Goal: Task Accomplishment & Management: Use online tool/utility

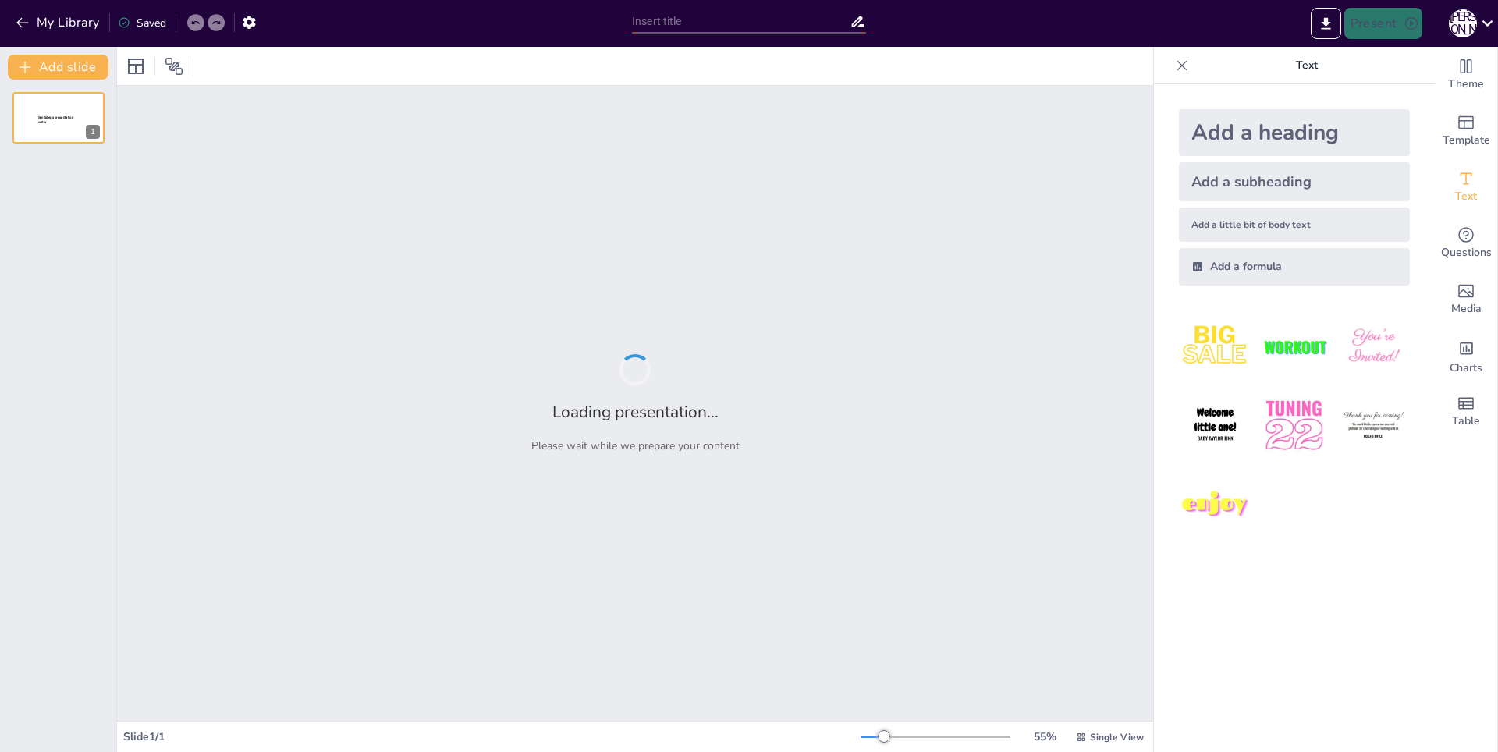
type input "Exploring the Cultural Heritage of India: A National Identity"
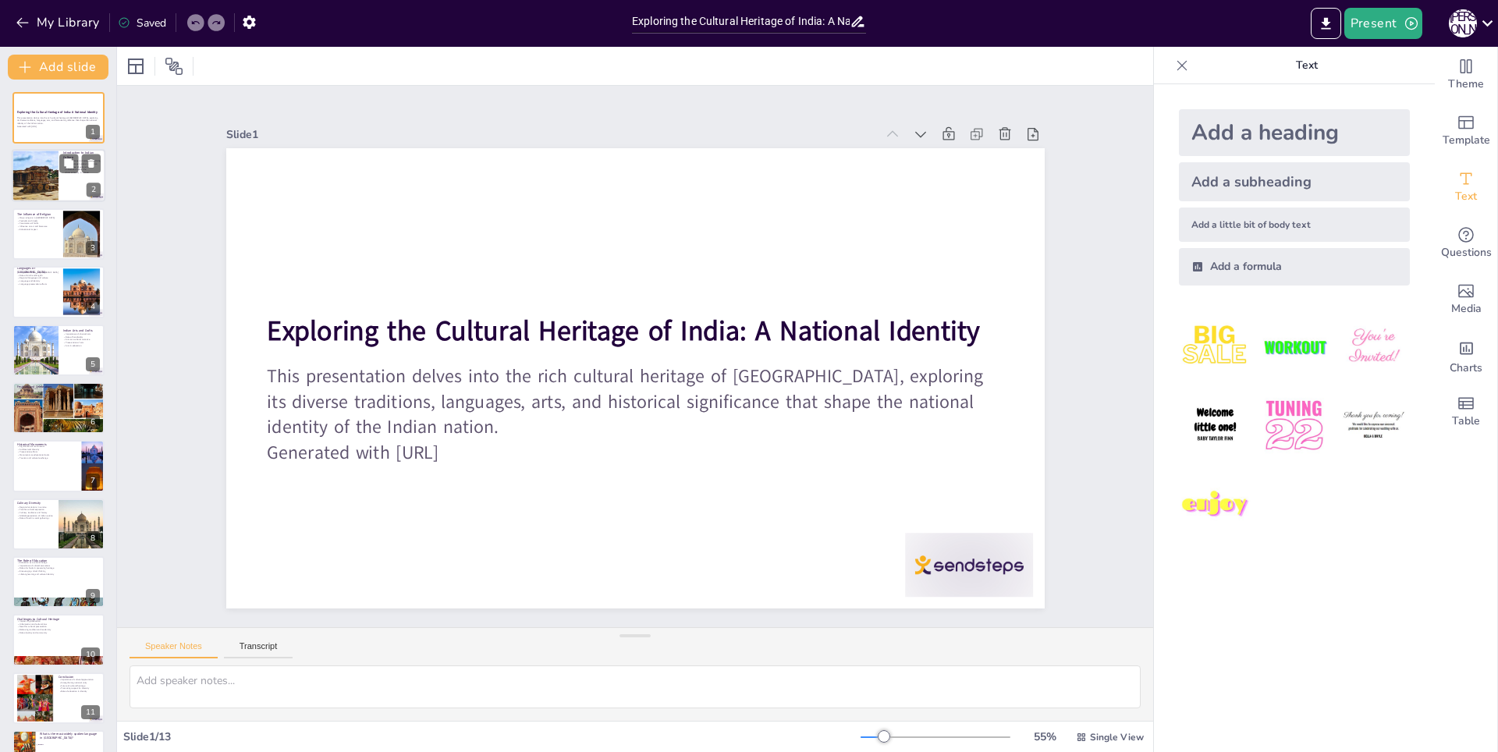
checkbox input "true"
click at [48, 178] on div at bounding box center [35, 176] width 94 height 53
type textarea "The diversity of Indian culture is a result of its long history and multitude o…"
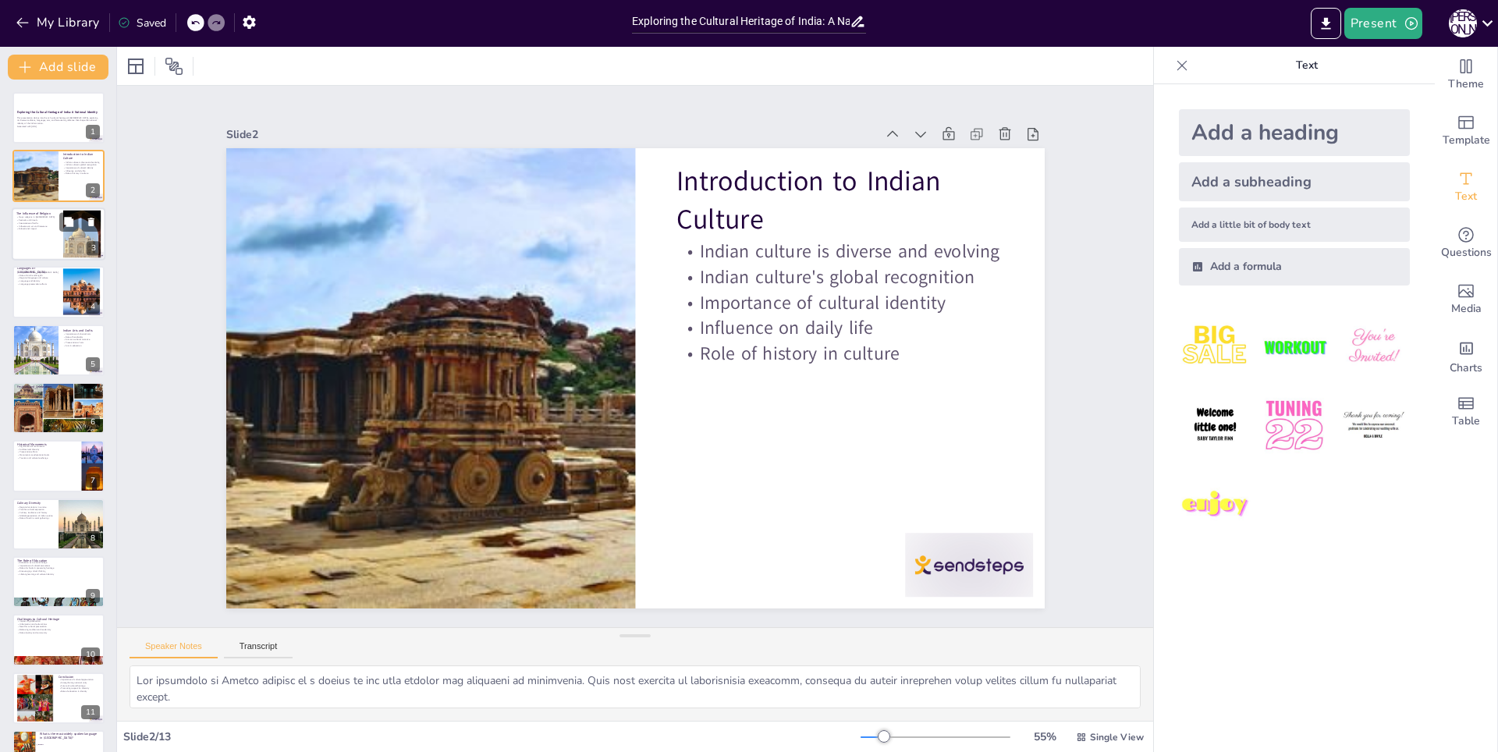
checkbox input "true"
click at [37, 228] on p "Educational impact" at bounding box center [37, 229] width 42 height 3
type textarea "The major religions in [GEOGRAPHIC_DATA], including [DEMOGRAPHIC_DATA], [DEMOGR…"
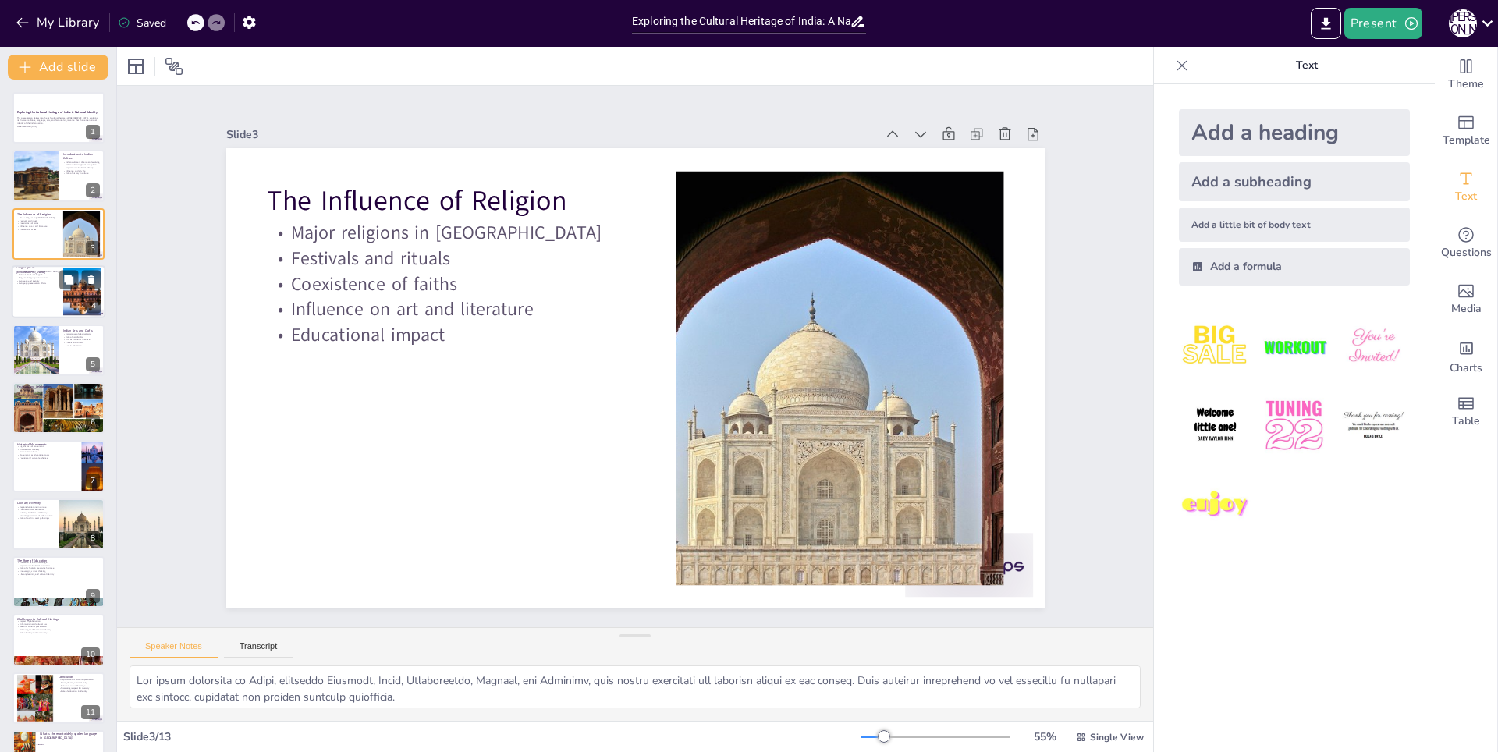
checkbox input "true"
click at [19, 279] on p "Language and identity" at bounding box center [37, 280] width 42 height 3
type textarea "The linguistic diversity in [GEOGRAPHIC_DATA] is remarkable, with 22 official l…"
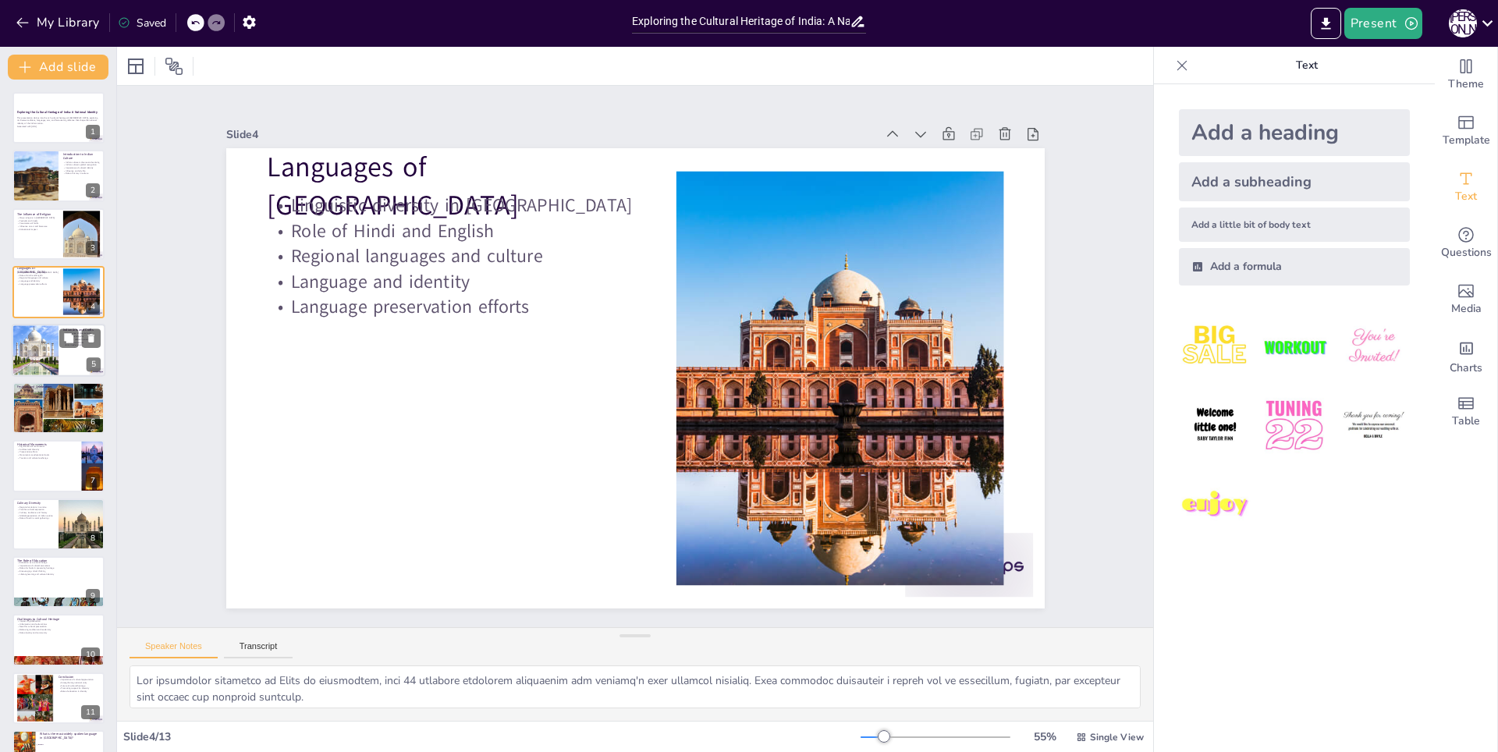
checkbox input "true"
click at [36, 360] on div at bounding box center [35, 350] width 80 height 53
type textarea "Classical arts, such as music and dance, are vital for preserving India's cultu…"
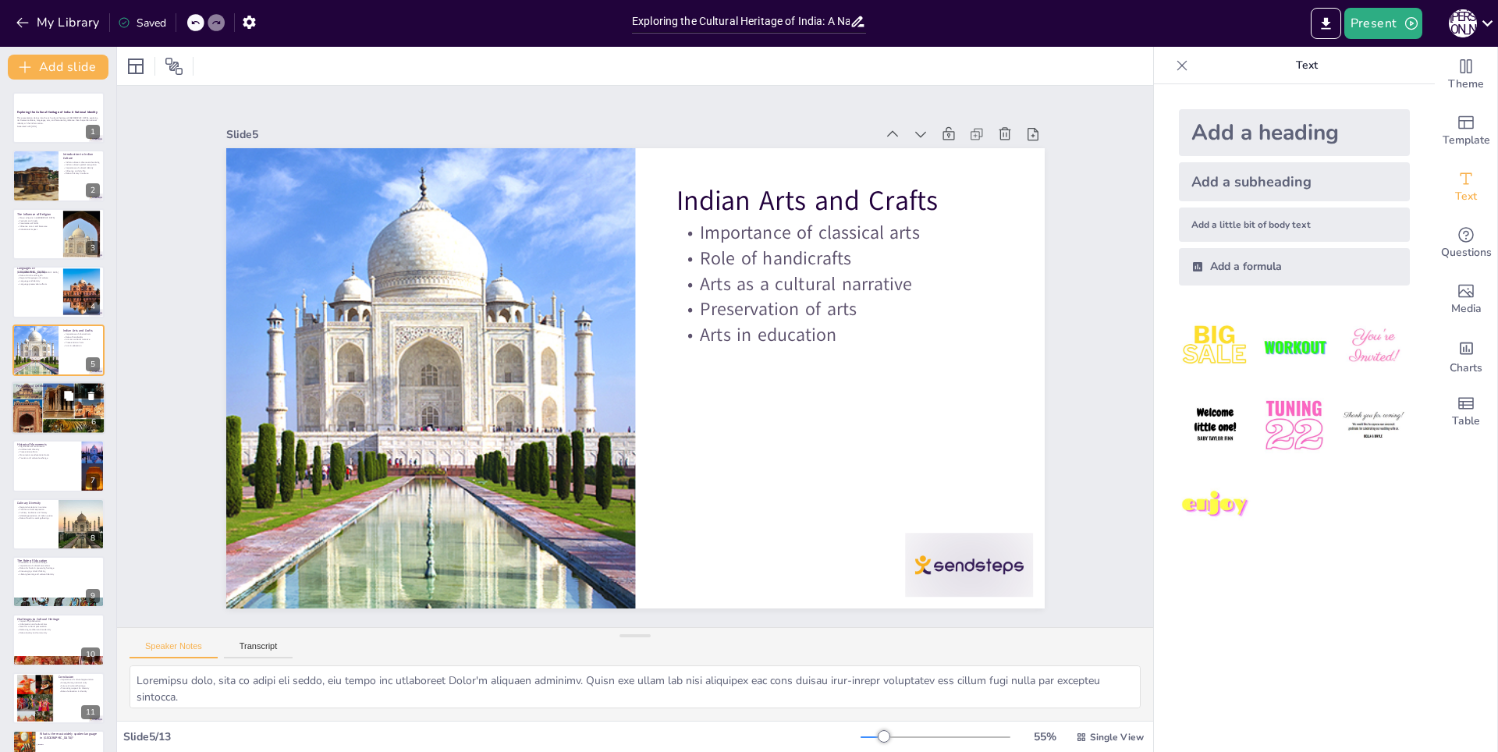
checkbox input "true"
click at [29, 402] on div at bounding box center [59, 408] width 94 height 56
type textarea "The diversity of festivals in [GEOGRAPHIC_DATA] reflects the multitude of cultu…"
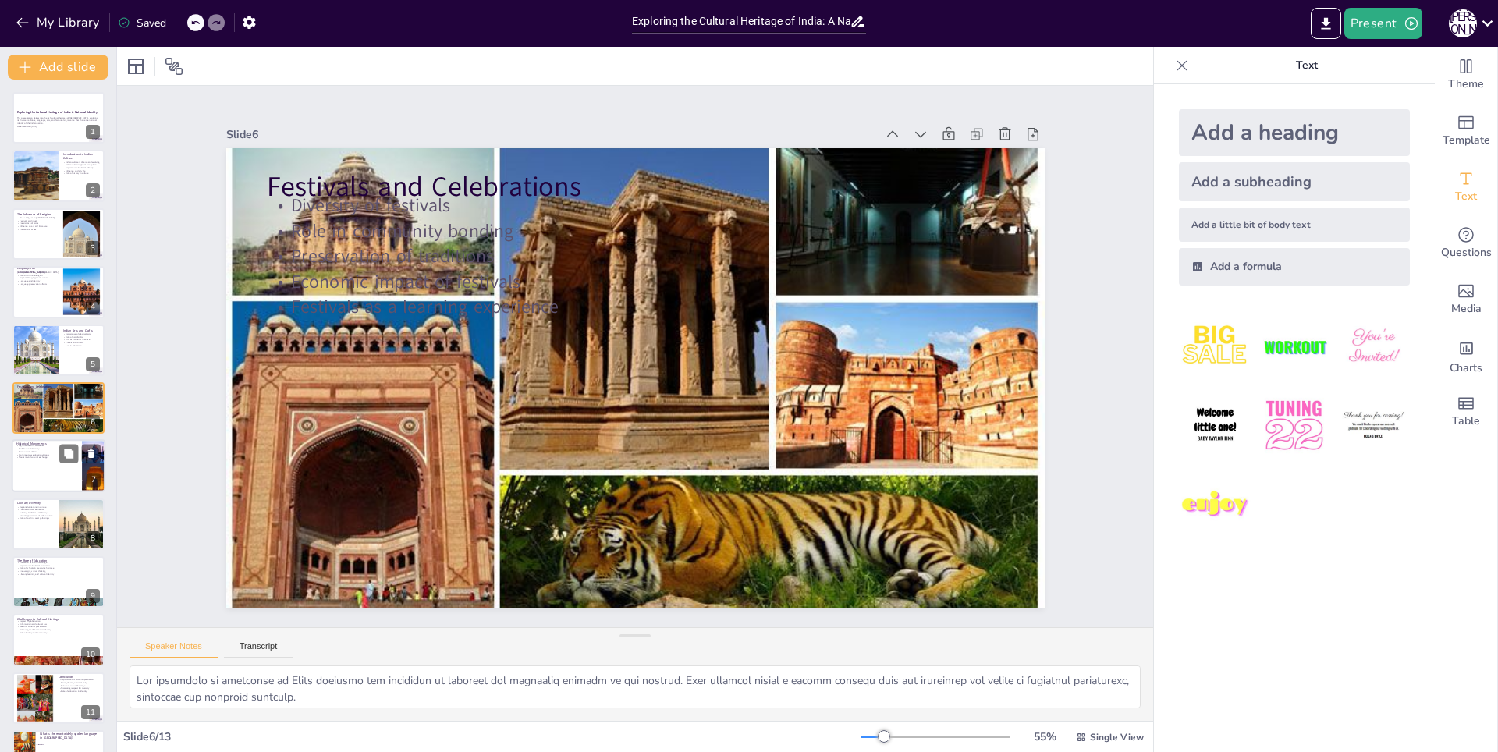
checkbox input "true"
click at [37, 455] on p "Monuments as educational tools" at bounding box center [46, 454] width 61 height 3
type textarea "Historical monuments are significant as they represent the artistic and cultura…"
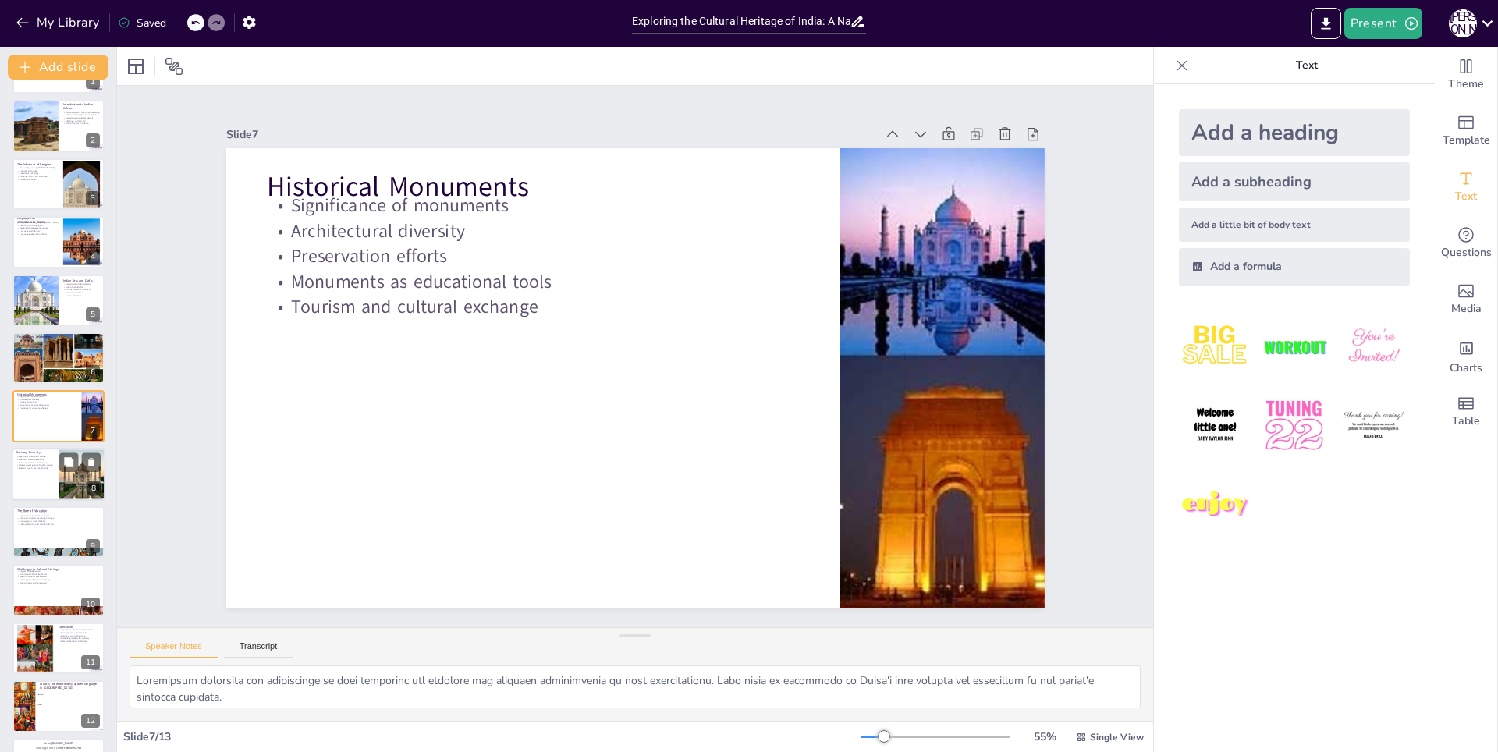
checkbox input "true"
click at [37, 480] on div at bounding box center [59, 474] width 94 height 53
type textarea "The regional variations in Indian cuisine highlight the diversity of local ingr…"
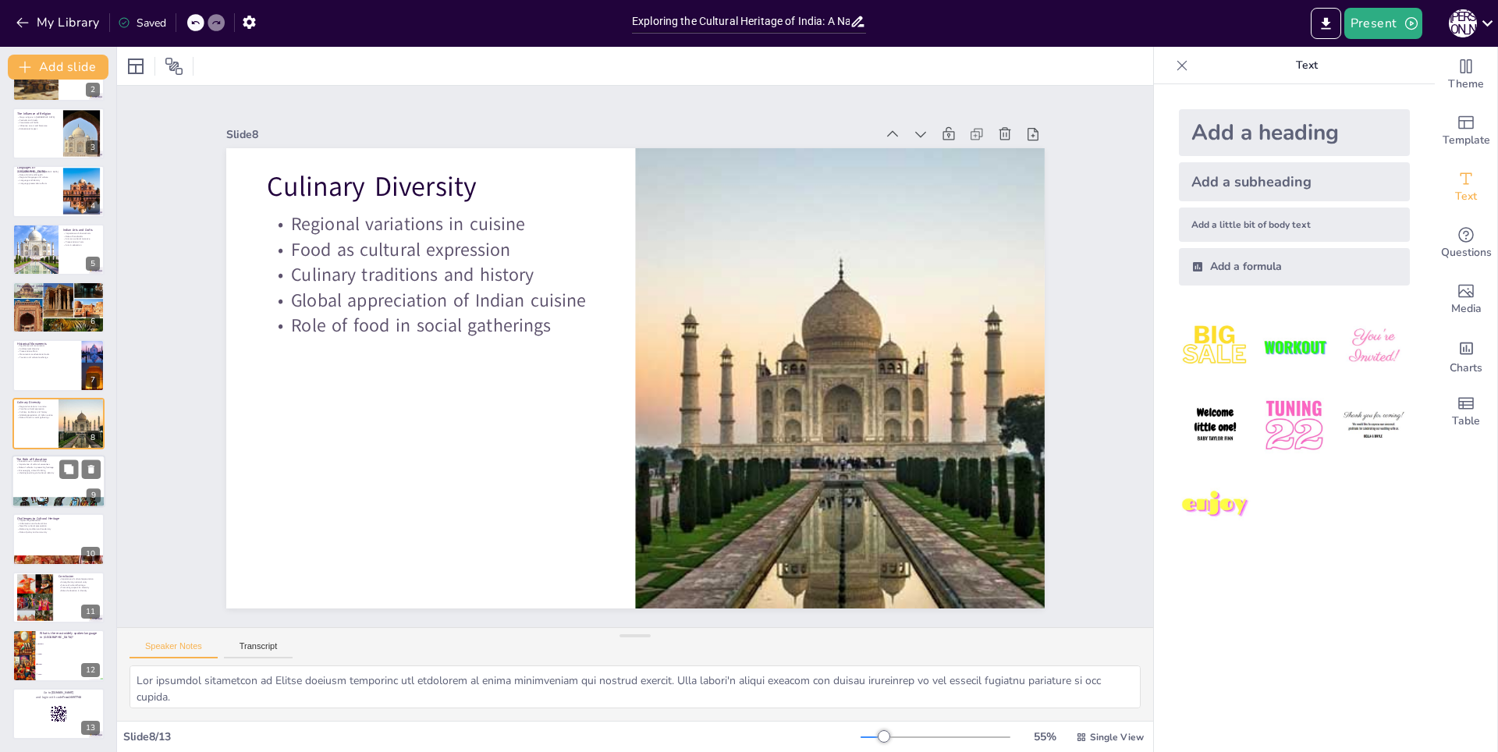
checkbox input "true"
click at [38, 491] on div at bounding box center [59, 481] width 94 height 53
type textarea "Education acts as a cultural bridge, connecting individuals from diverse backgr…"
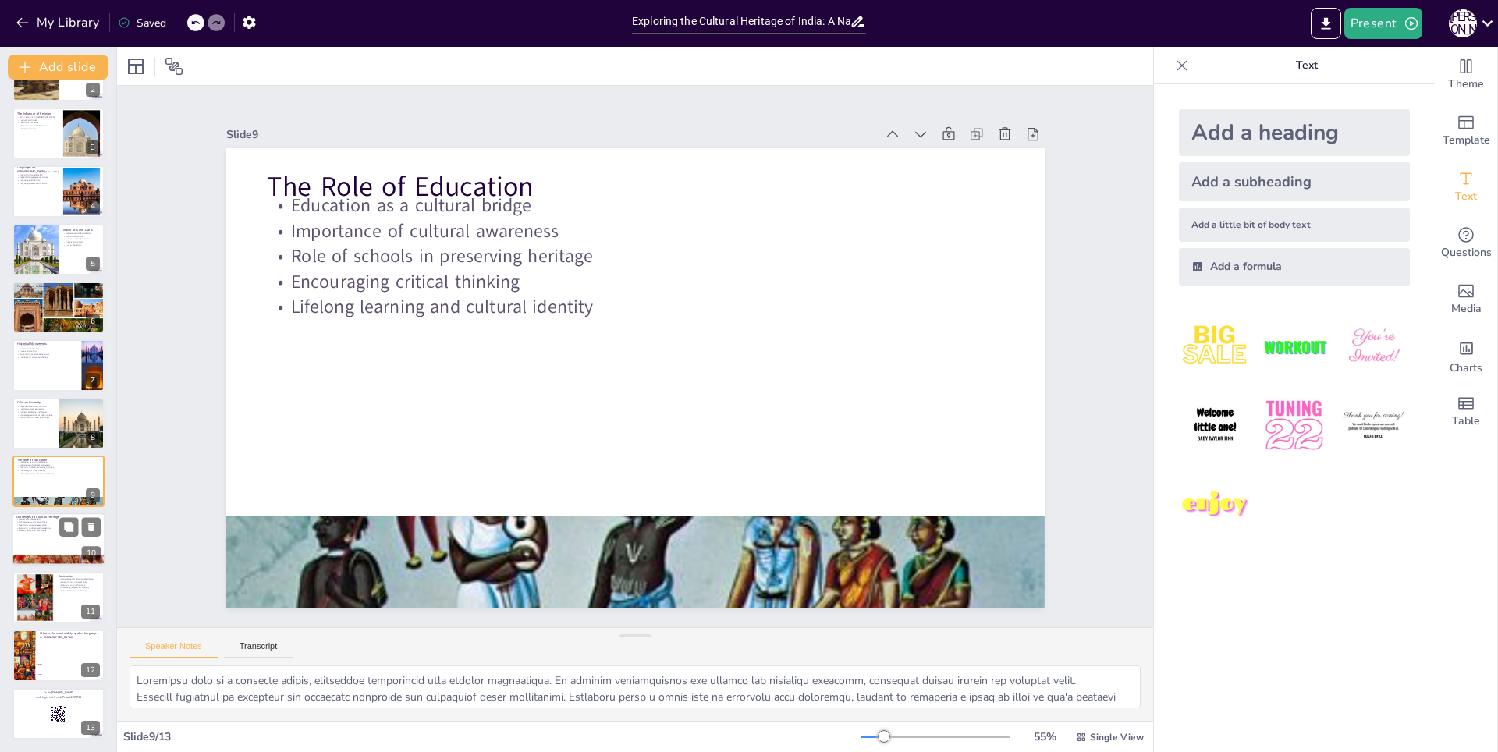
checkbox input "true"
click at [52, 535] on div at bounding box center [59, 539] width 94 height 53
type textarea "The impact of globalization on cultural heritage is profound, as it can lead to…"
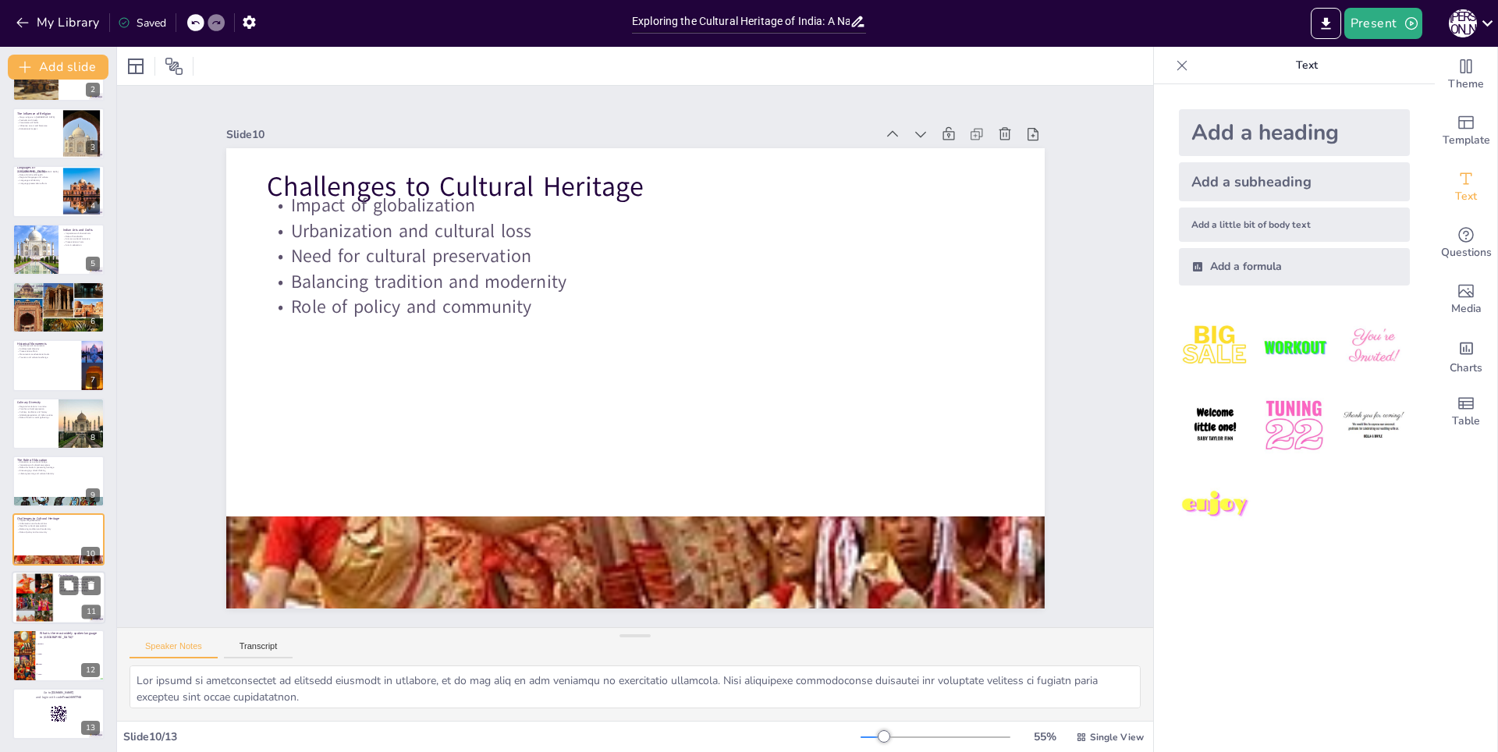
checkbox input "true"
click at [34, 601] on div at bounding box center [34, 597] width 37 height 56
type textarea "Cultural appreciation is vital for fostering national identity. By valuing and …"
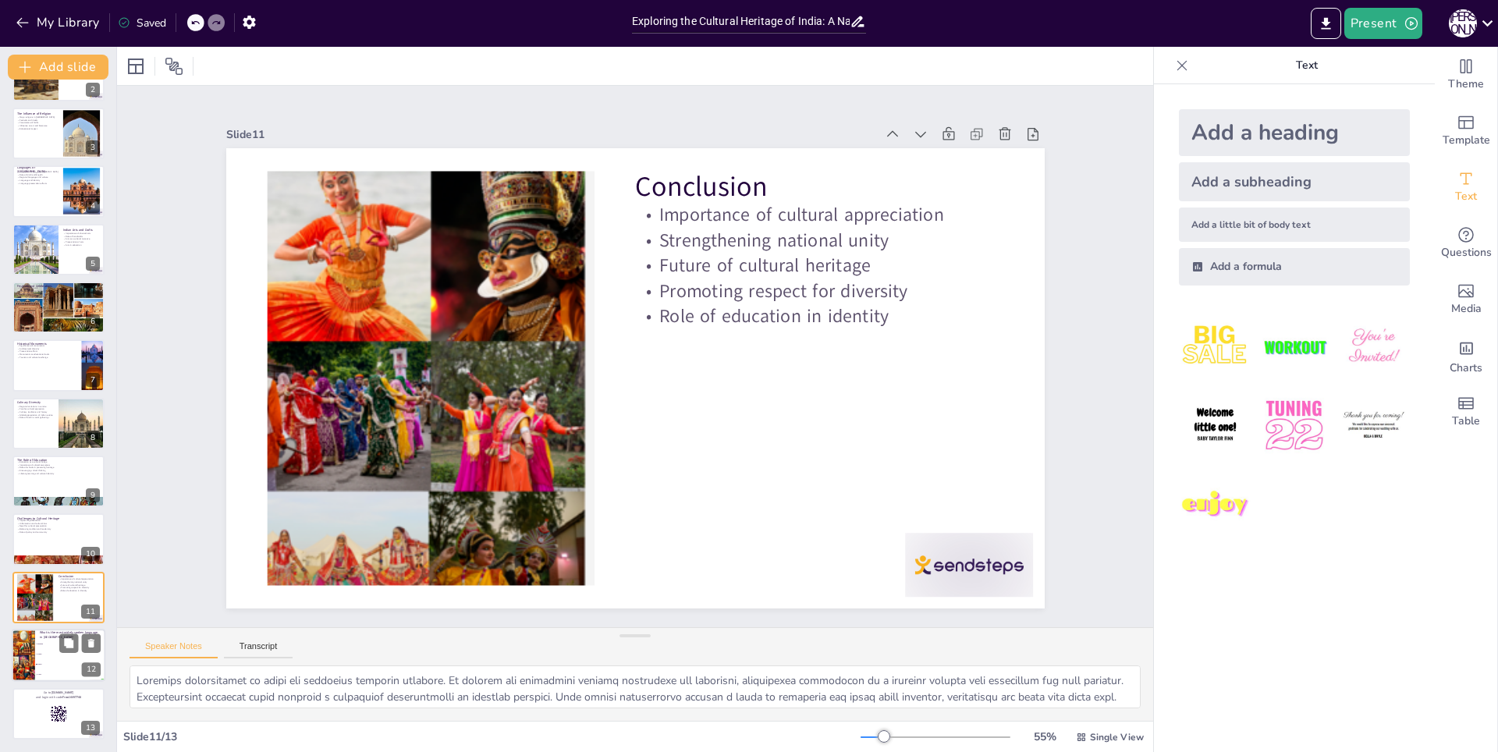
checkbox input "true"
click at [45, 671] on li "Urdu" at bounding box center [70, 675] width 70 height 10
type textarea "The correct answer is Hindi, which is the most widely spoken language in [GEOGR…"
checkbox input "true"
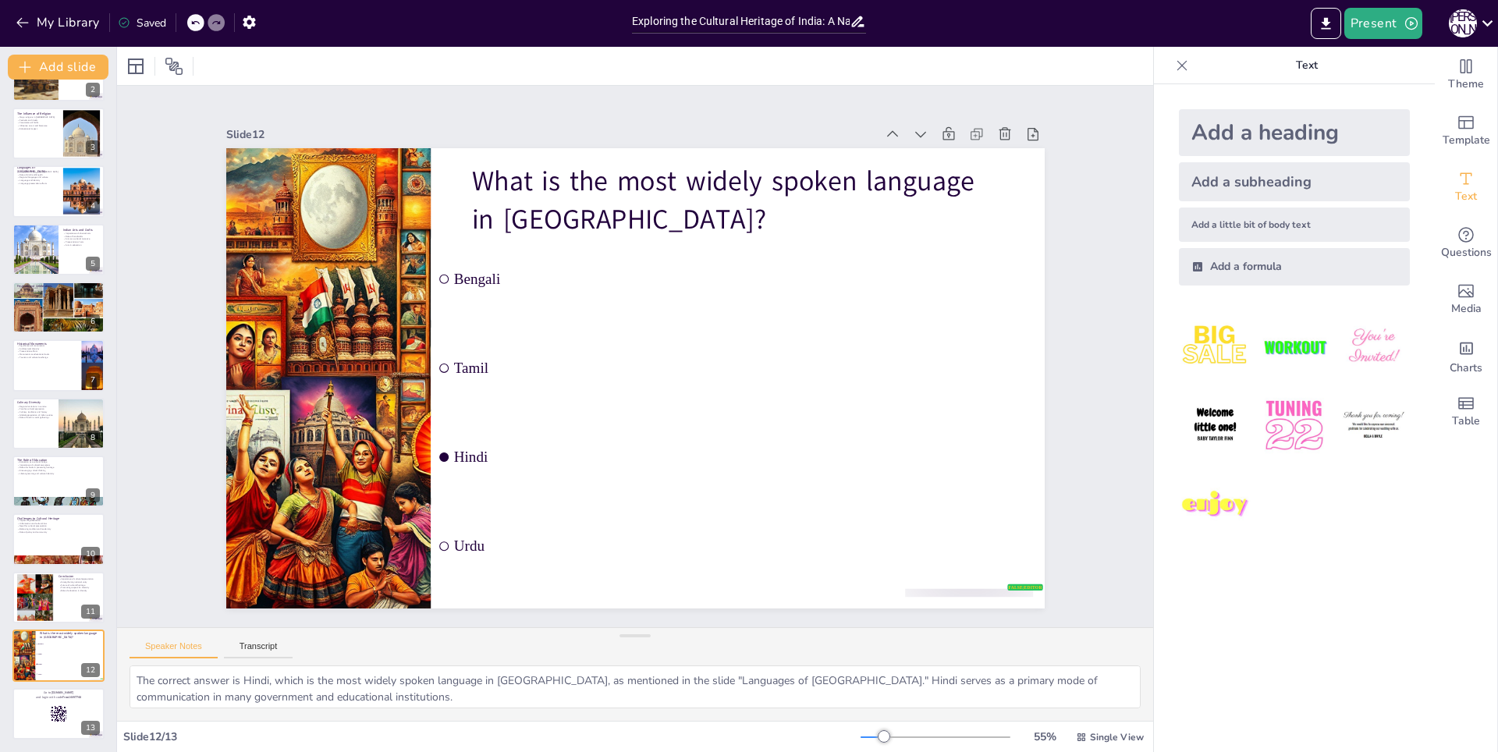
checkbox input "true"
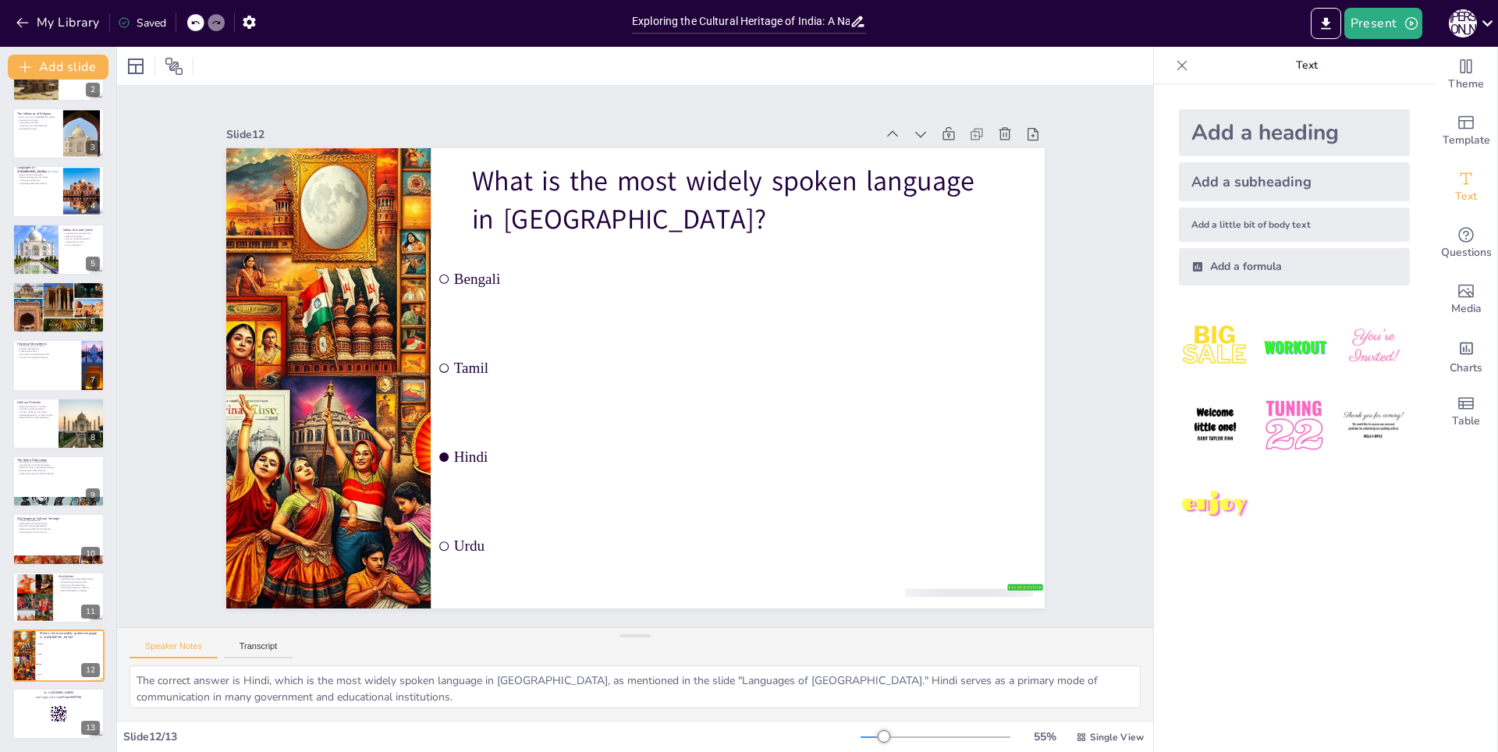
checkbox input "true"
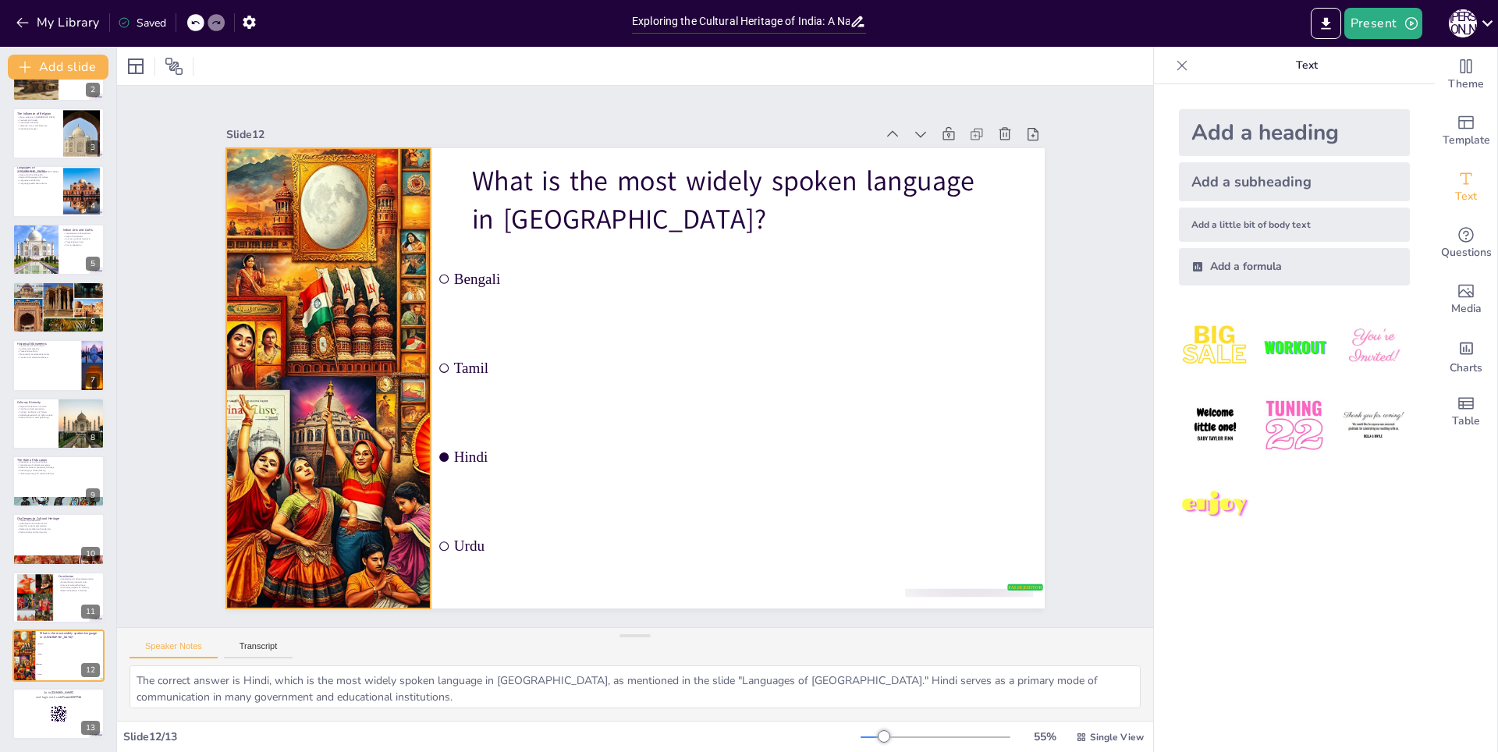
checkbox input "true"
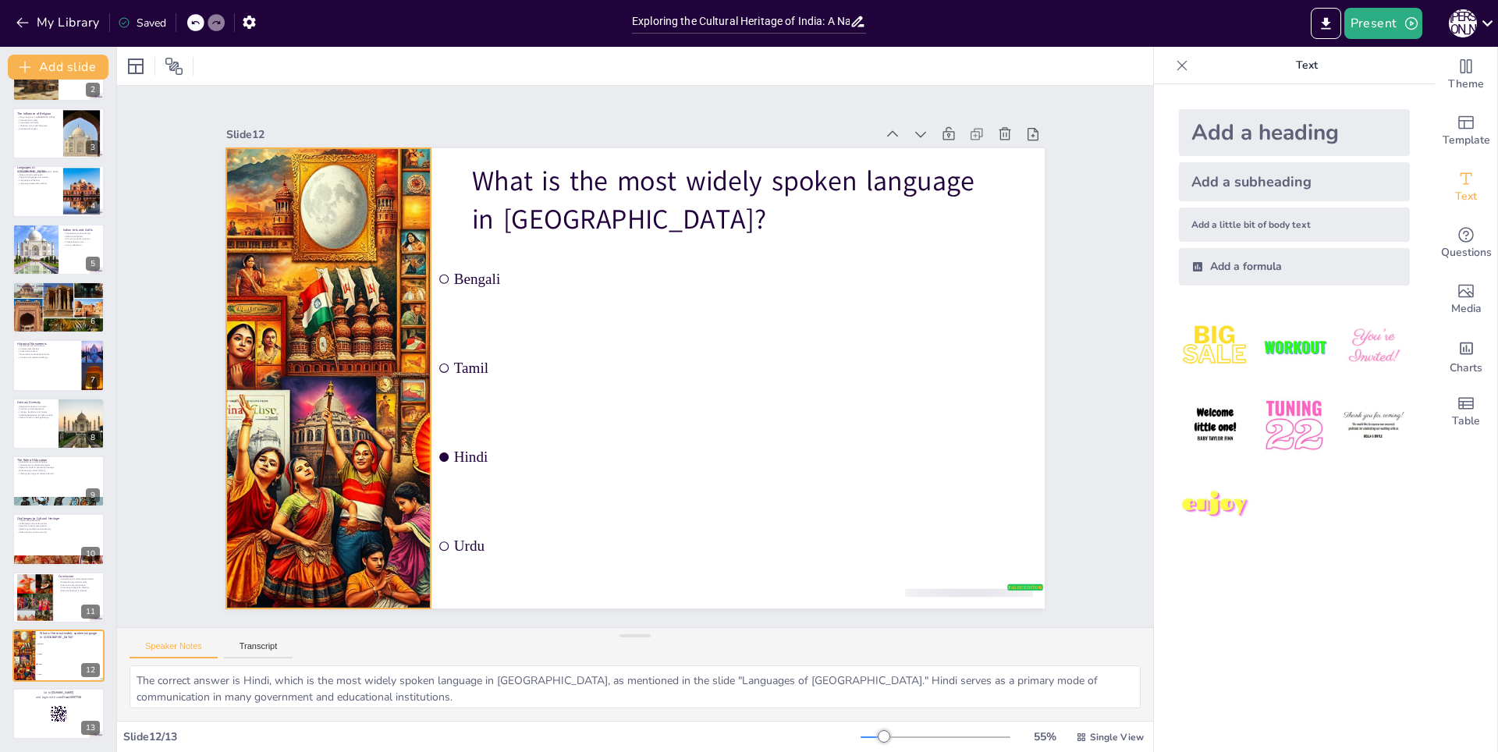
checkbox input "true"
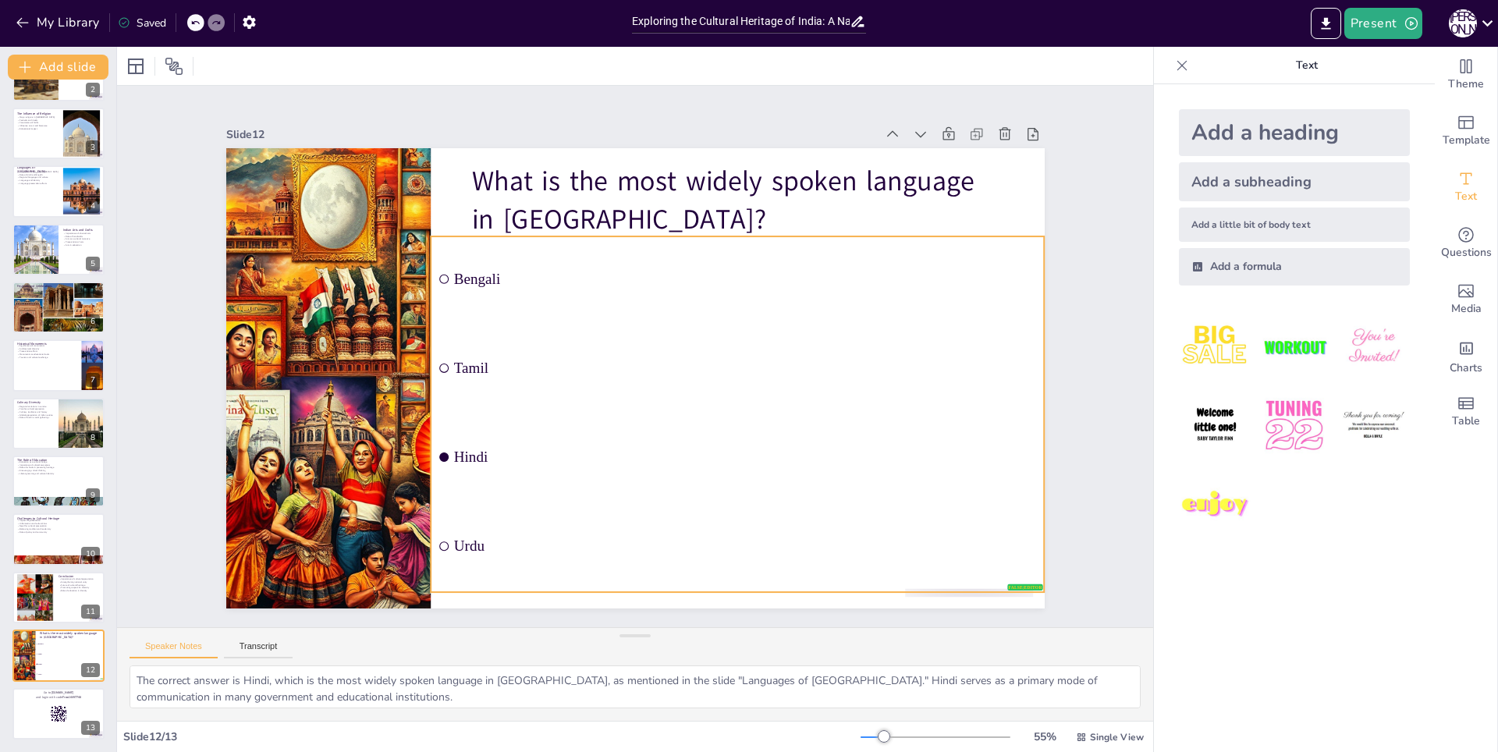
checkbox input "true"
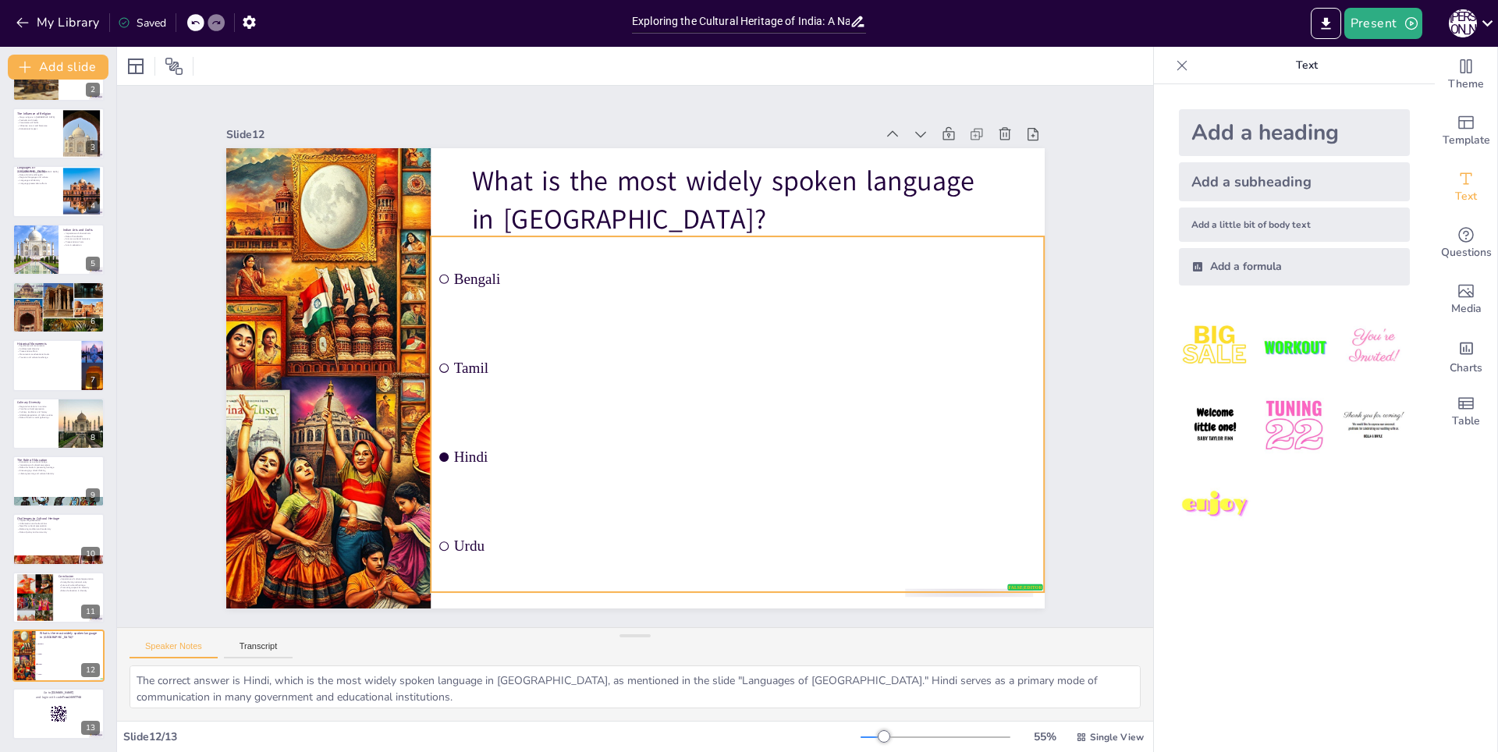
checkbox input "true"
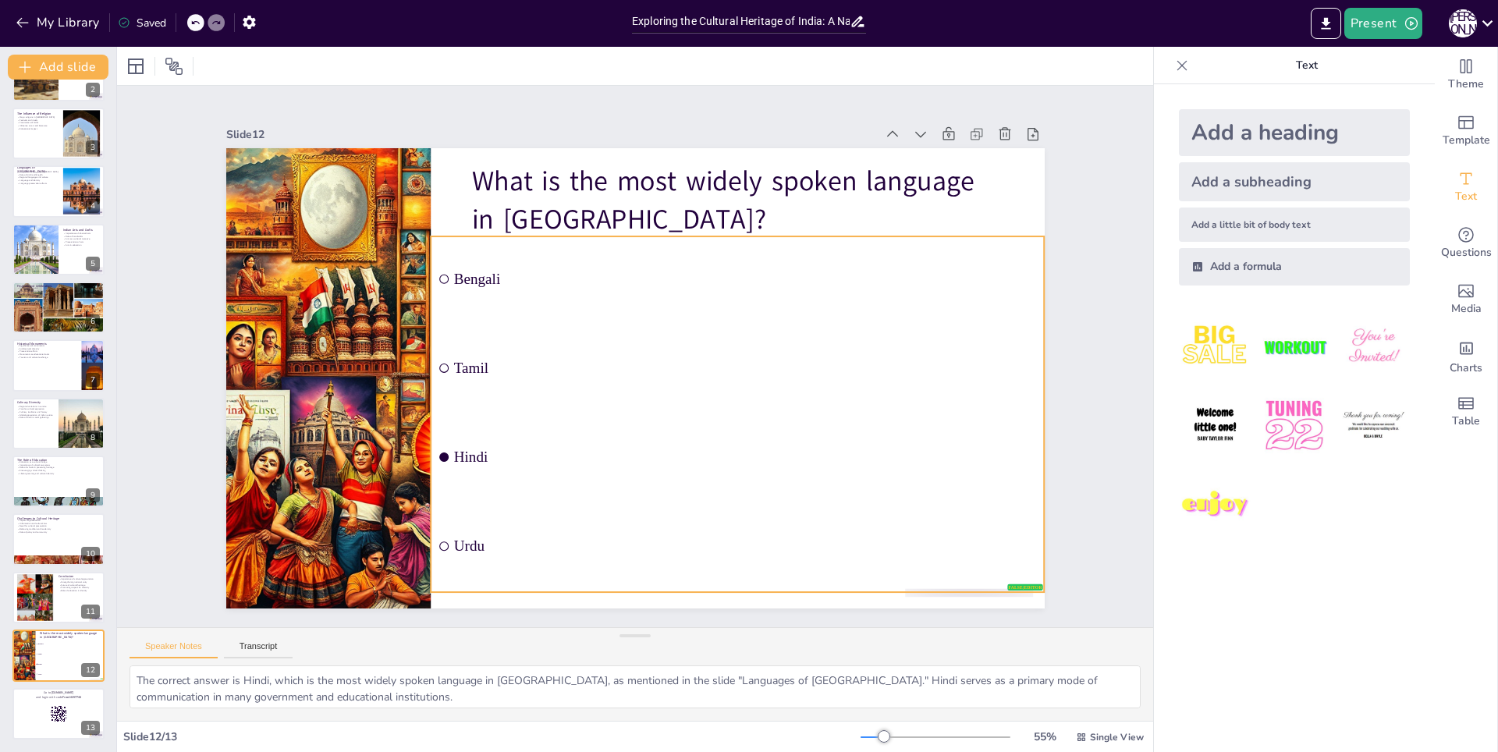
checkbox input "true"
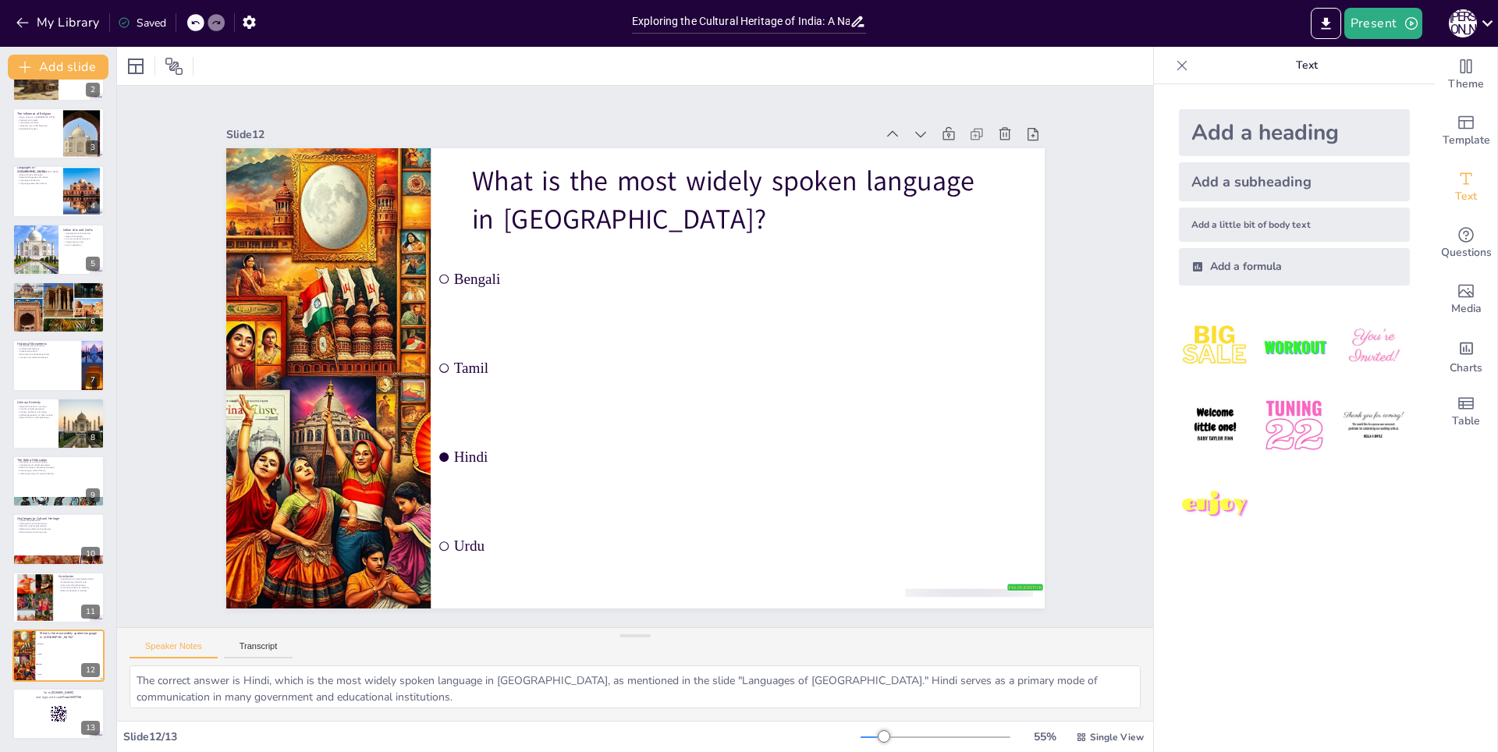
checkbox input "true"
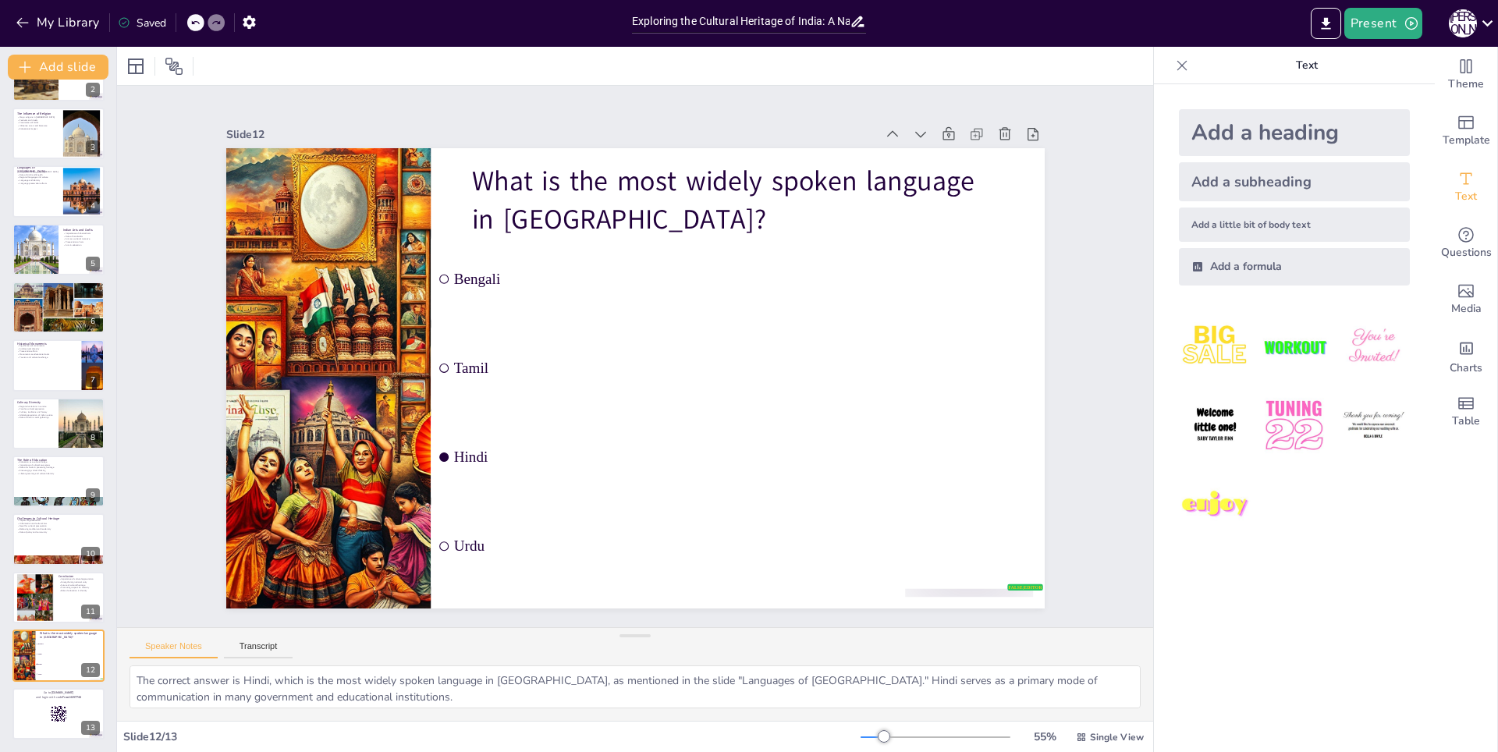
checkbox input "true"
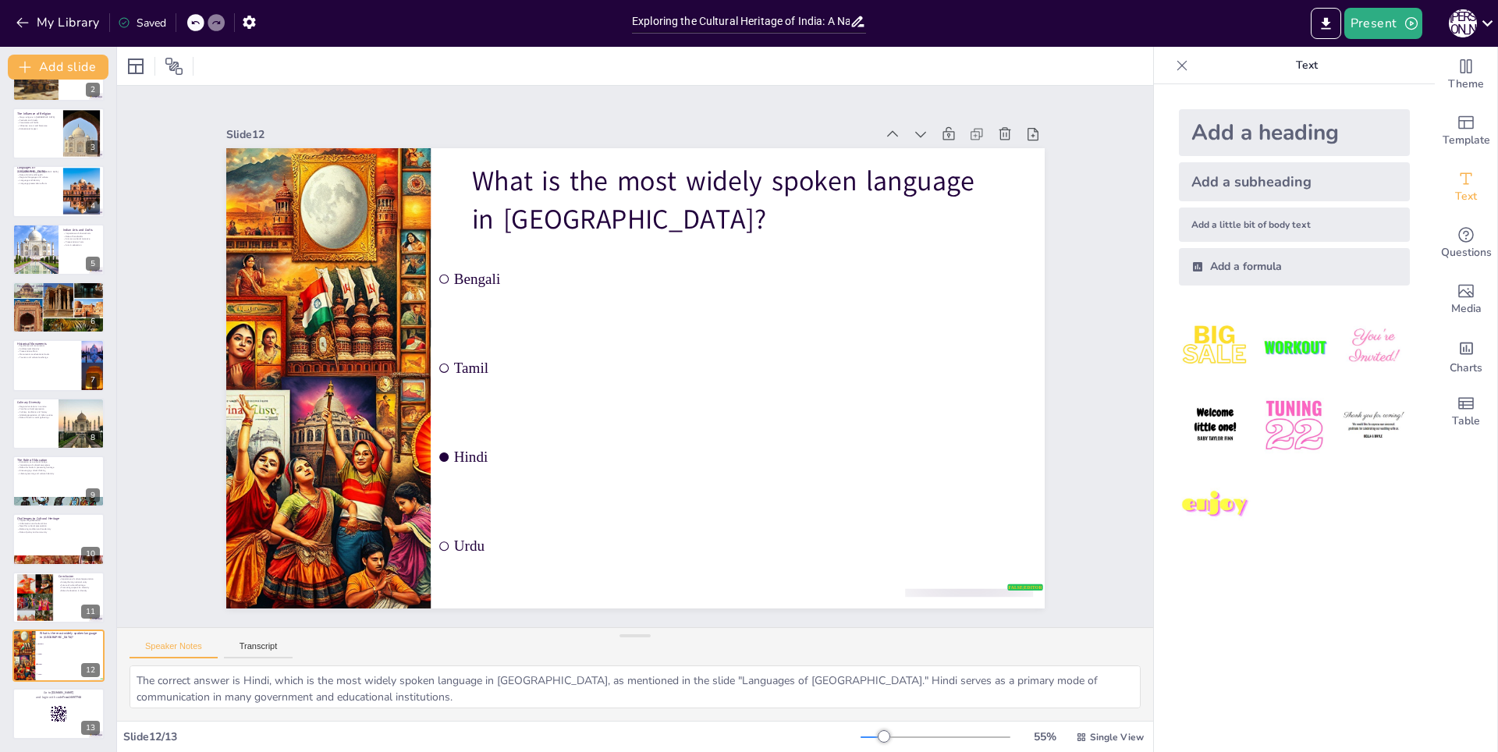
checkbox input "true"
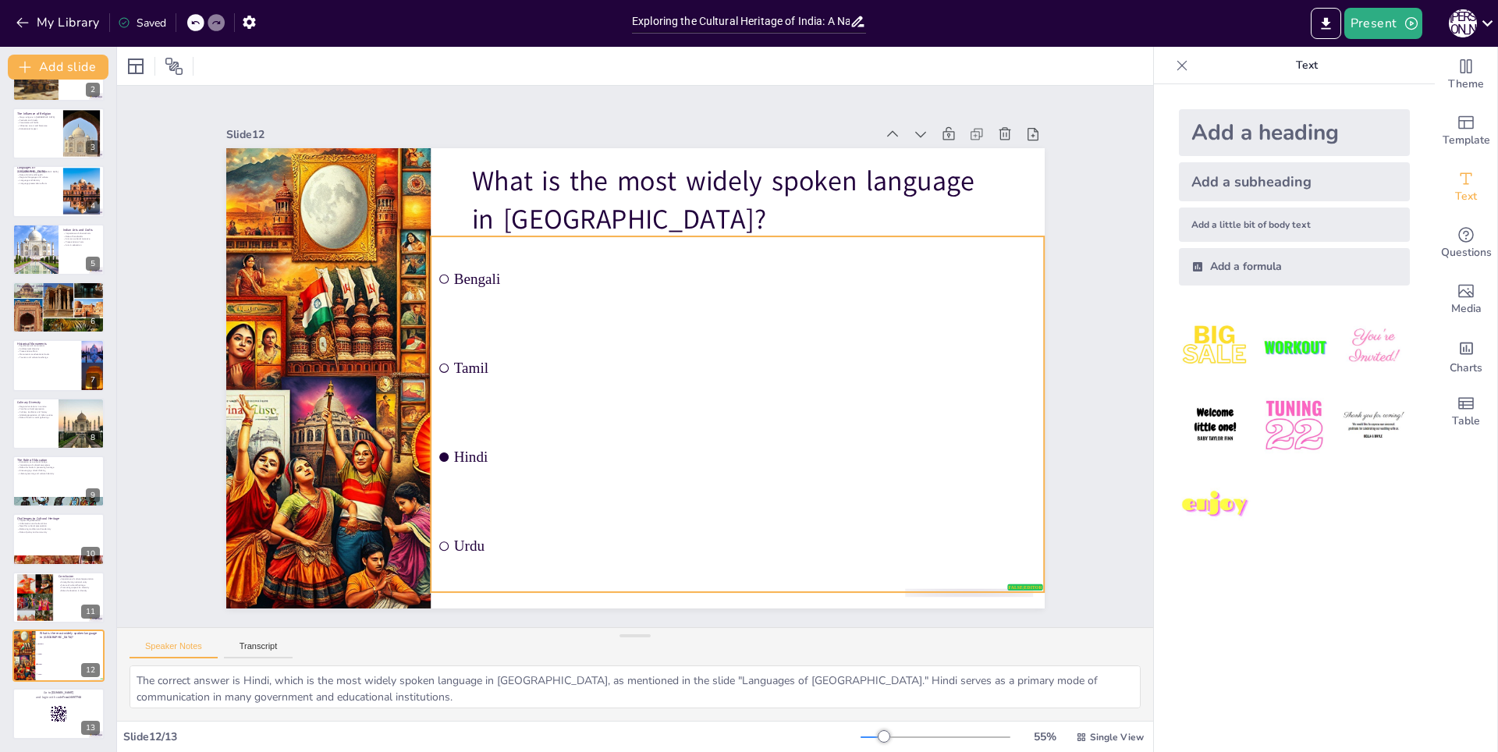
checkbox input "true"
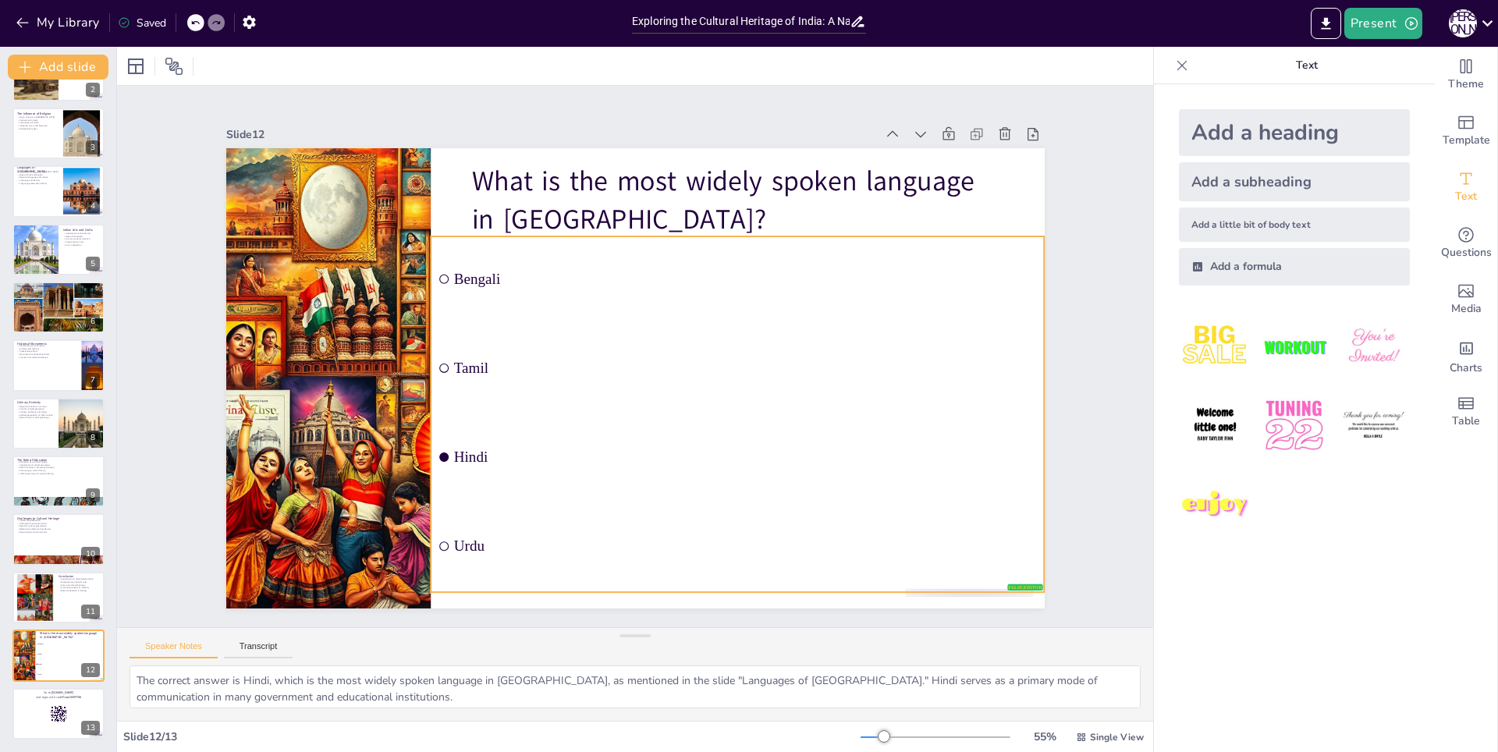
checkbox input "true"
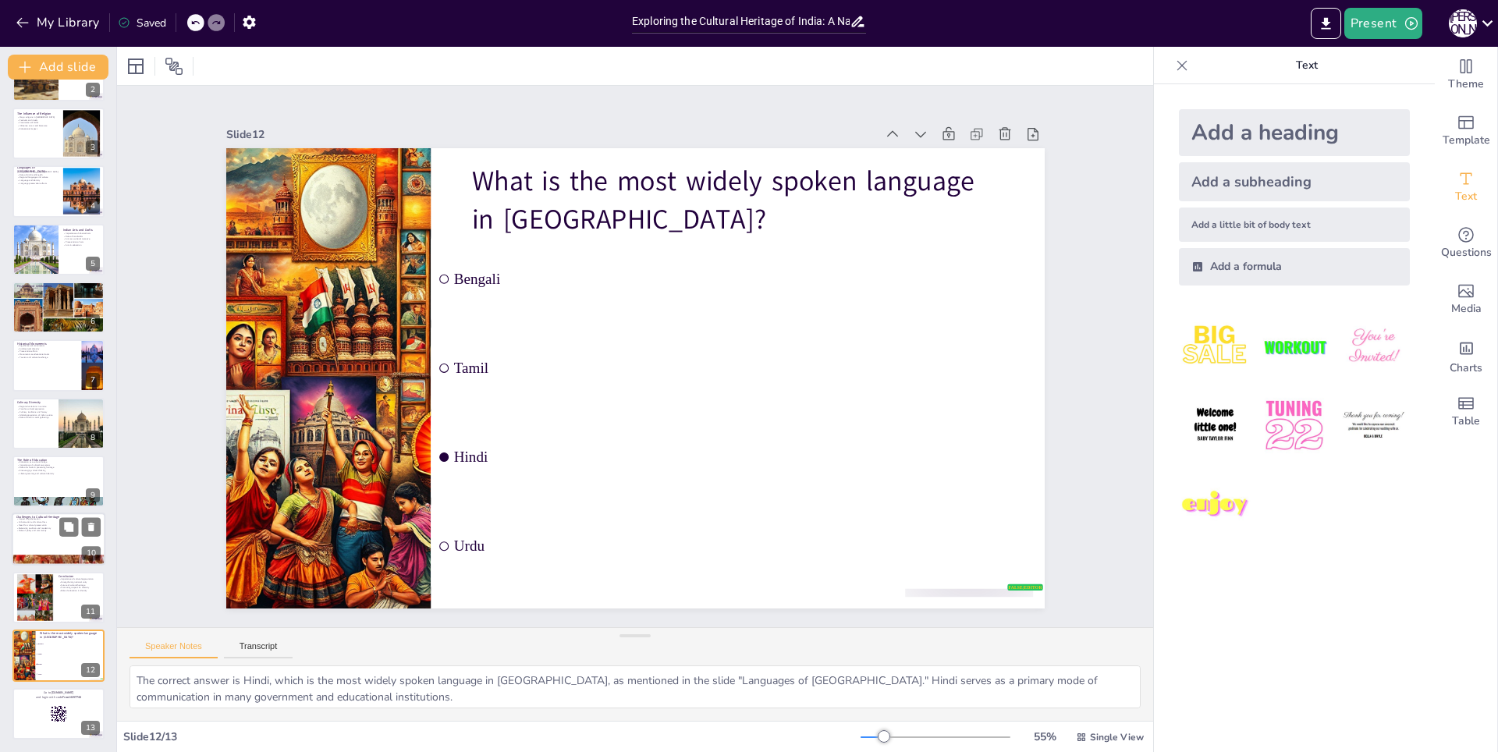
checkbox input "true"
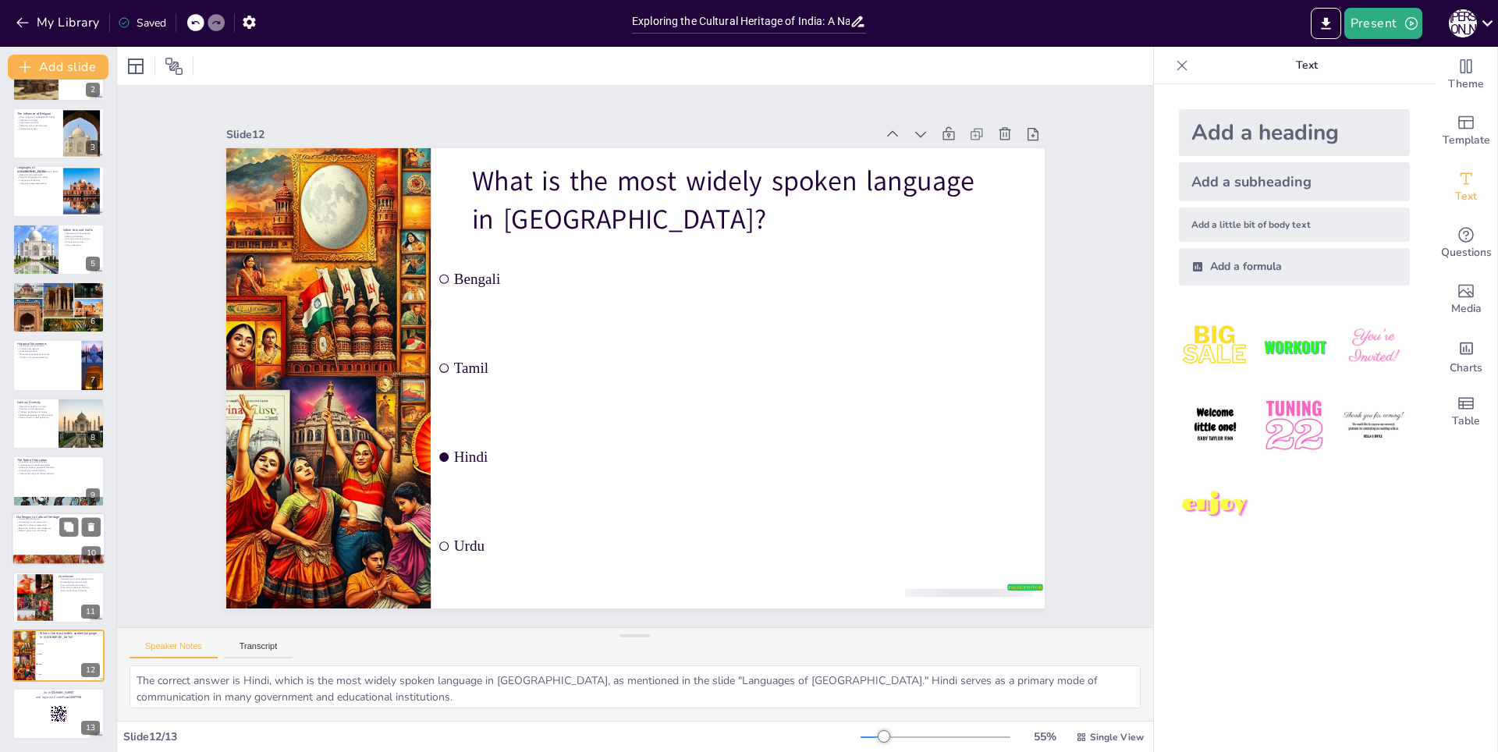
checkbox input "true"
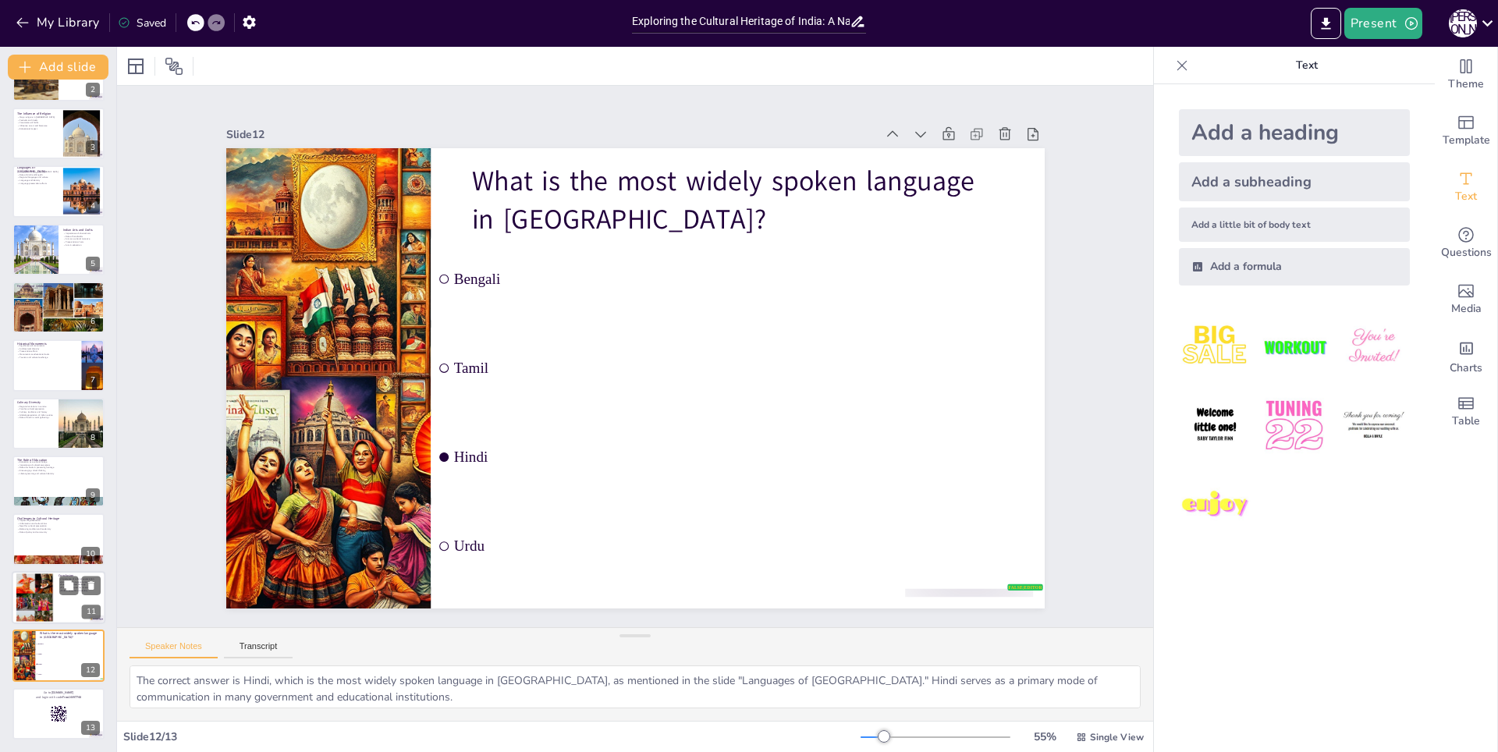
checkbox input "true"
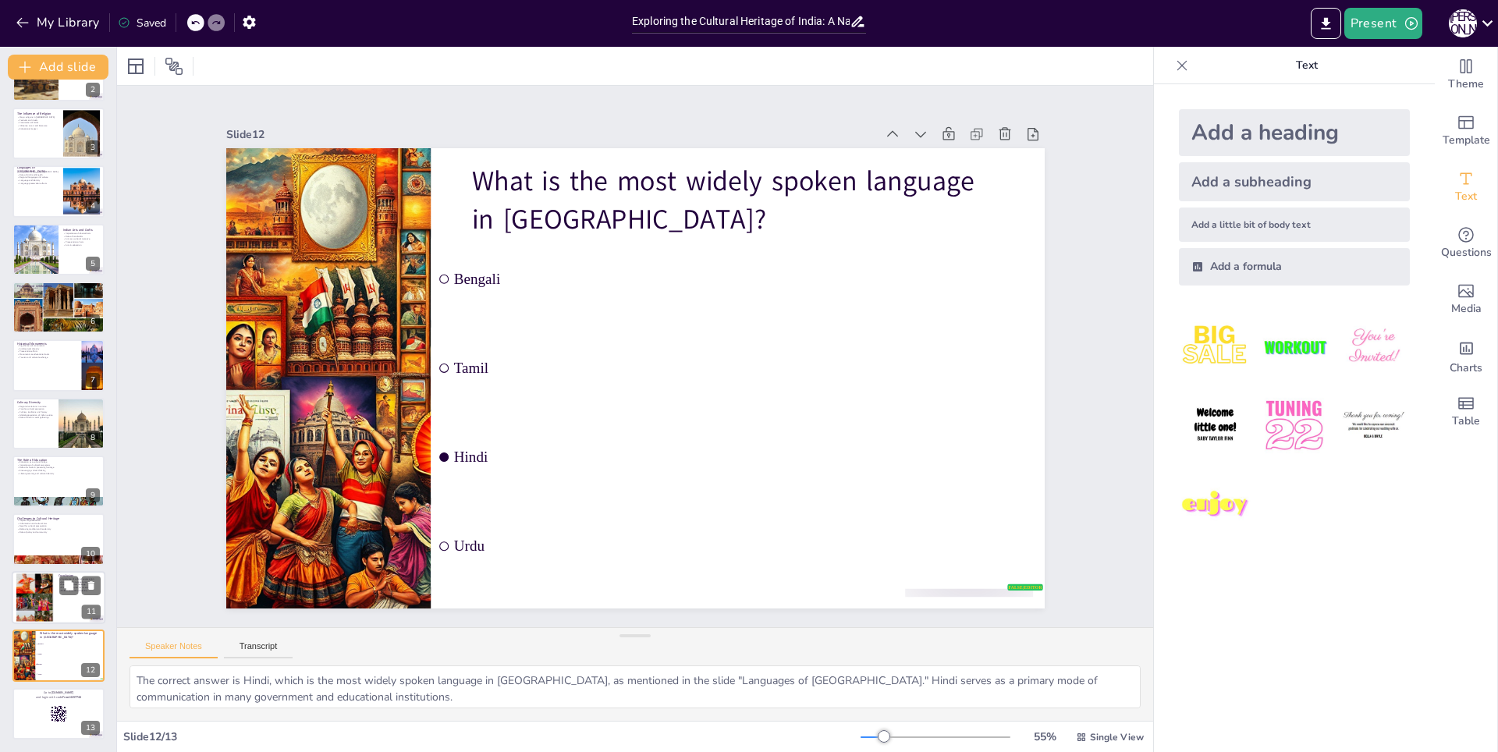
checkbox input "true"
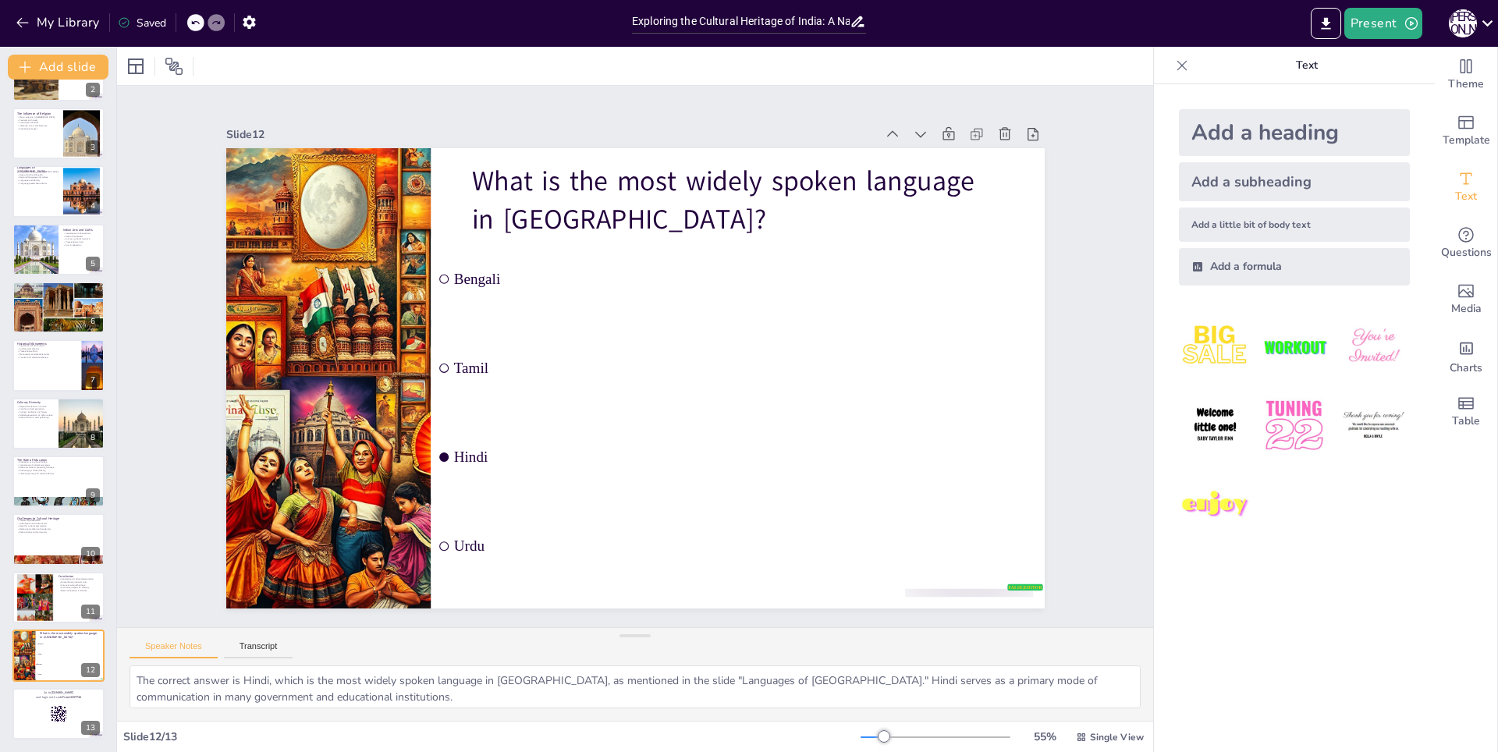
checkbox input "true"
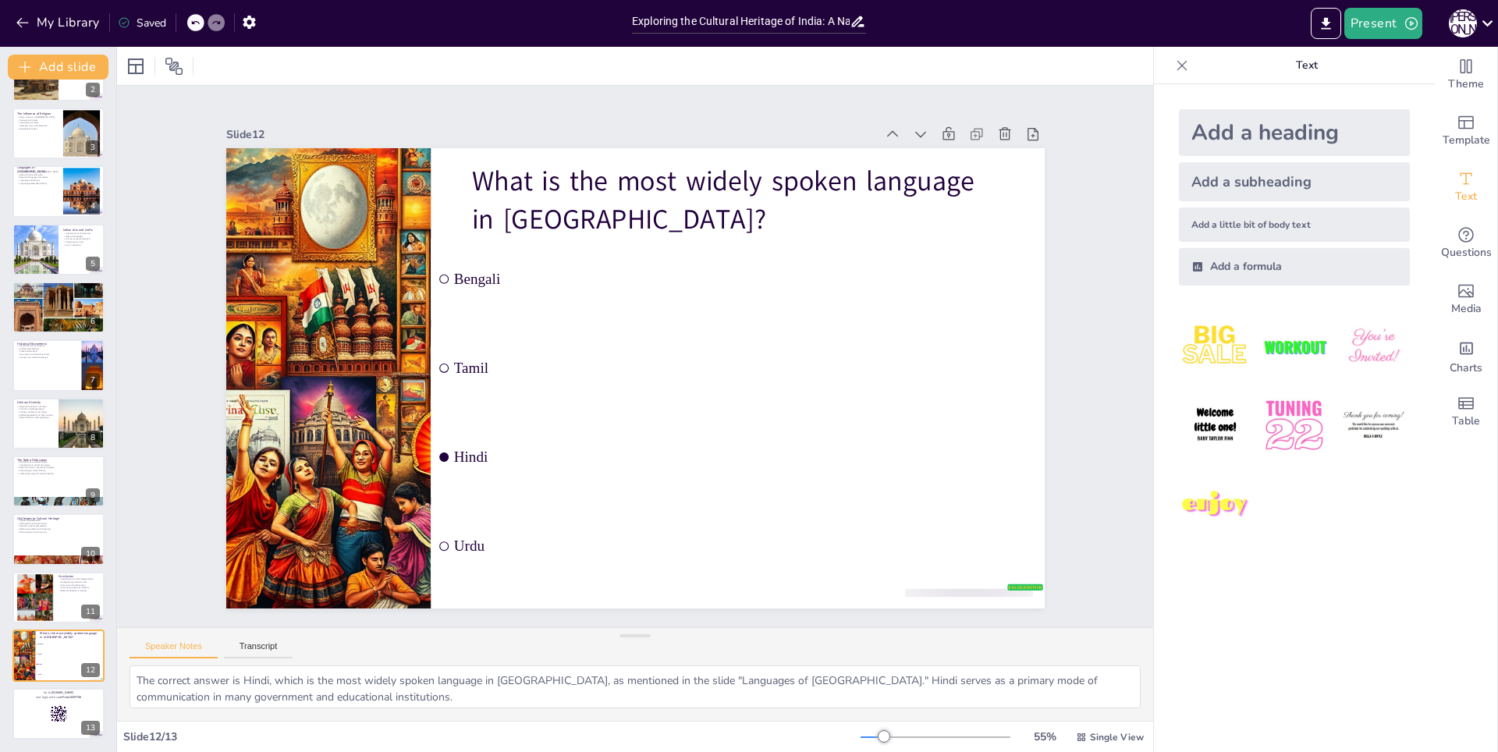
checkbox input "true"
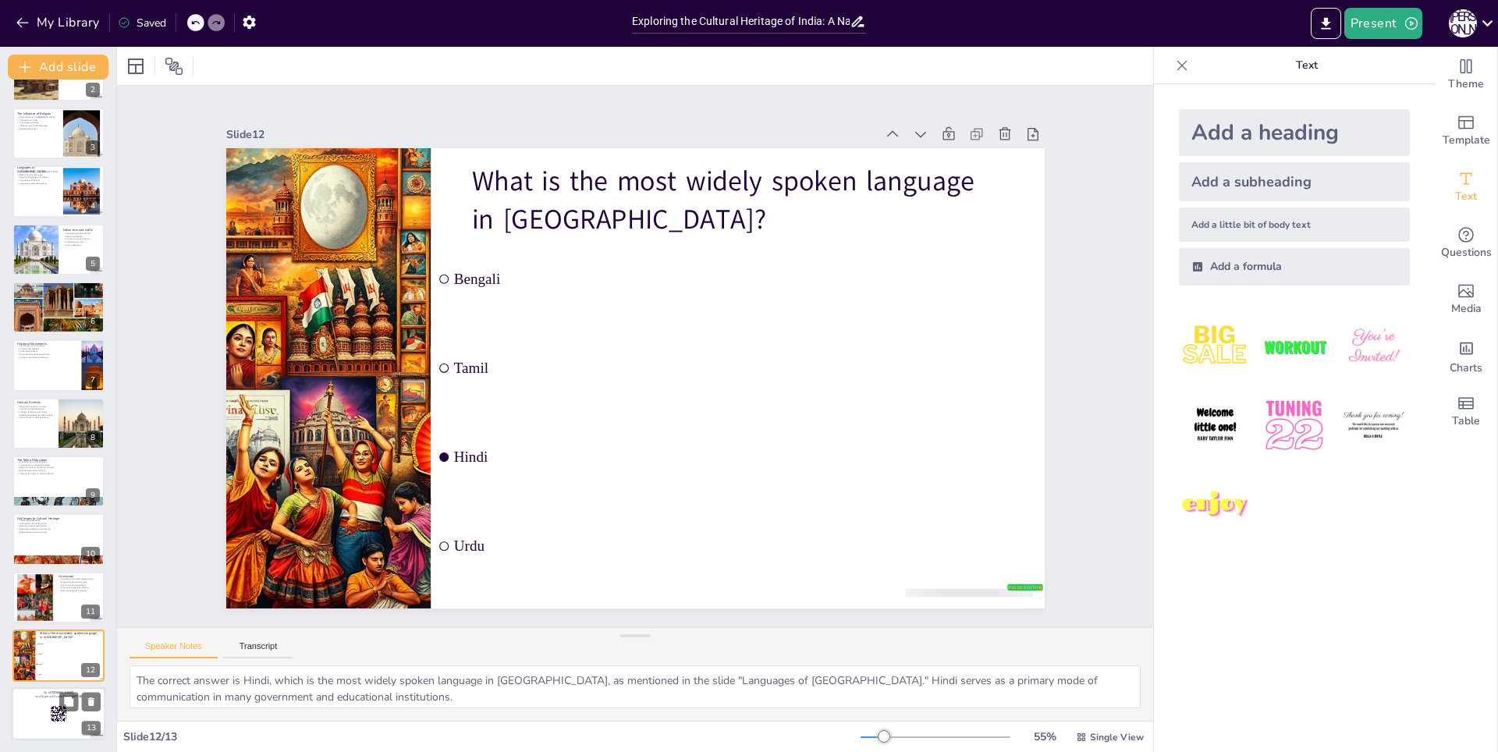
checkbox input "true"
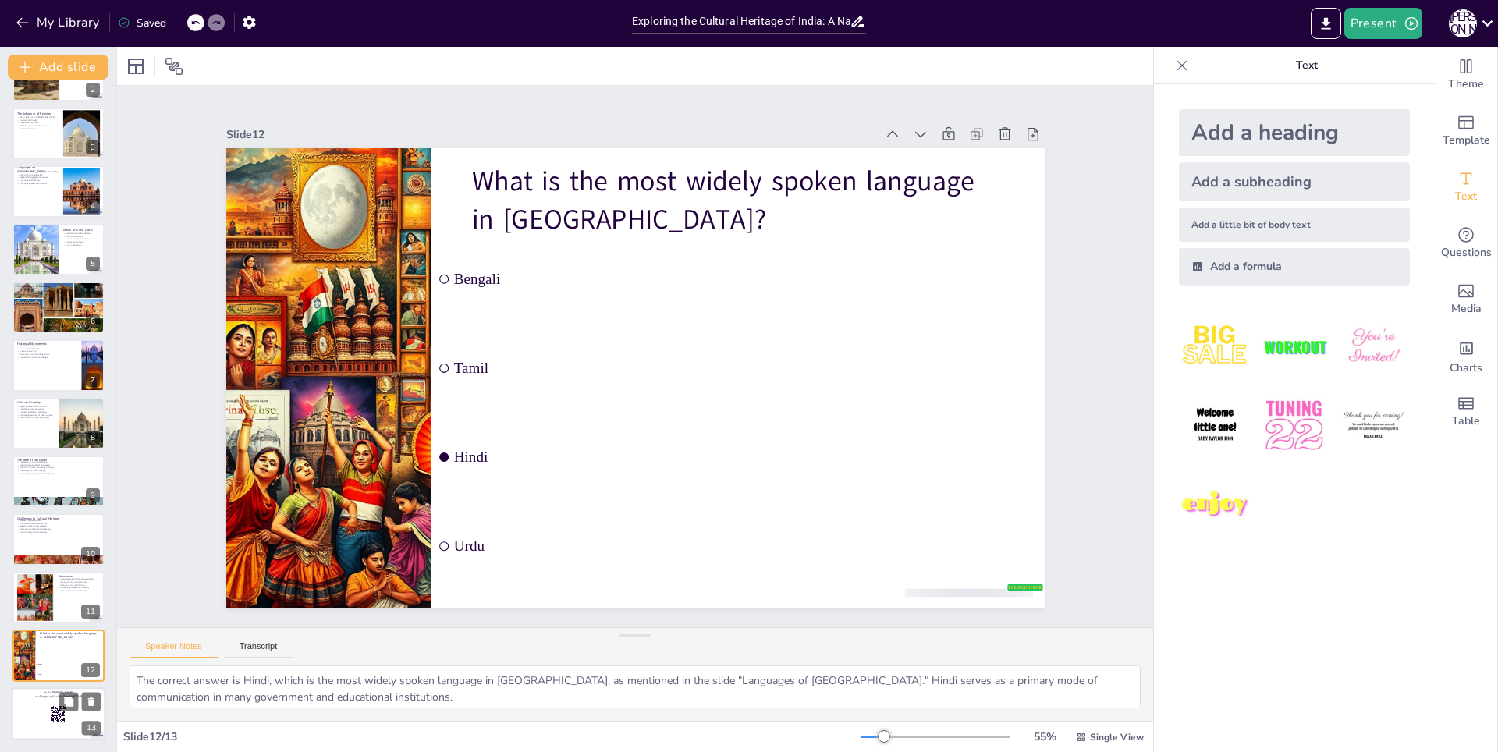
checkbox input "true"
click at [55, 710] on rect at bounding box center [55, 709] width 1 height 1
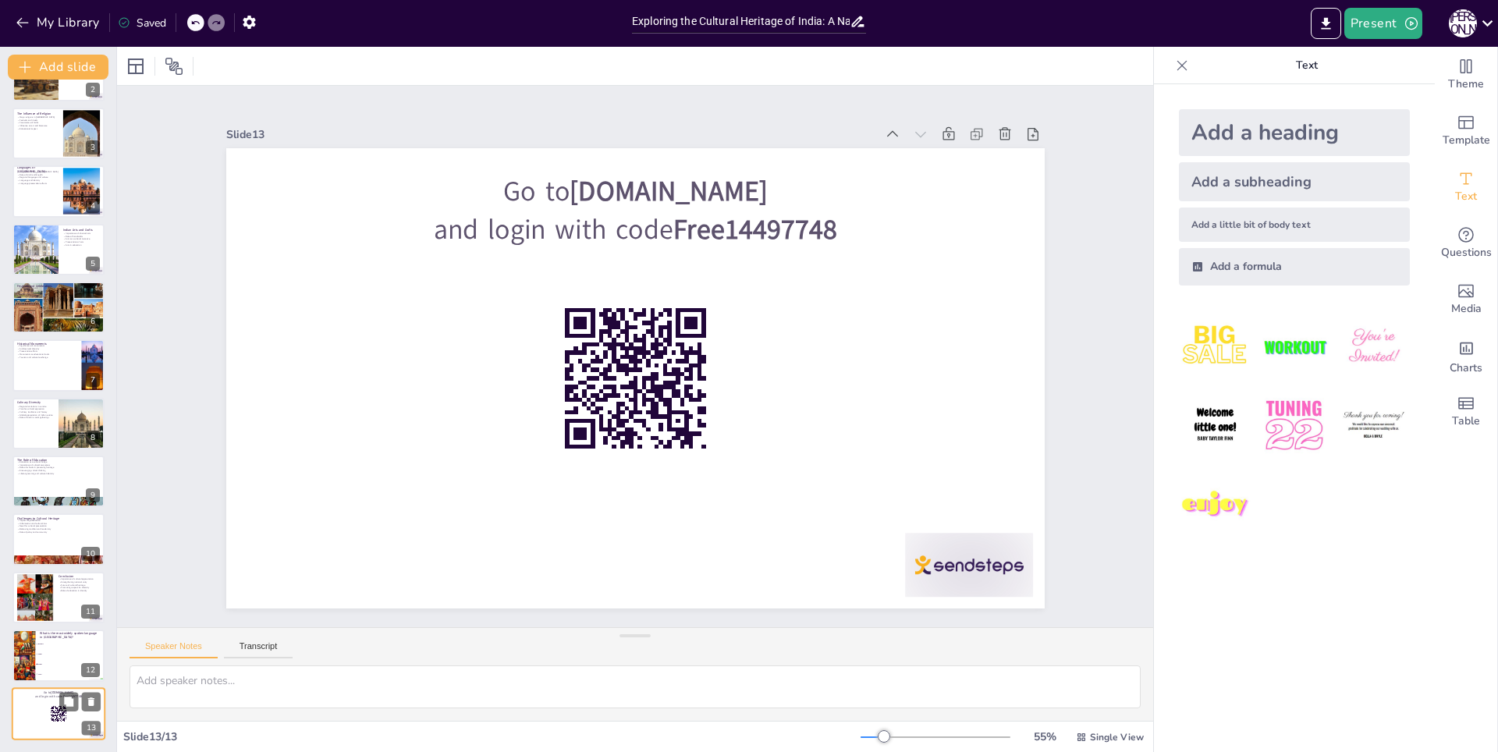
checkbox input "true"
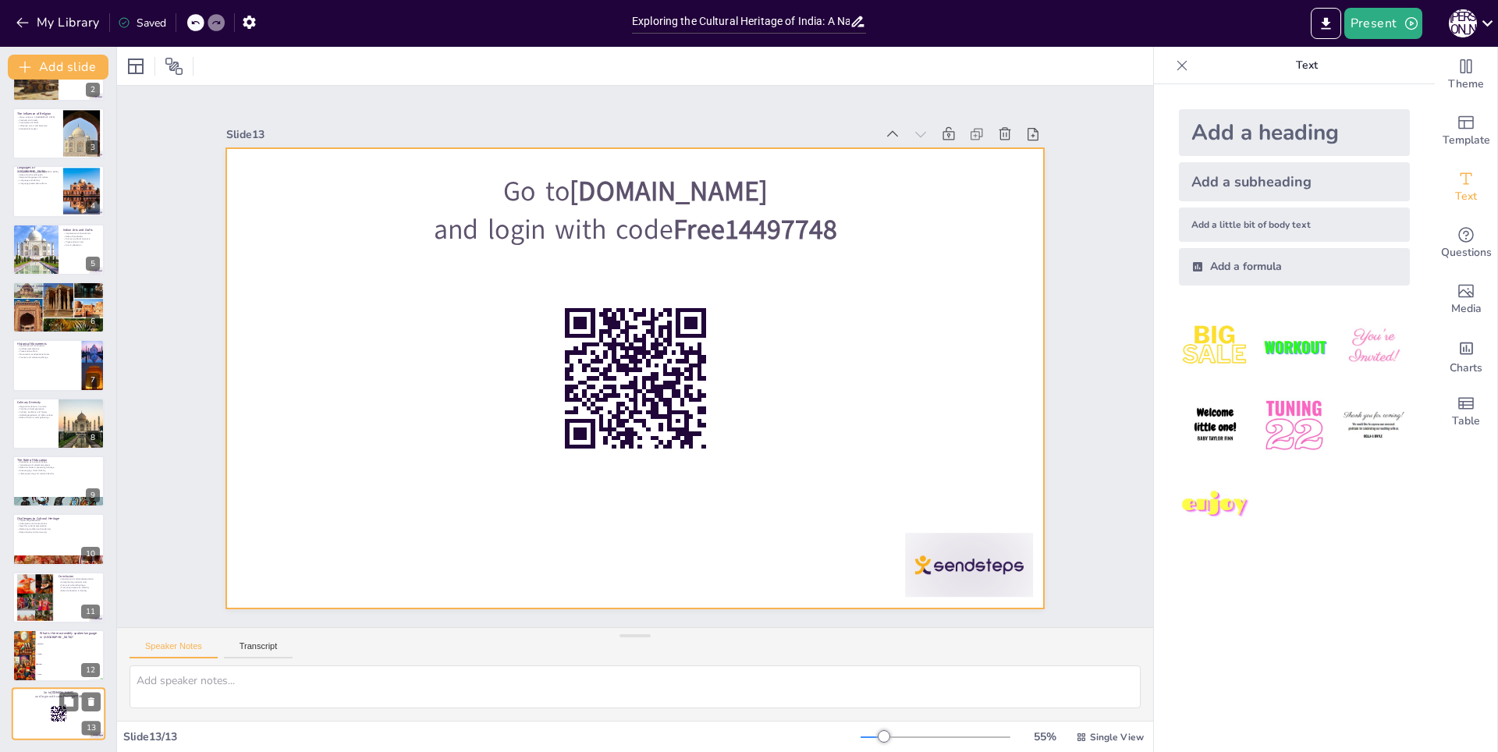
checkbox input "true"
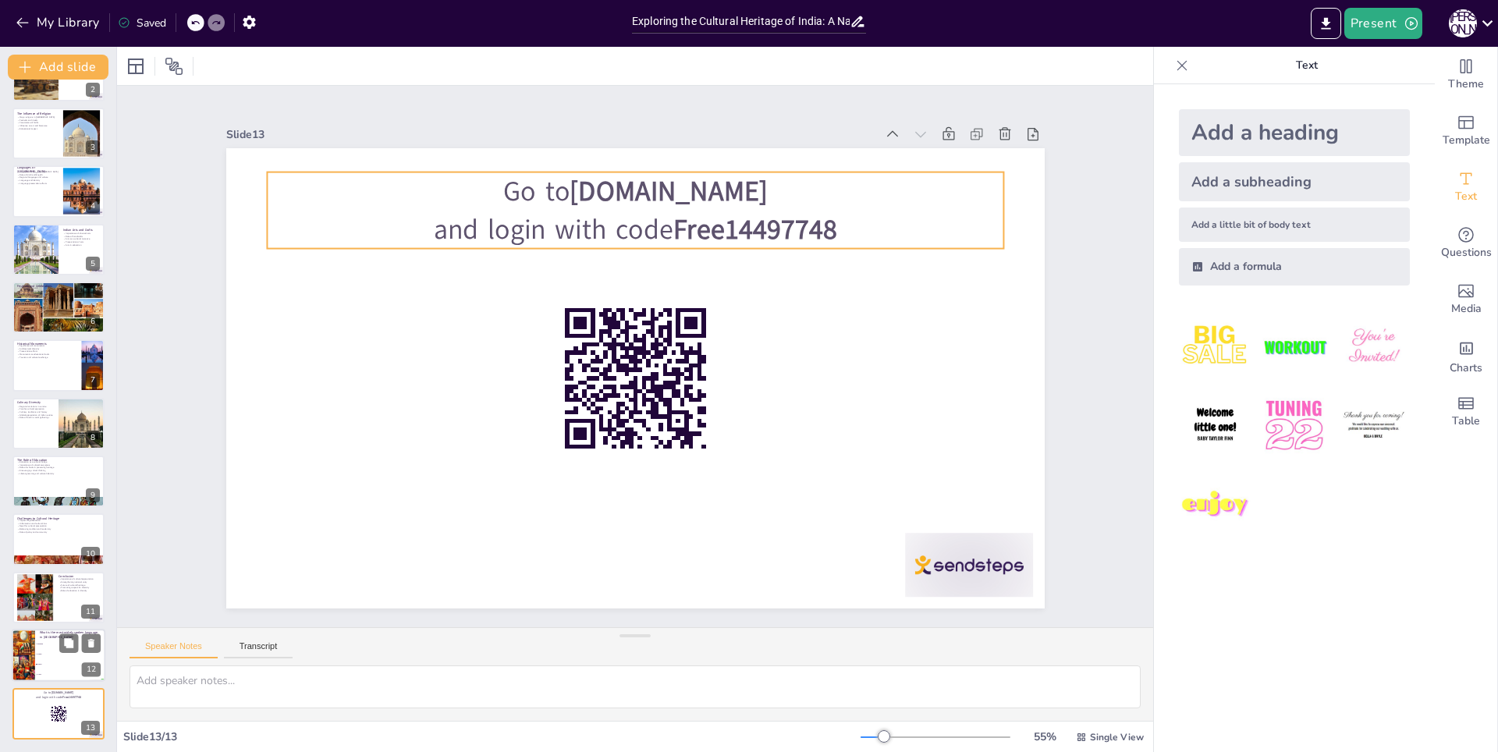
checkbox input "true"
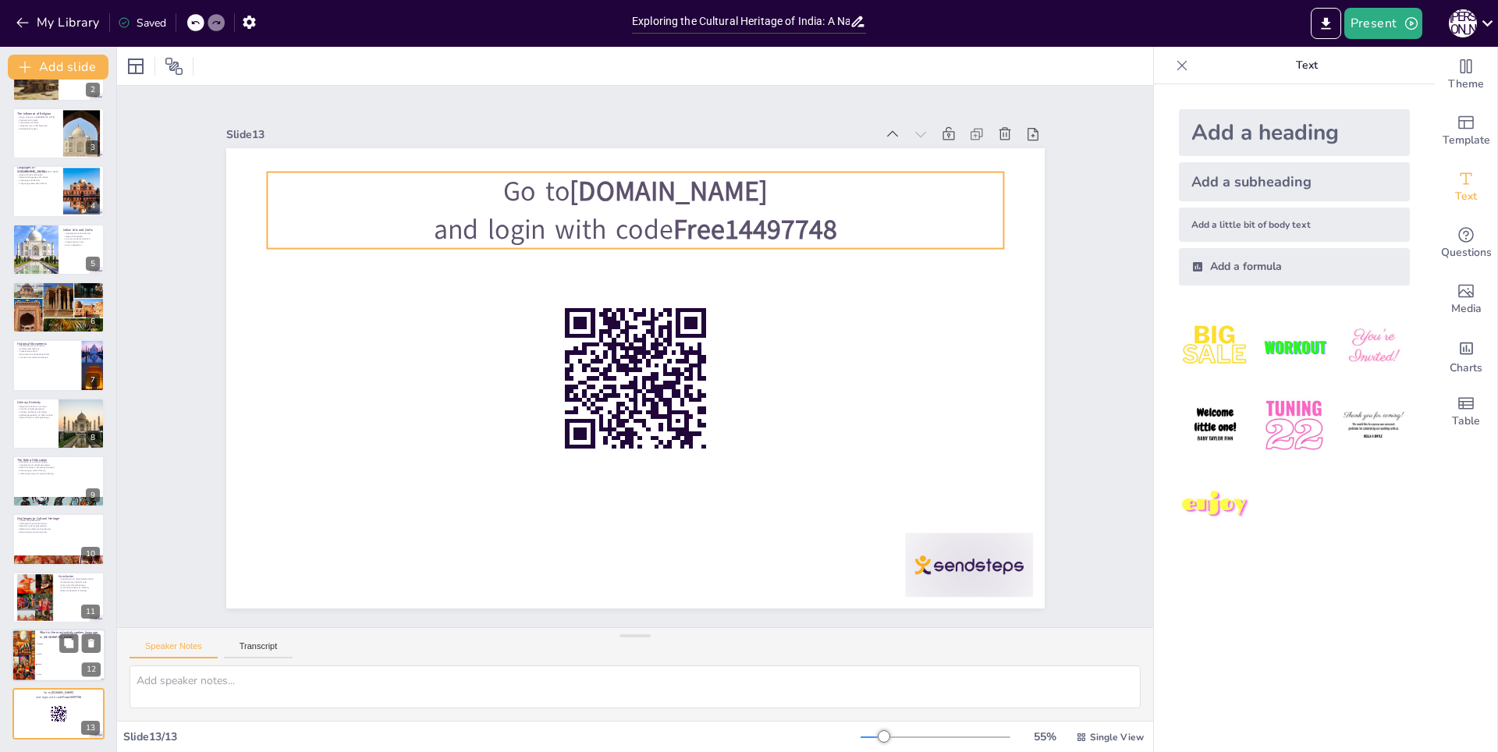
checkbox input "true"
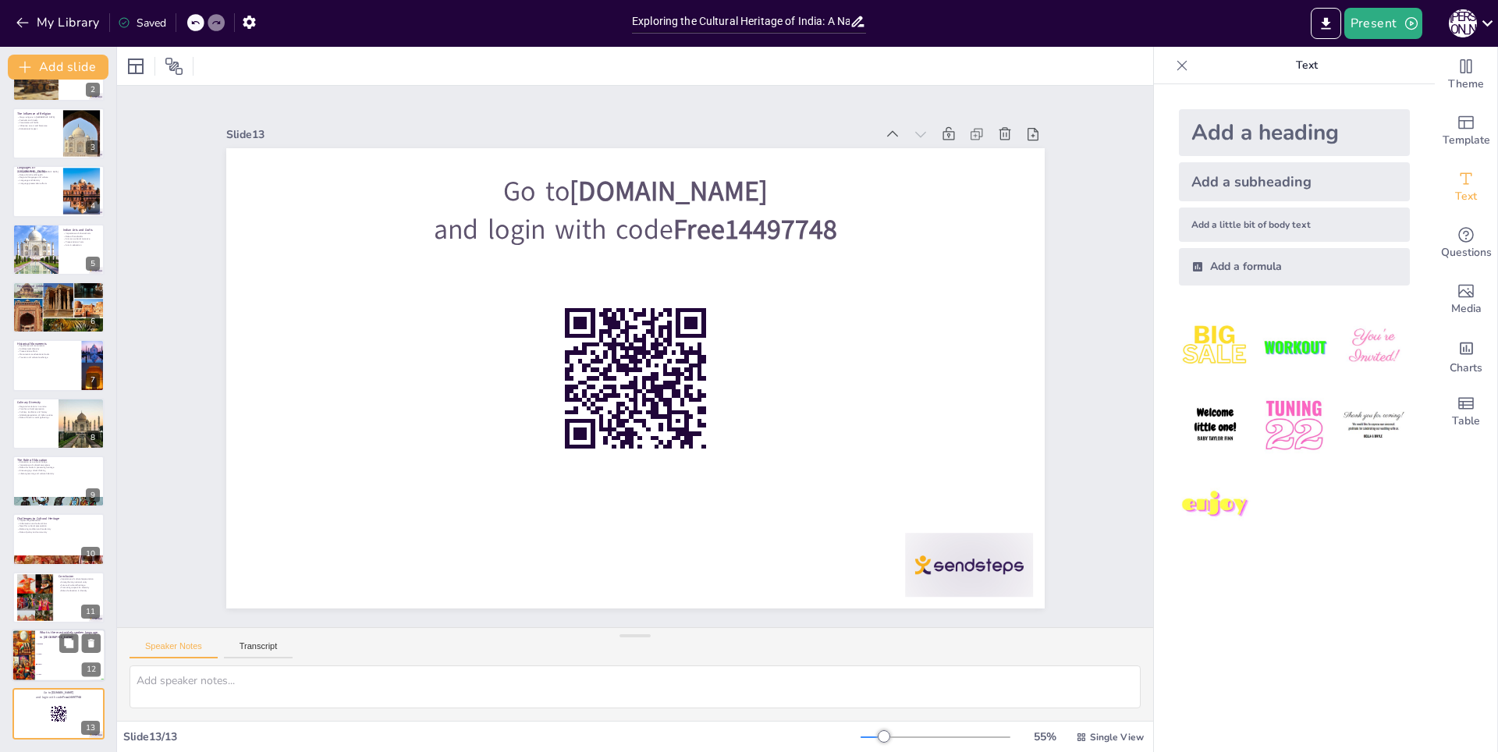
click at [15, 654] on div at bounding box center [23, 655] width 70 height 53
type textarea "The correct answer is Hindi, which is the most widely spoken language in [GEOGR…"
checkbox input "true"
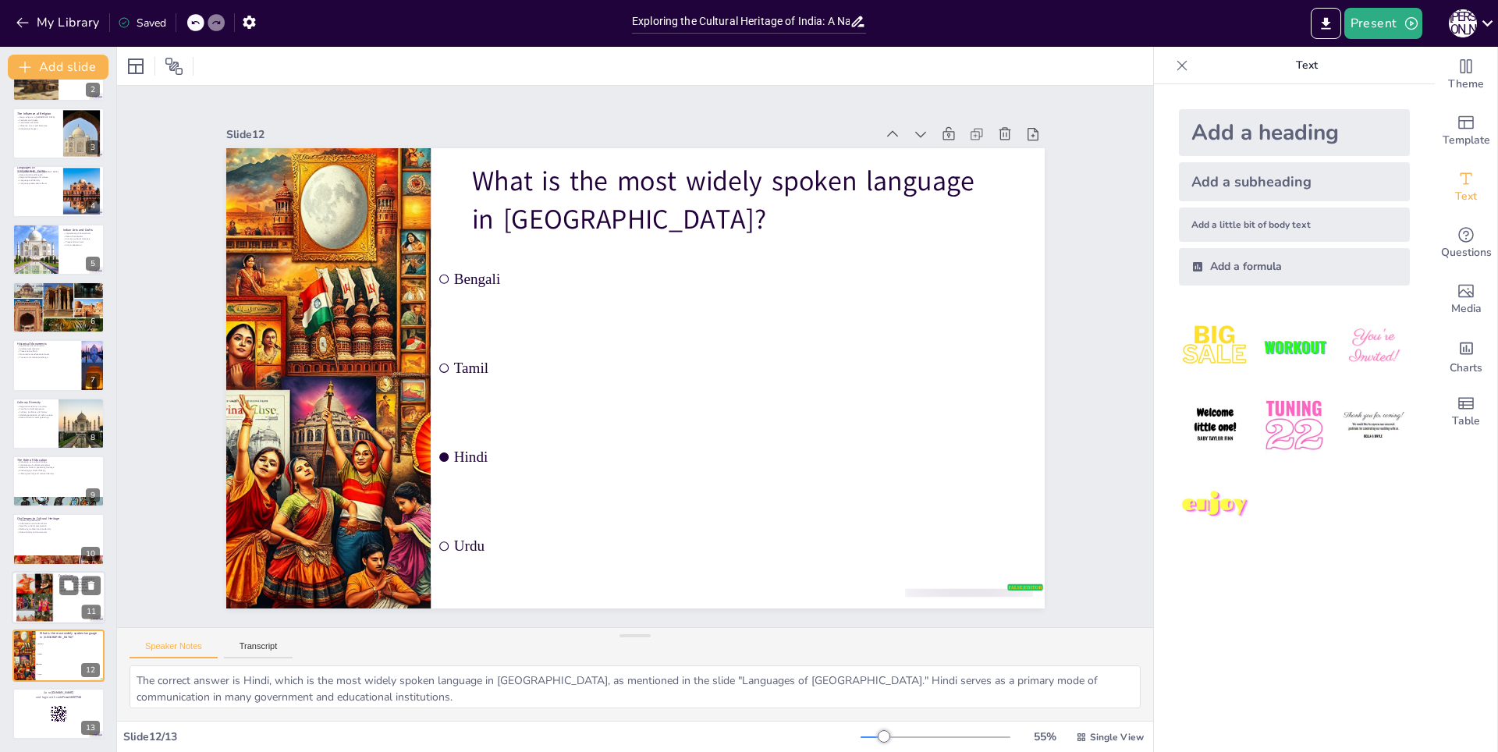
checkbox input "true"
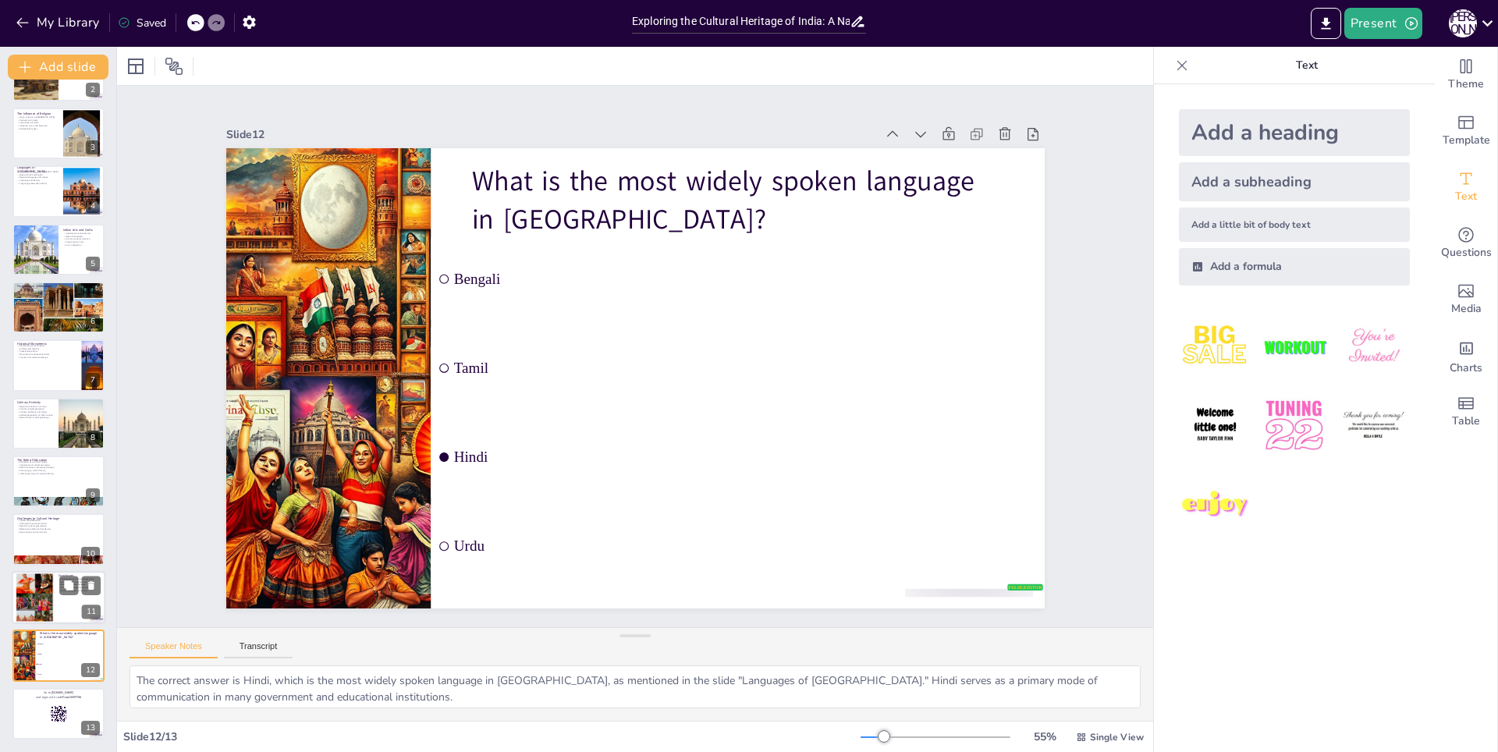
checkbox input "true"
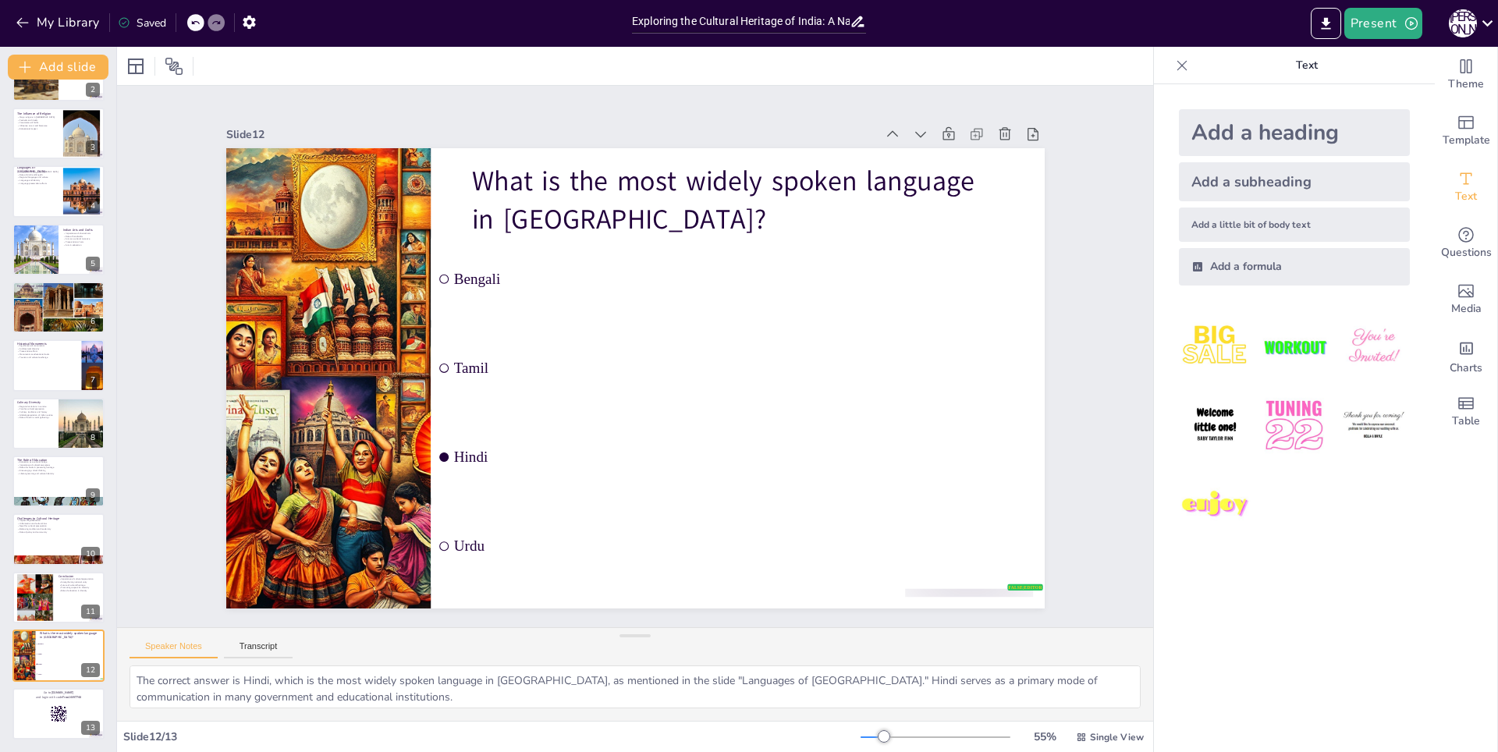
checkbox input "true"
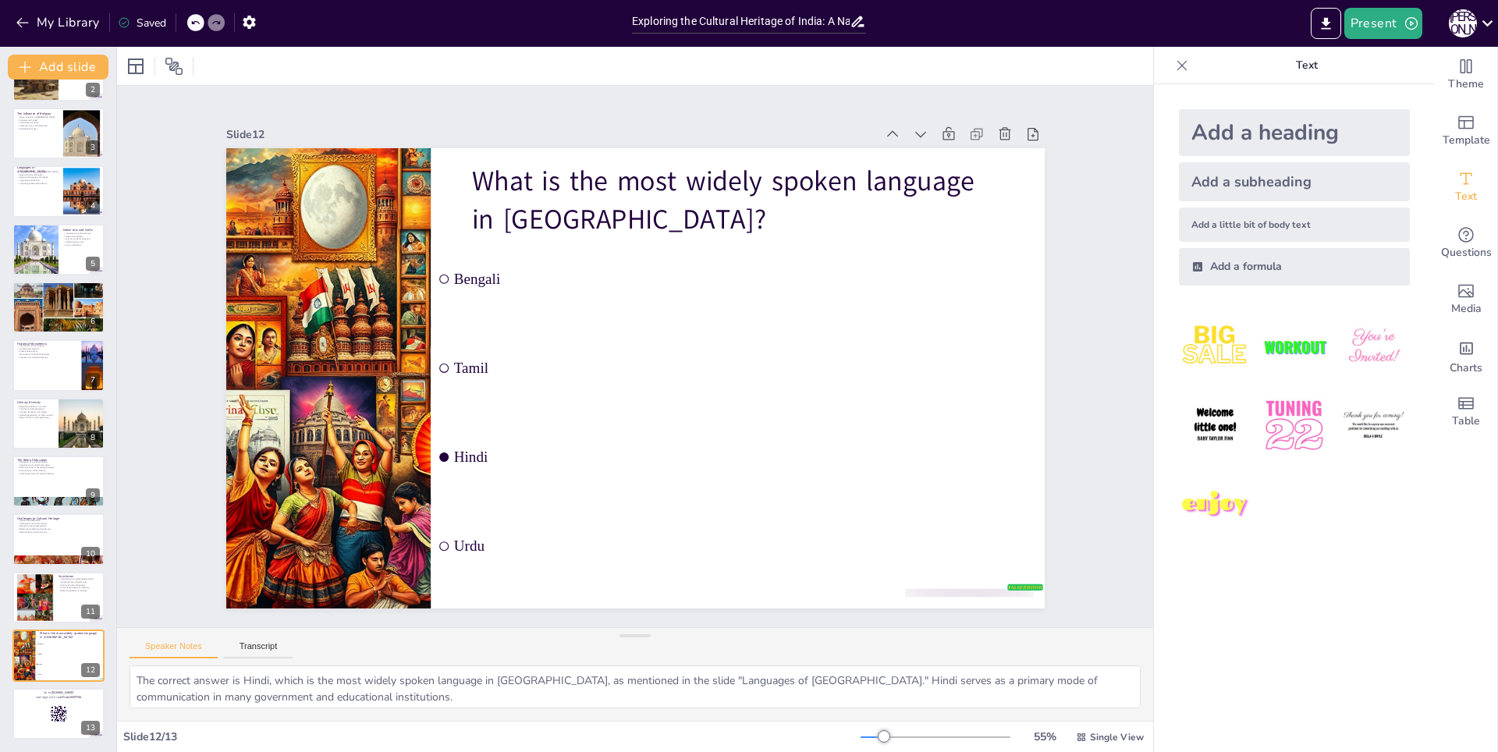
checkbox input "true"
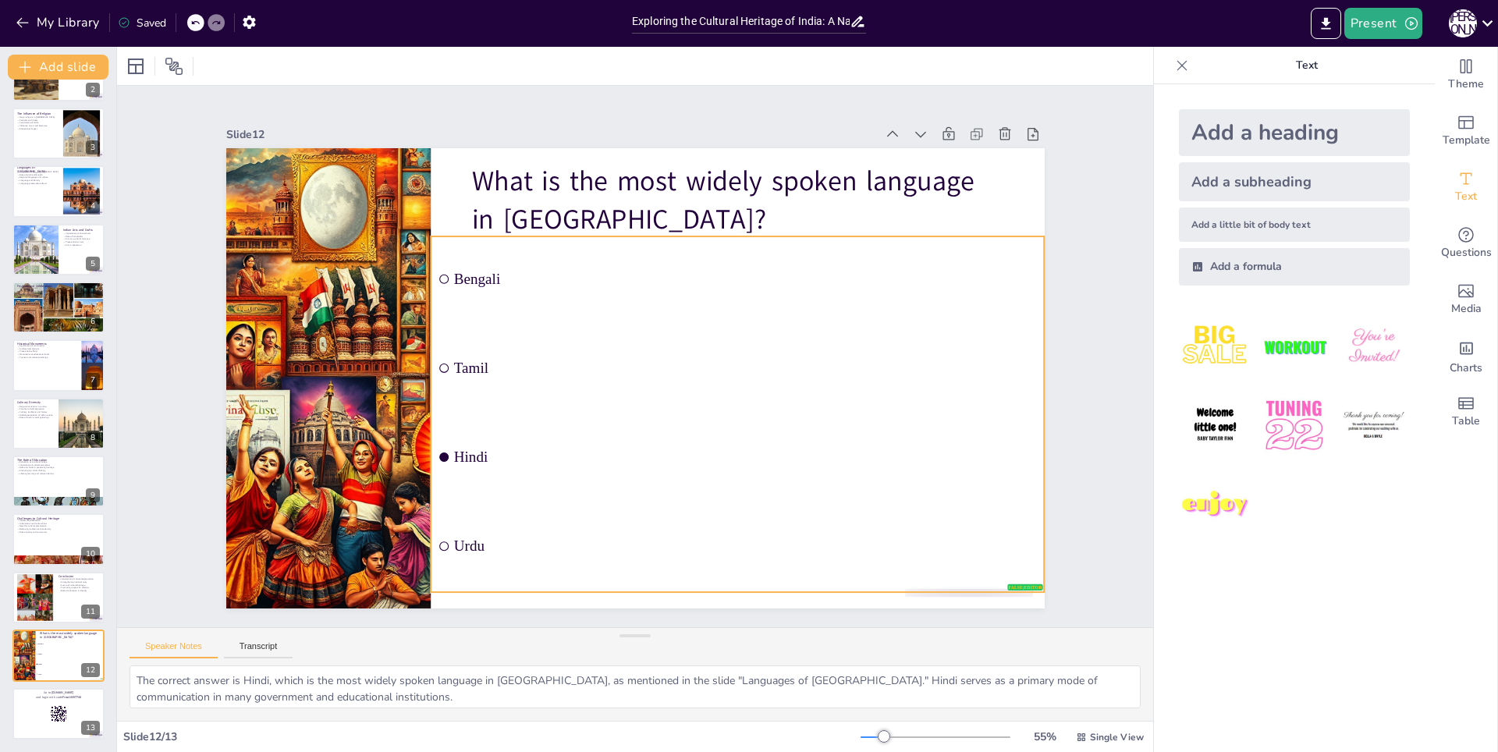
checkbox input "true"
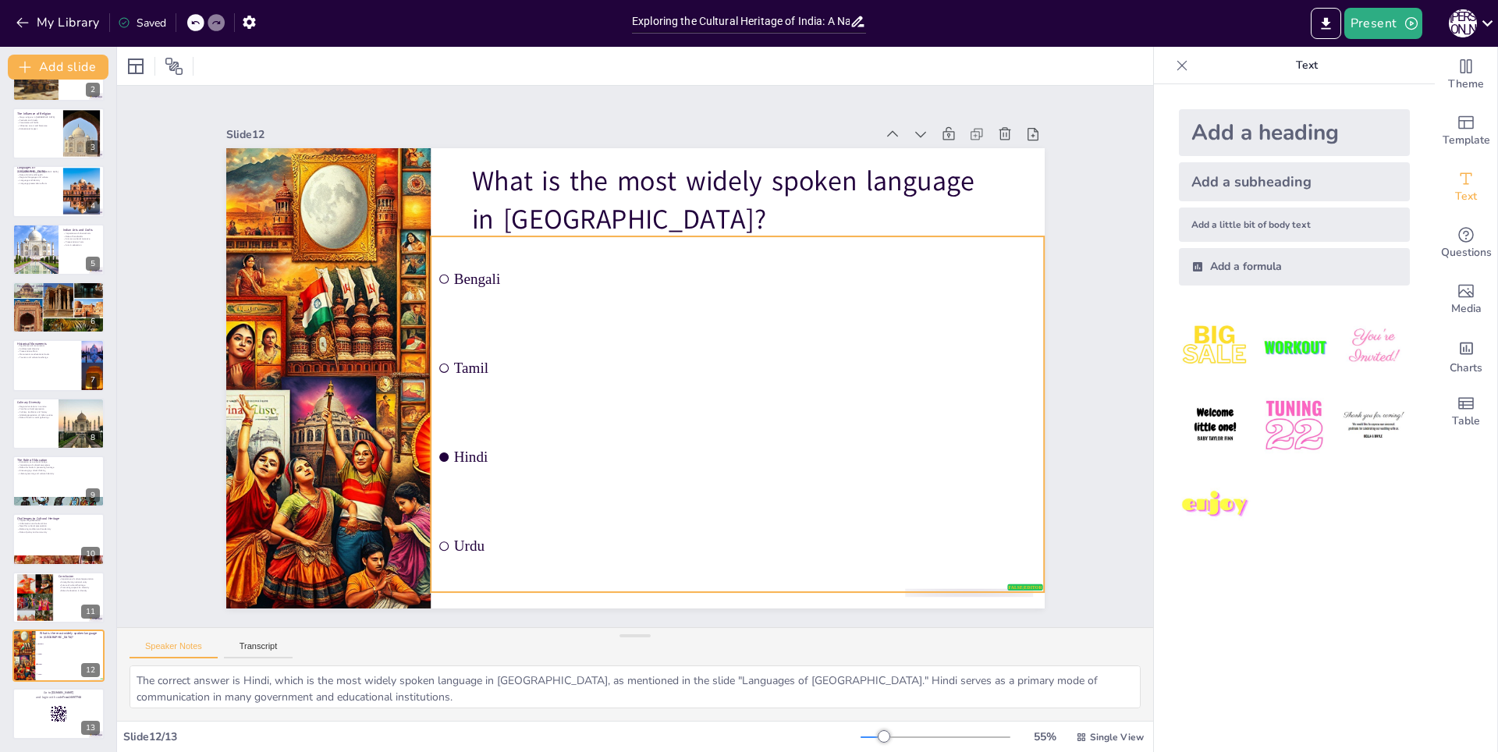
checkbox input "true"
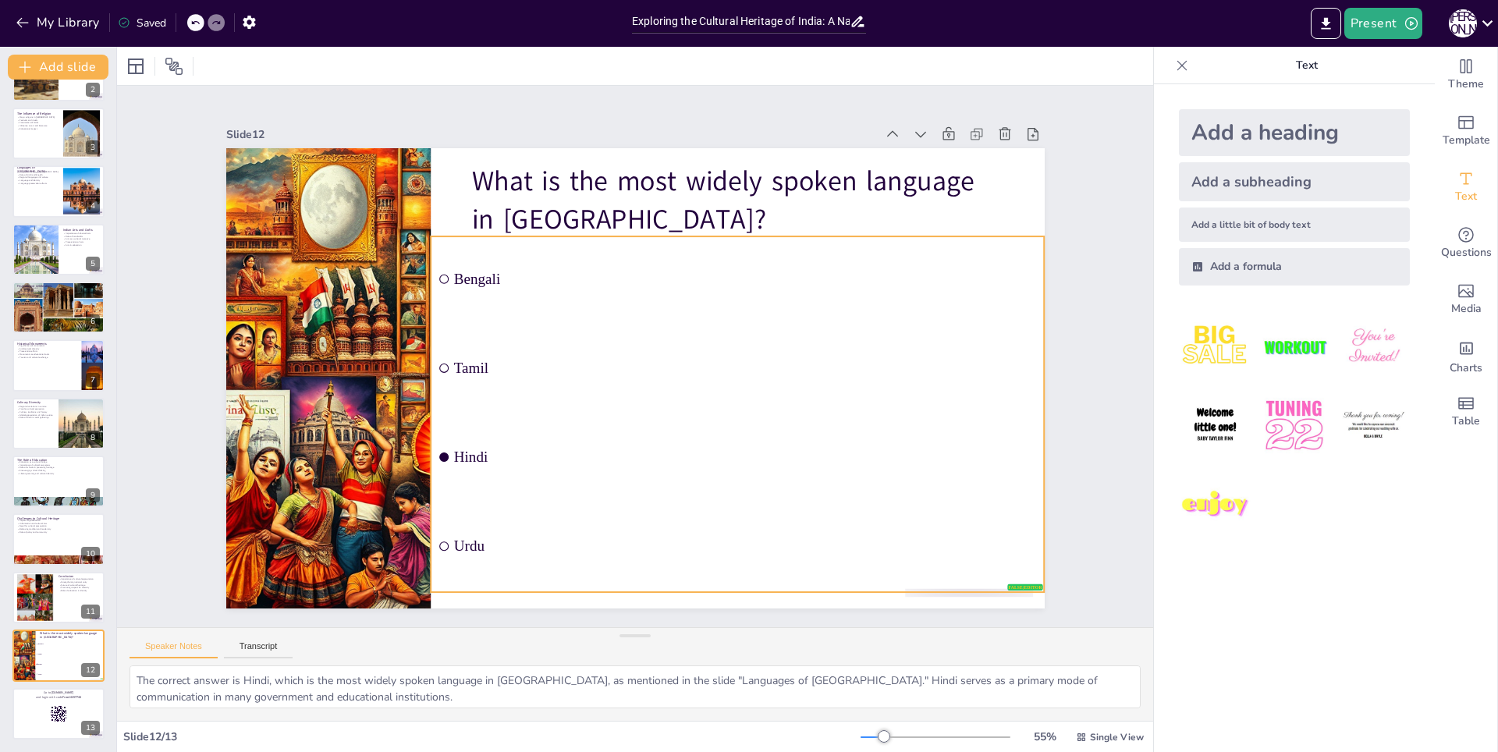
checkbox input "true"
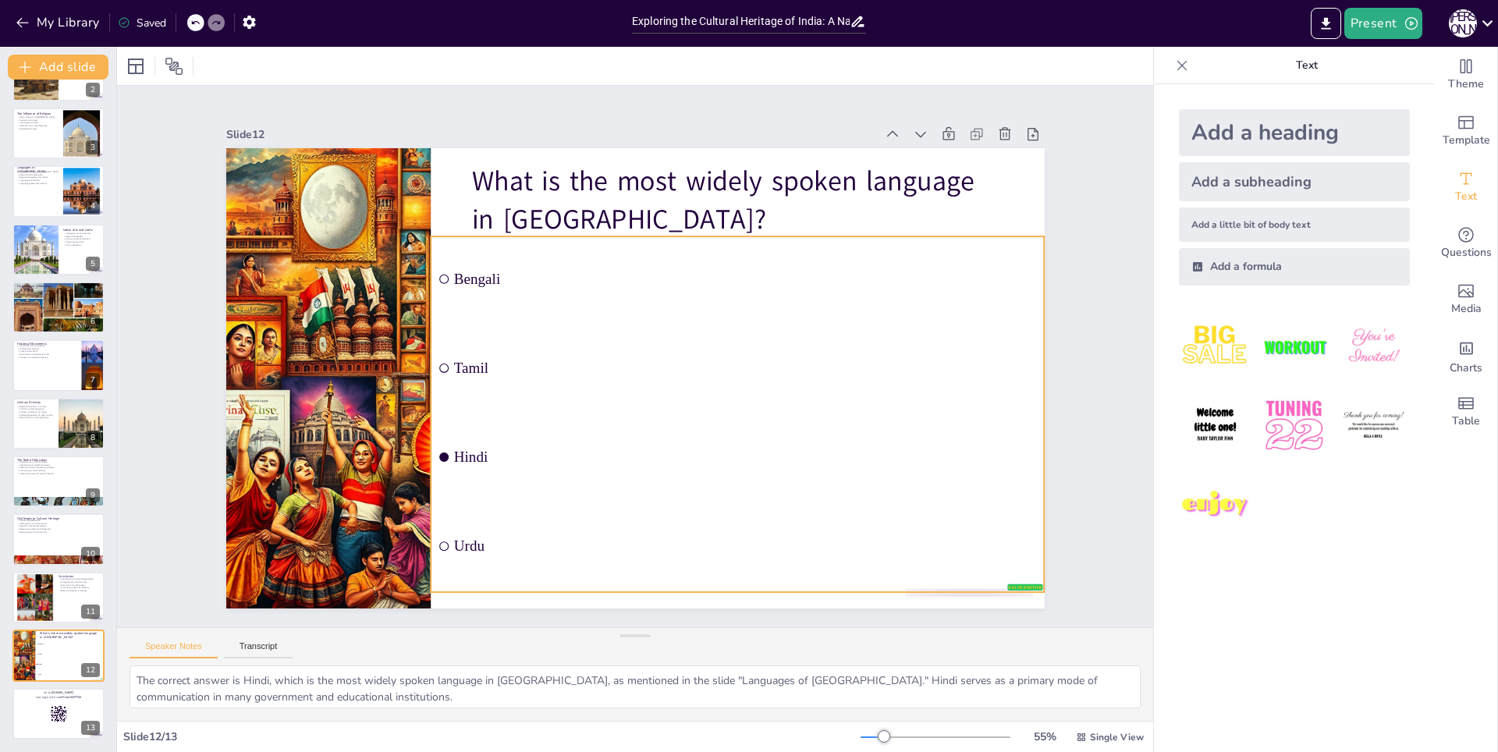
checkbox input "true"
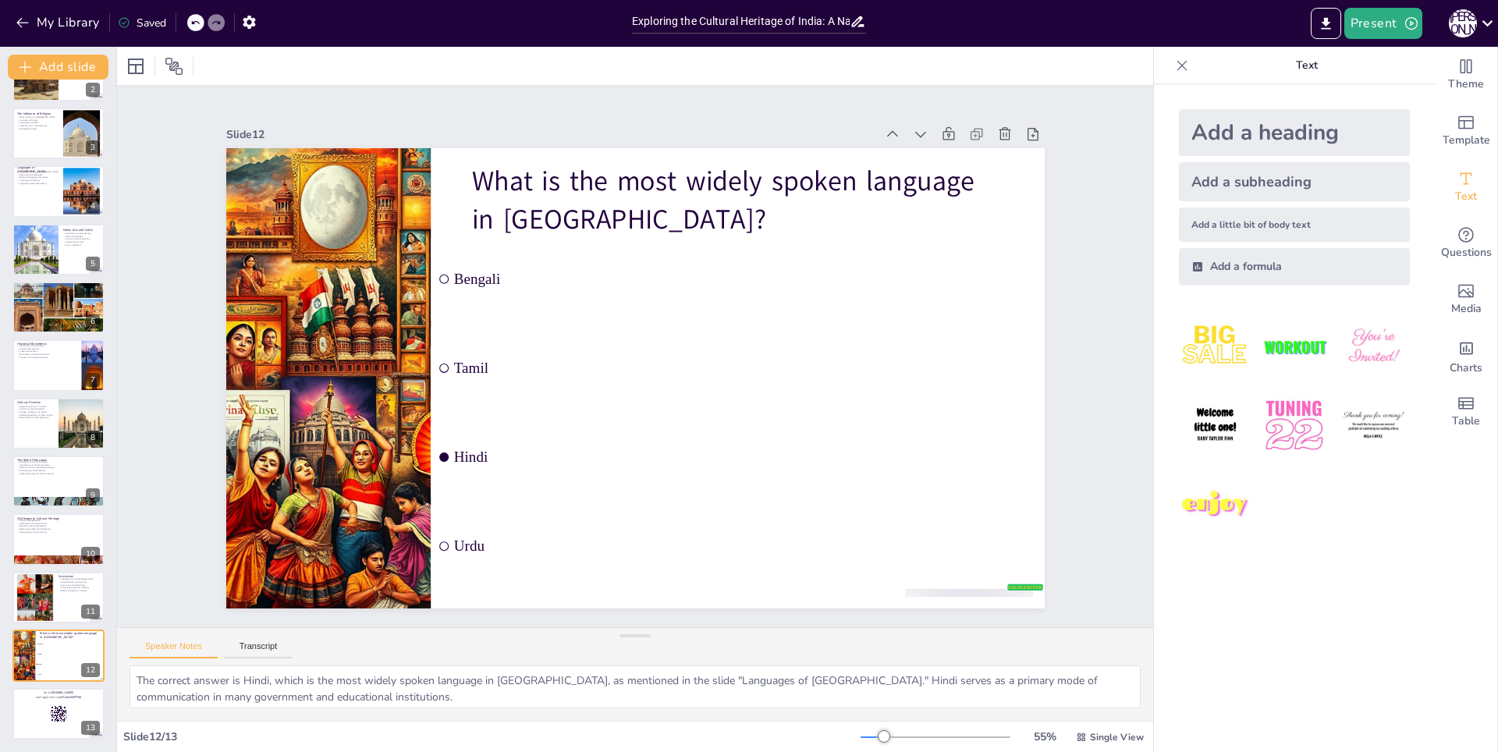
checkbox input "true"
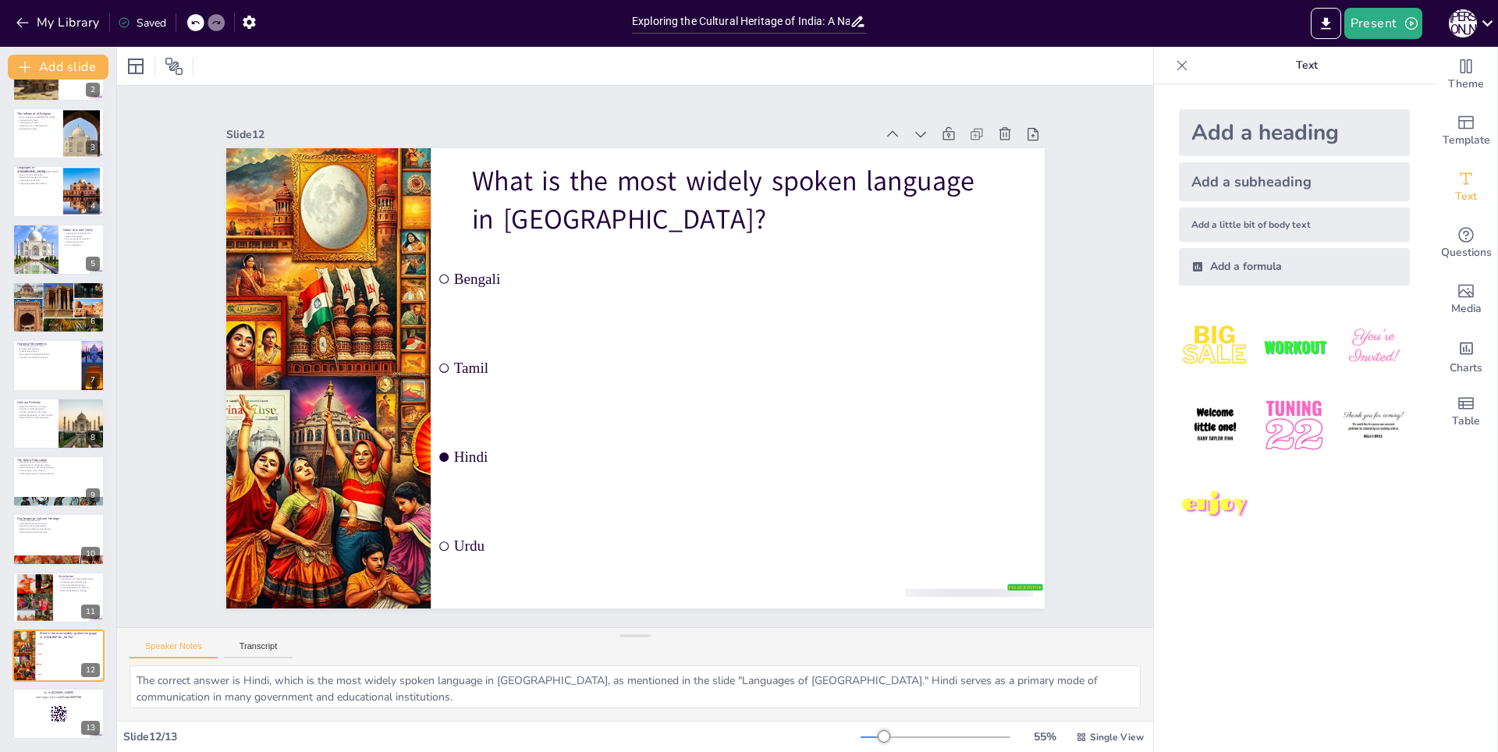
checkbox input "true"
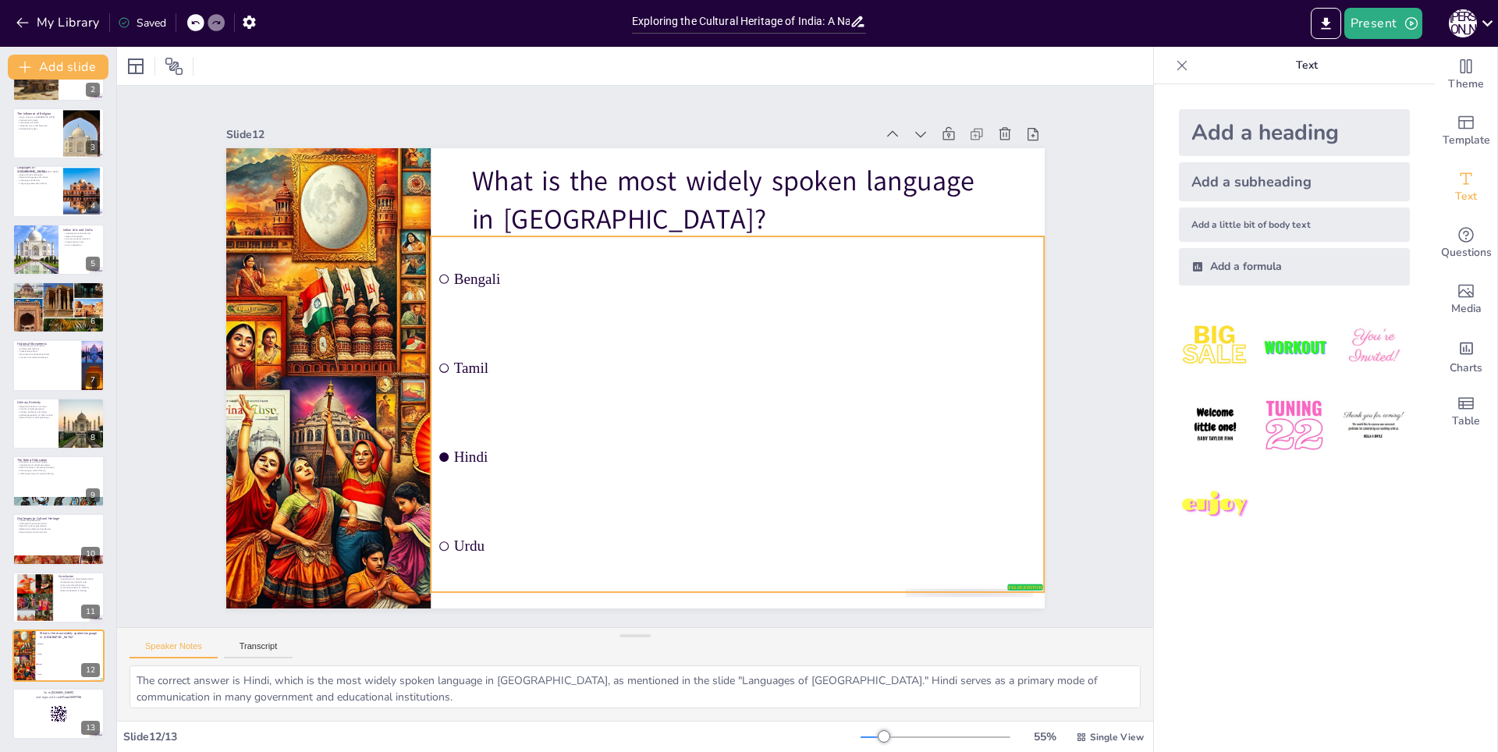
checkbox input "true"
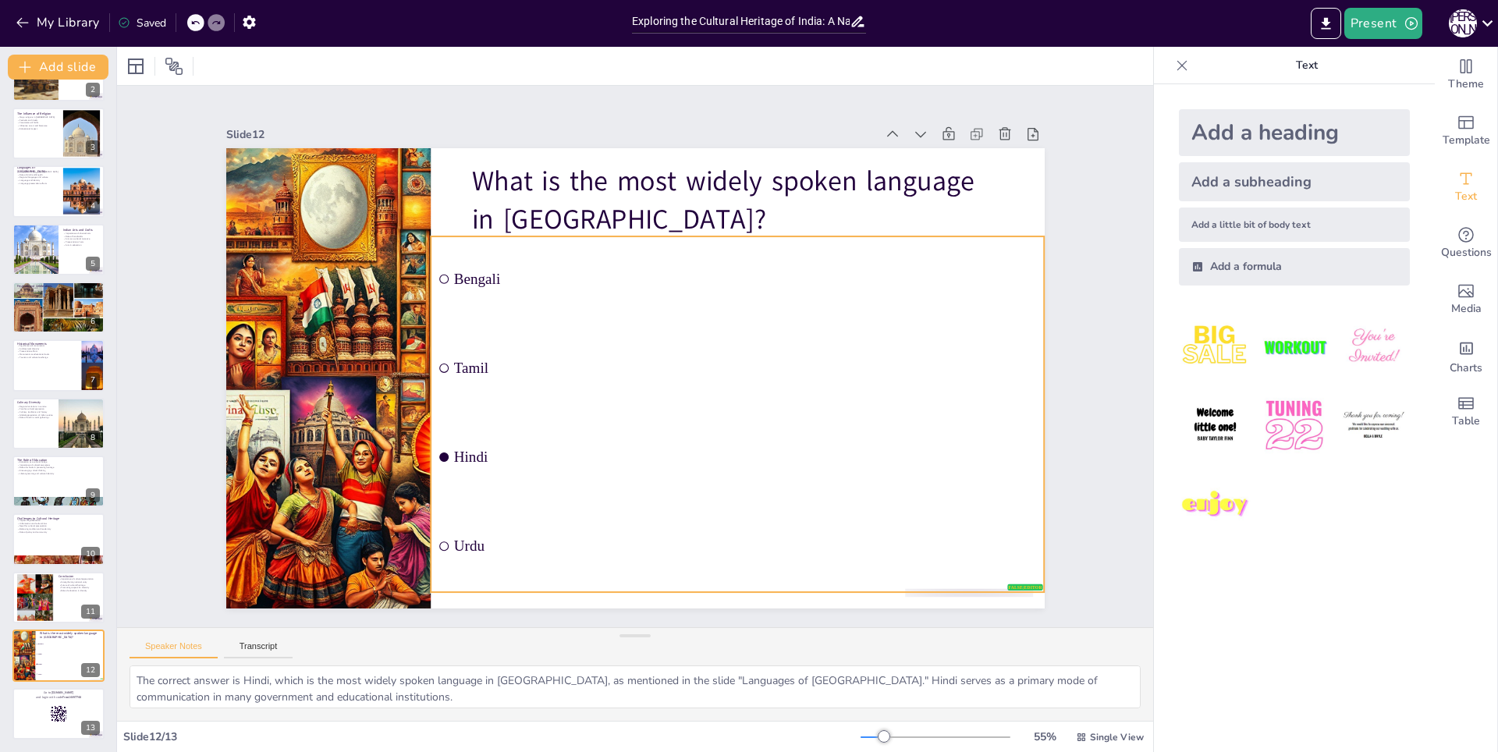
checkbox input "true"
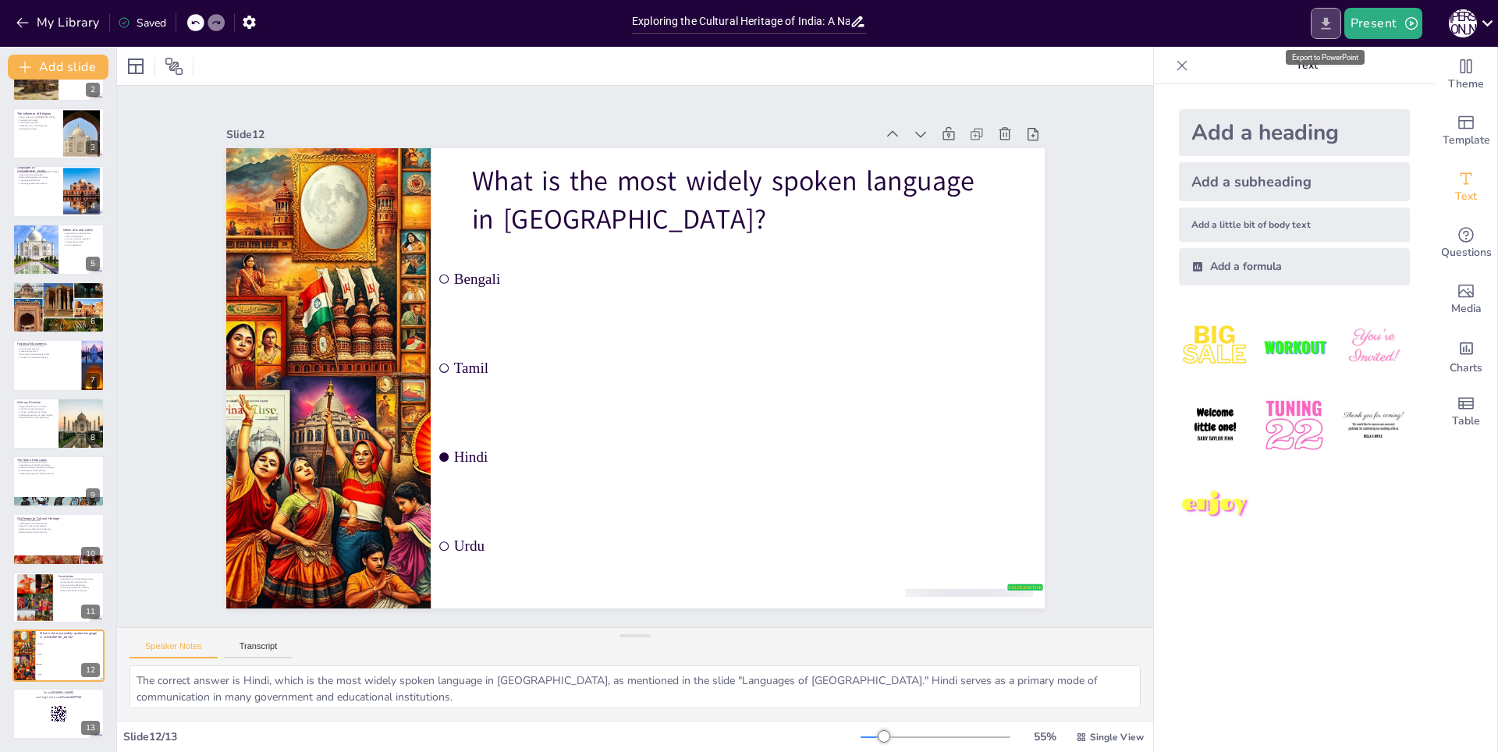
click at [1329, 20] on icon "Export to PowerPoint" at bounding box center [1325, 23] width 9 height 12
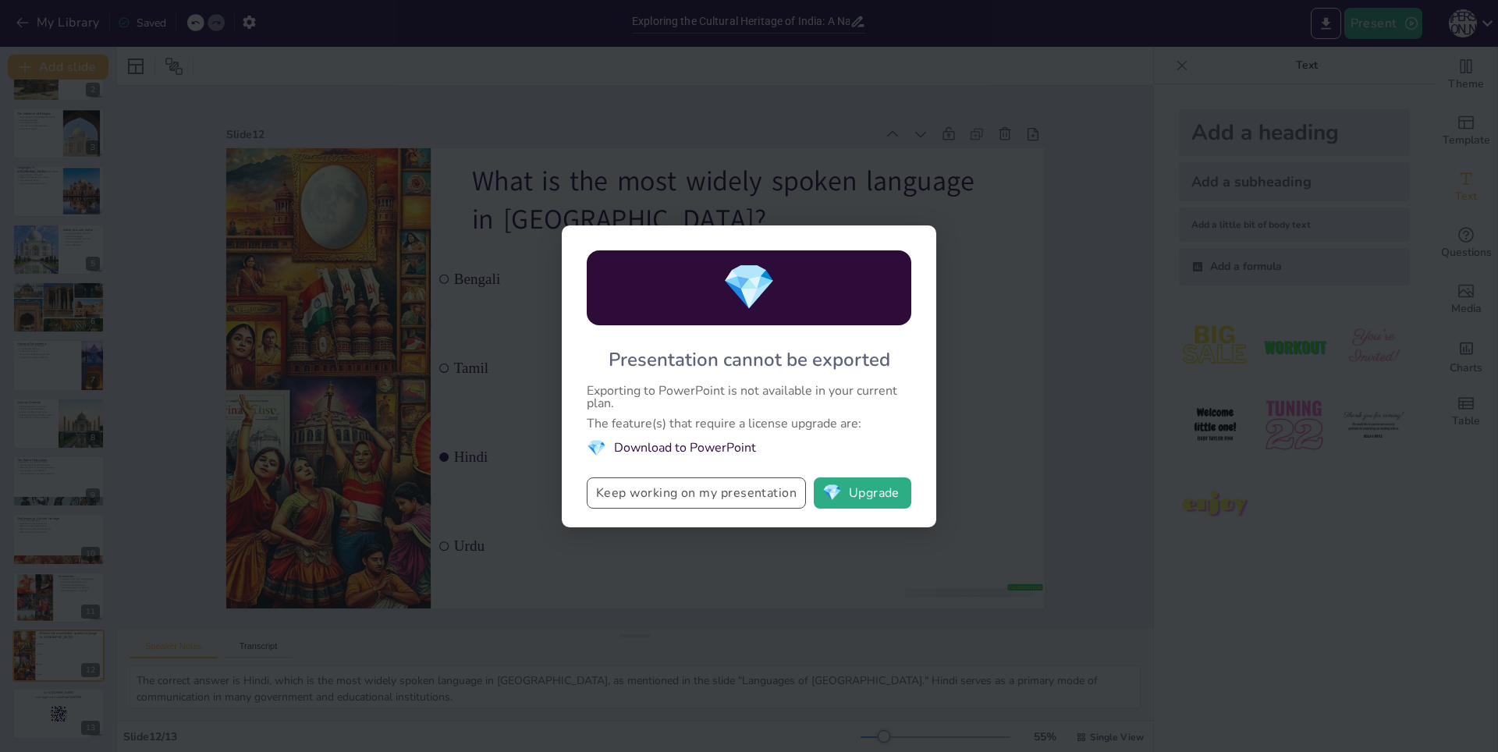
click at [754, 495] on button "Keep working on my presentation" at bounding box center [696, 492] width 219 height 31
checkbox input "true"
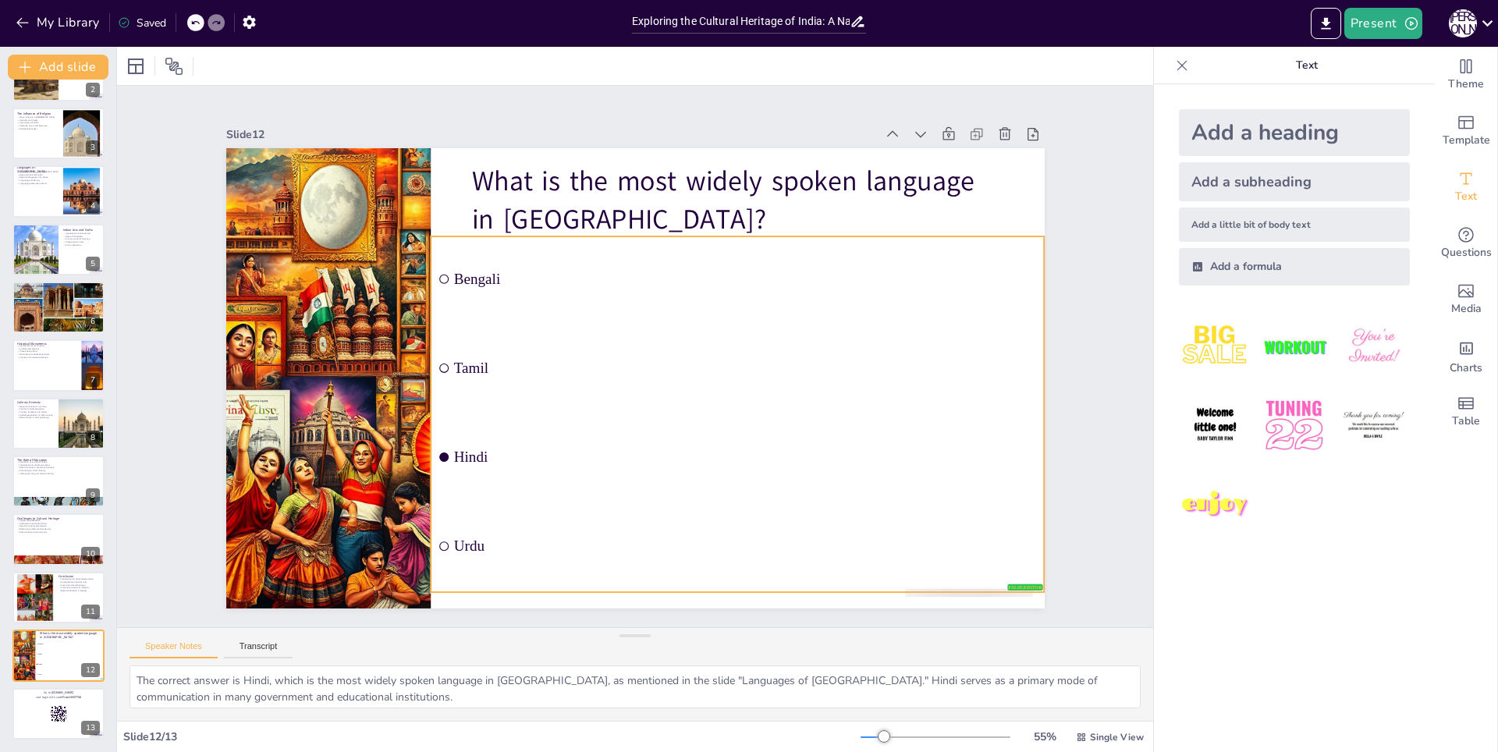
checkbox input "true"
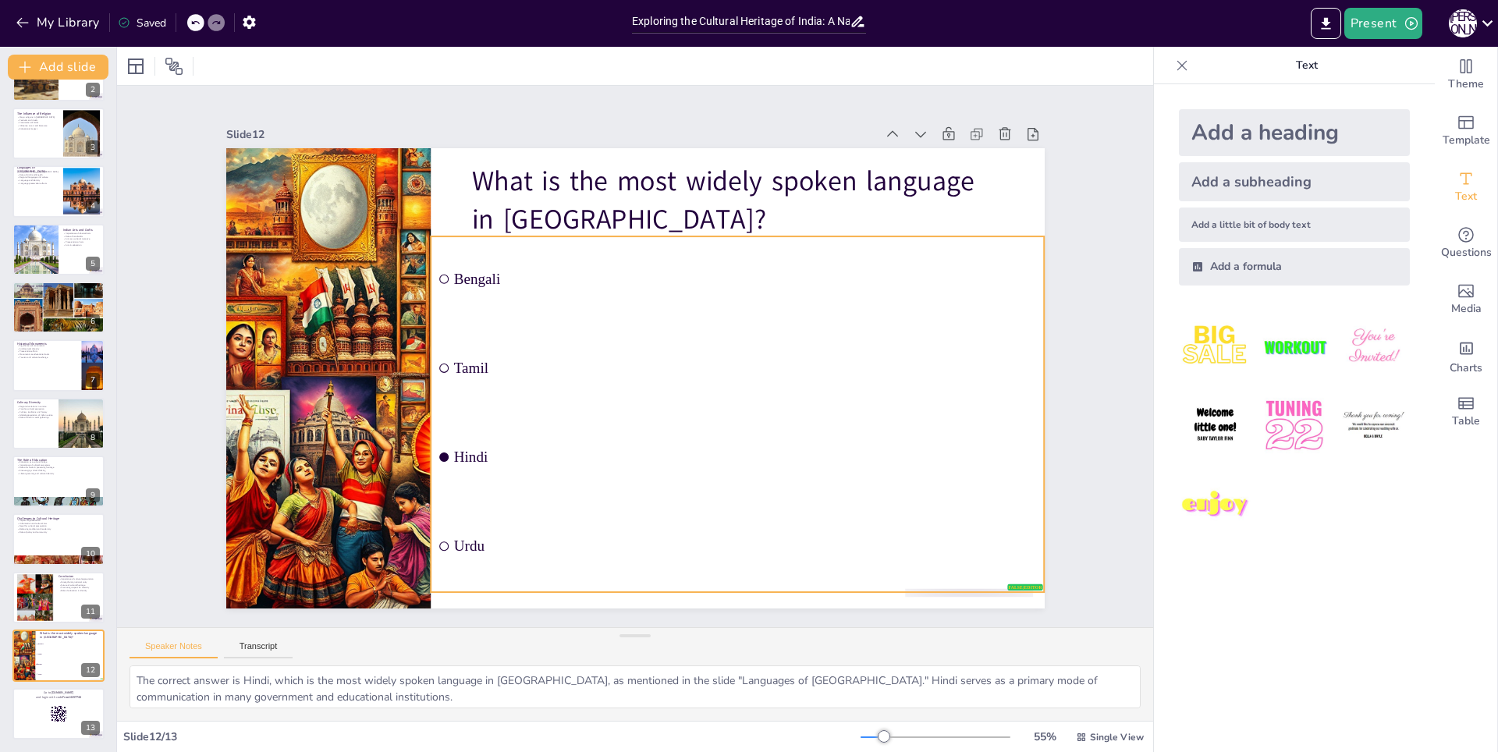
checkbox input "true"
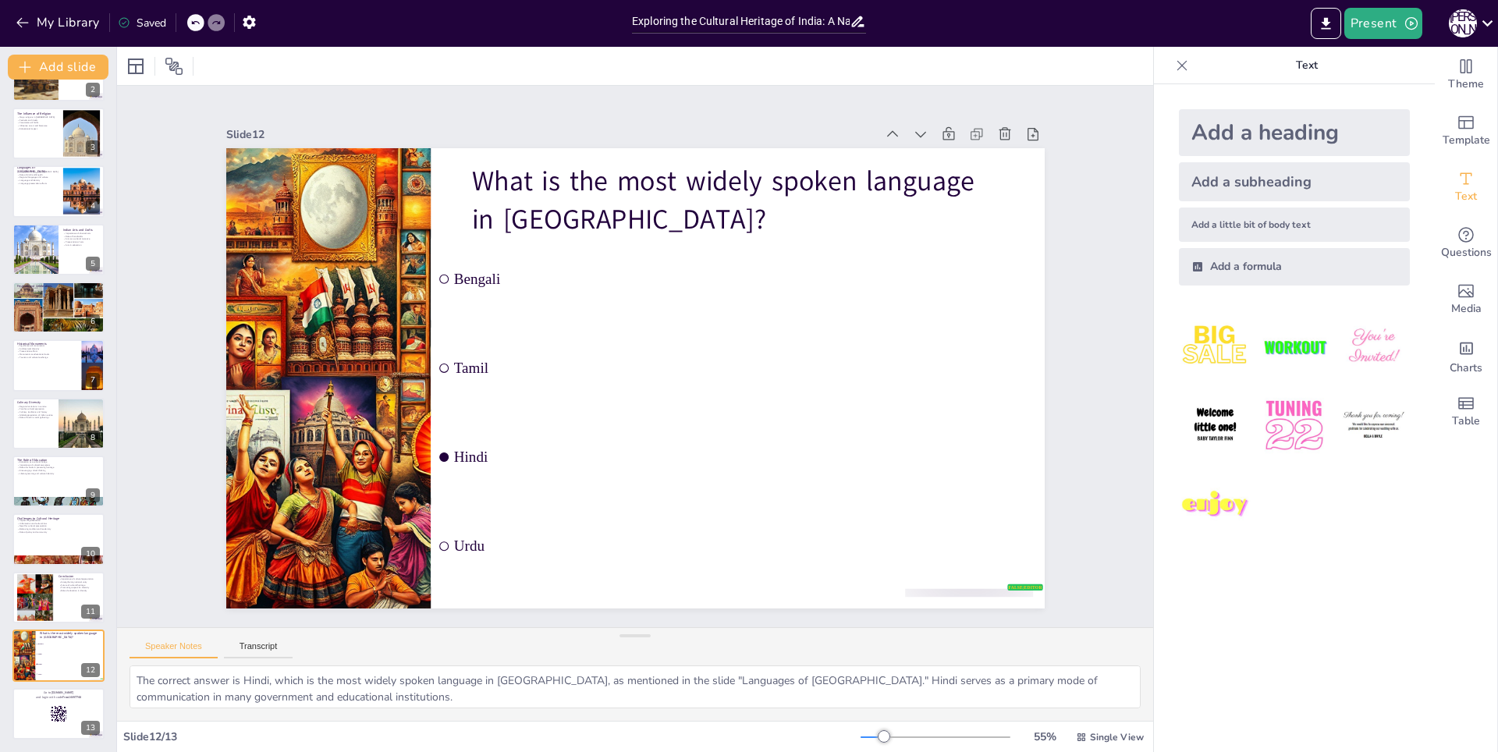
checkbox input "true"
click at [1320, 24] on icon "Export to PowerPoint" at bounding box center [1326, 24] width 16 height 16
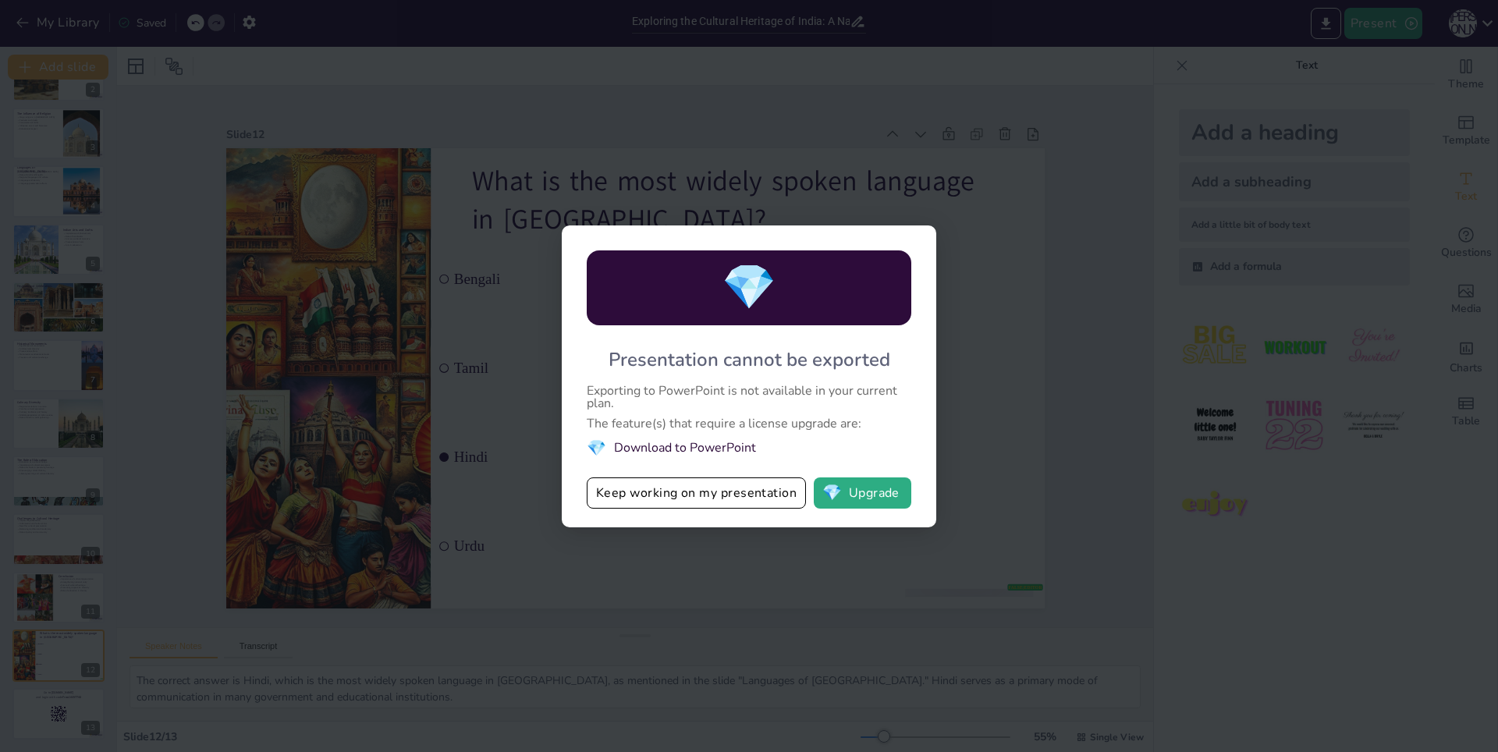
click at [1151, 388] on div "💎 Presentation cannot be exported Exporting to PowerPoint is not available in y…" at bounding box center [749, 376] width 1498 height 752
click at [715, 223] on div "💎 Presentation cannot be exported Exporting to PowerPoint is not available in y…" at bounding box center [749, 376] width 1498 height 752
drag, startPoint x: 952, startPoint y: 166, endPoint x: 1016, endPoint y: 286, distance: 136.1
click at [961, 172] on div "💎 Presentation cannot be exported Exporting to PowerPoint is not available in y…" at bounding box center [749, 376] width 1498 height 752
click at [890, 484] on button "💎 Upgrade" at bounding box center [863, 492] width 98 height 31
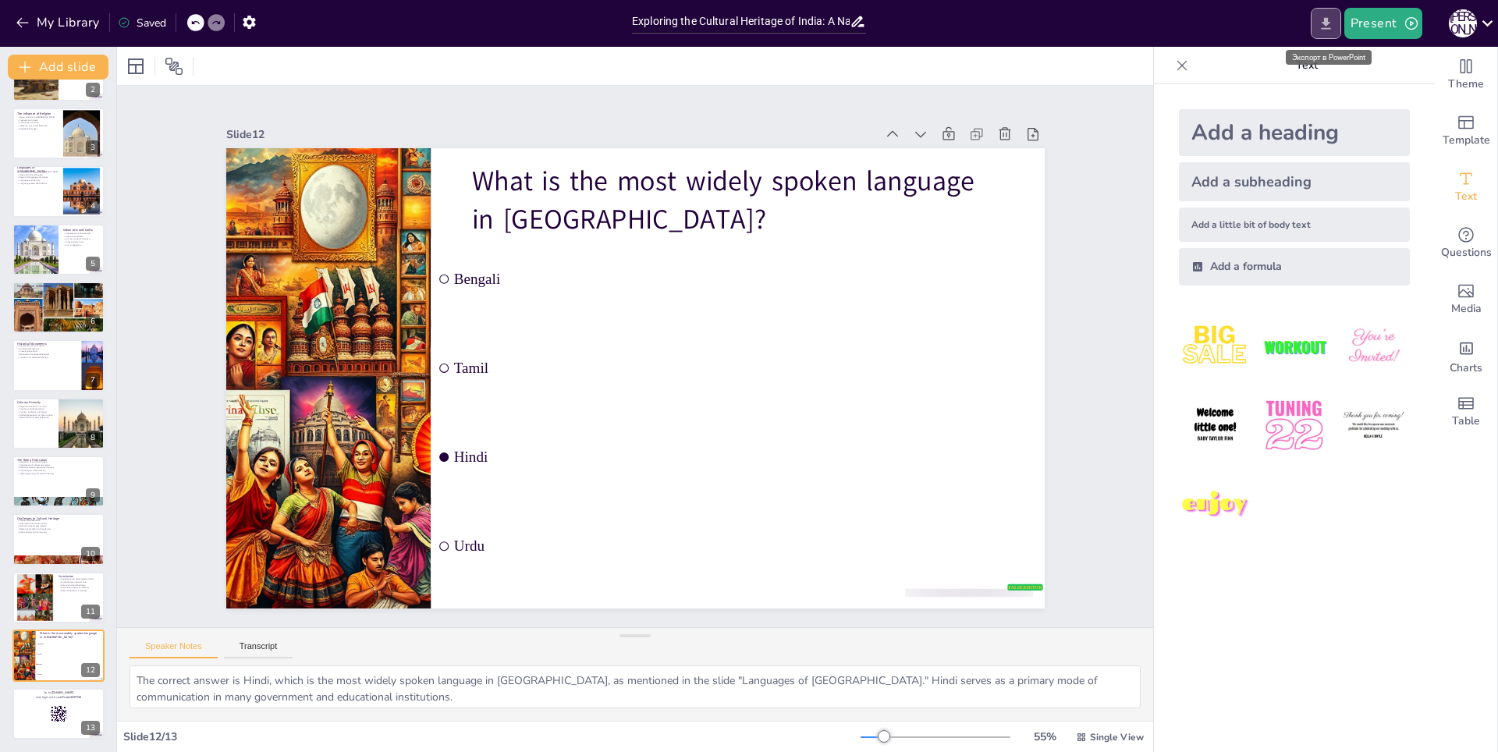
click at [1332, 22] on icon "Export to PowerPoint" at bounding box center [1326, 24] width 16 height 16
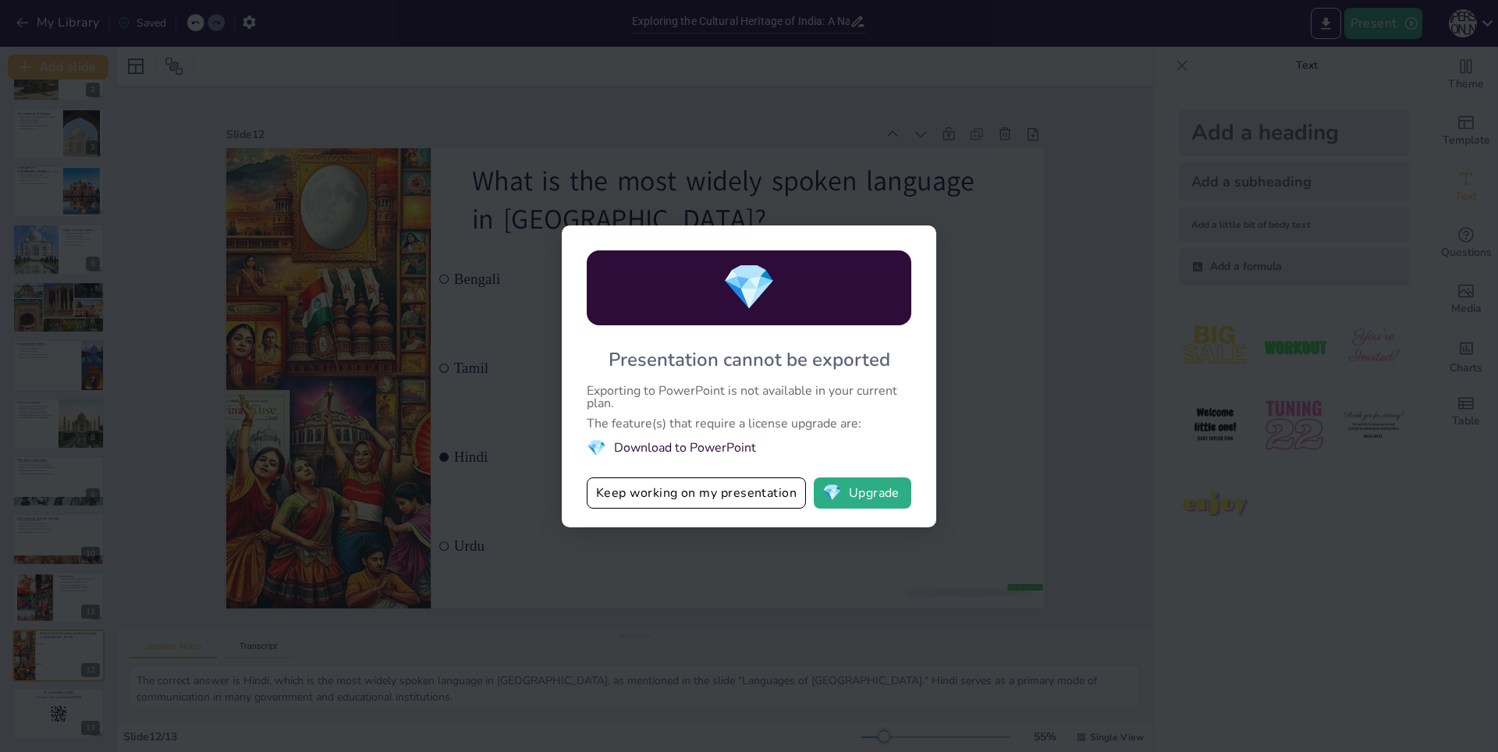
drag, startPoint x: 694, startPoint y: 314, endPoint x: 745, endPoint y: 275, distance: 65.1
click at [702, 307] on div "💎" at bounding box center [749, 287] width 325 height 75
drag, startPoint x: 745, startPoint y: 275, endPoint x: 704, endPoint y: 291, distance: 43.7
click at [781, 287] on div "💎" at bounding box center [749, 287] width 325 height 75
drag, startPoint x: 668, startPoint y: 399, endPoint x: 897, endPoint y: 385, distance: 229.8
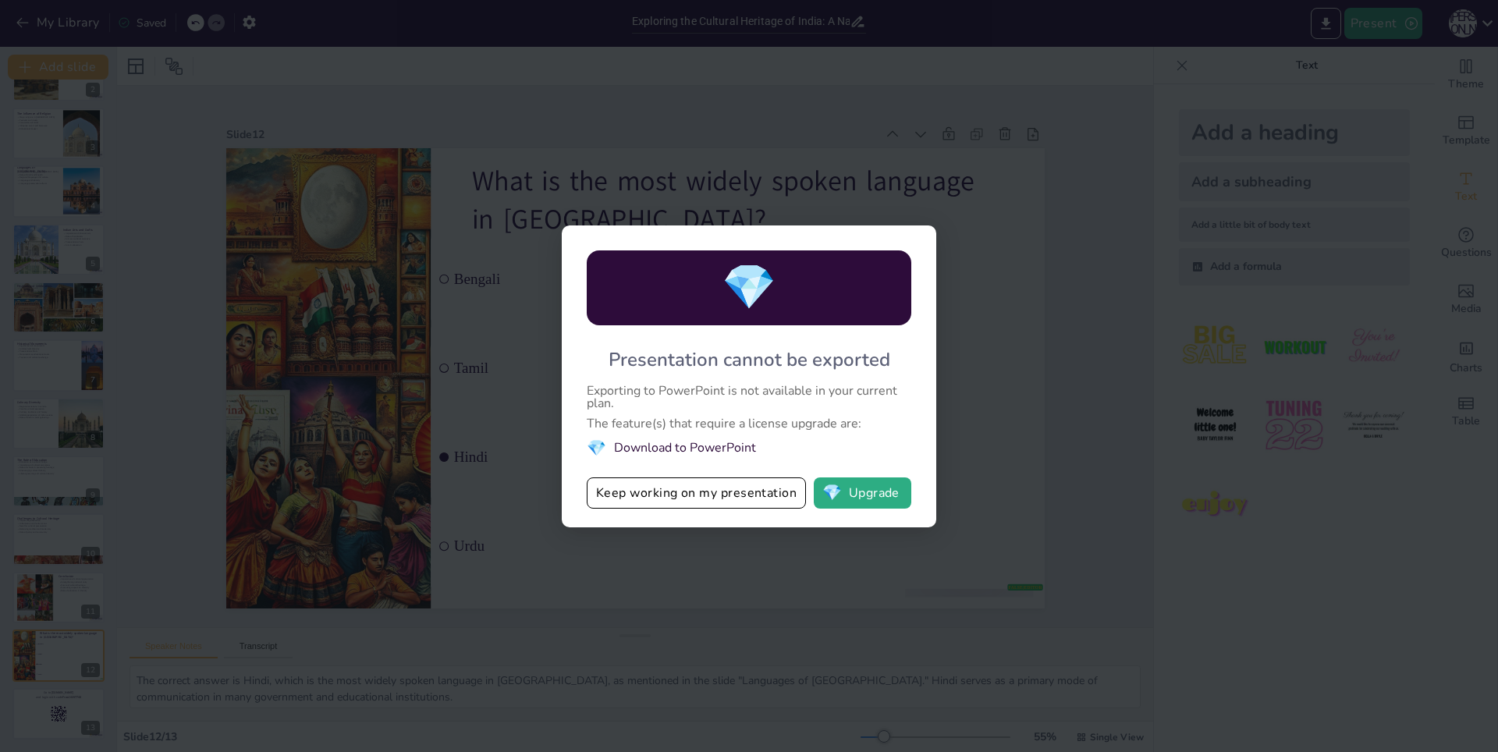
click at [899, 385] on div "Exporting to PowerPoint is not available in your current plan." at bounding box center [749, 397] width 325 height 25
drag, startPoint x: 865, startPoint y: 386, endPoint x: 716, endPoint y: 404, distance: 150.1
click at [866, 389] on div "Exporting to PowerPoint is not available in your current plan." at bounding box center [749, 397] width 325 height 25
click at [657, 424] on div "The feature(s) that require a license upgrade are:" at bounding box center [749, 423] width 325 height 12
drag, startPoint x: 602, startPoint y: 430, endPoint x: 792, endPoint y: 426, distance: 189.6
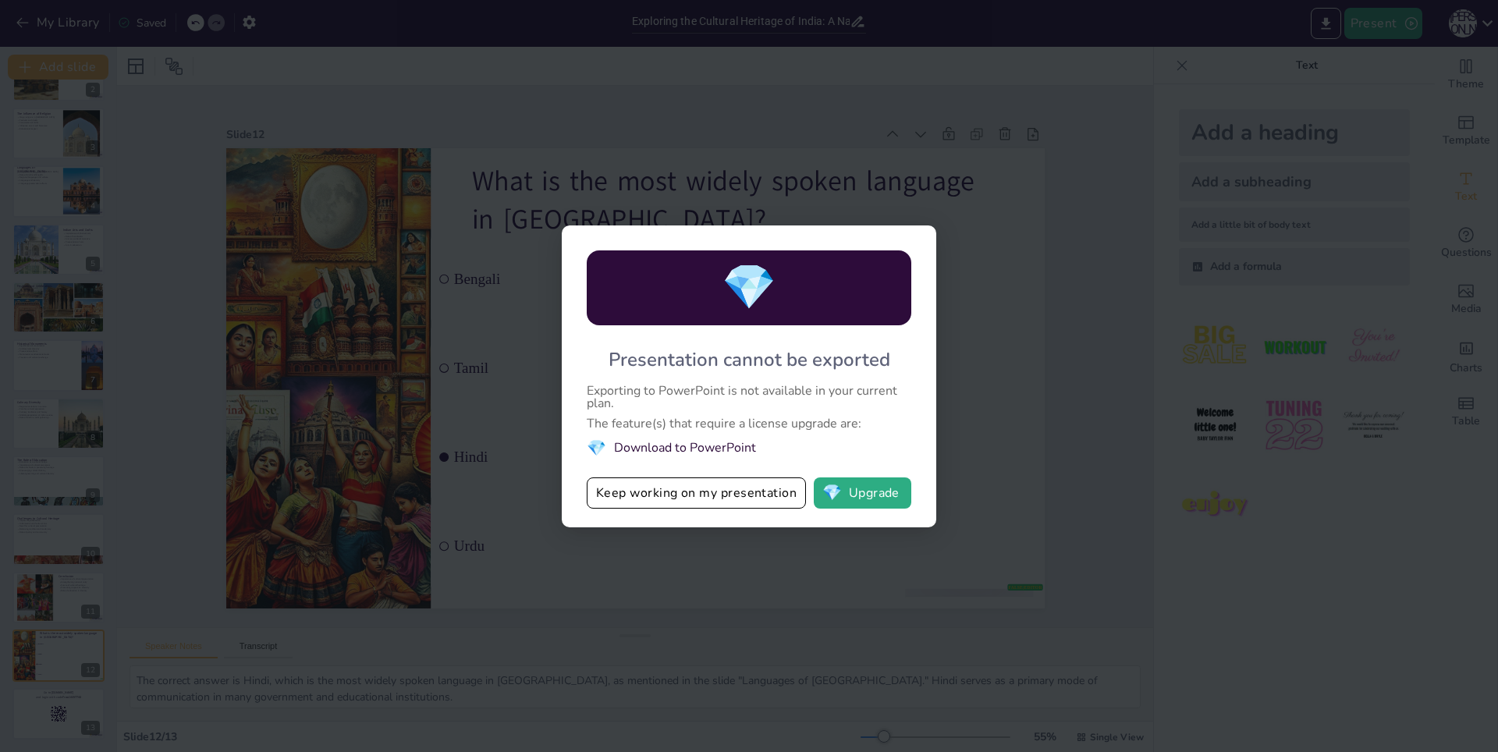
click at [747, 428] on div "The feature(s) that require a license upgrade are:" at bounding box center [749, 423] width 325 height 12
click at [738, 488] on button "Keep working on my presentation" at bounding box center [696, 492] width 219 height 31
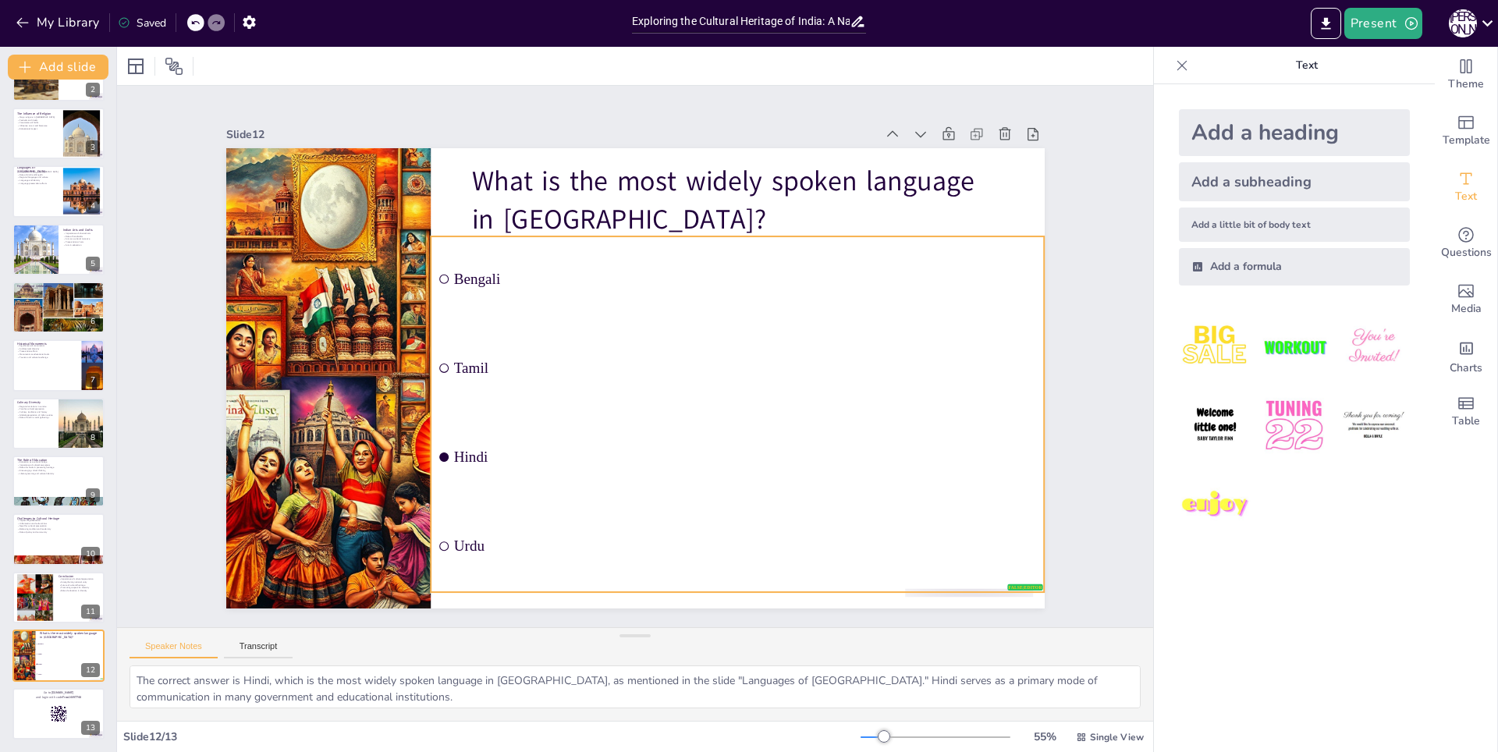
click at [442, 534] on span "Urdu" at bounding box center [472, 504] width 139 height 574
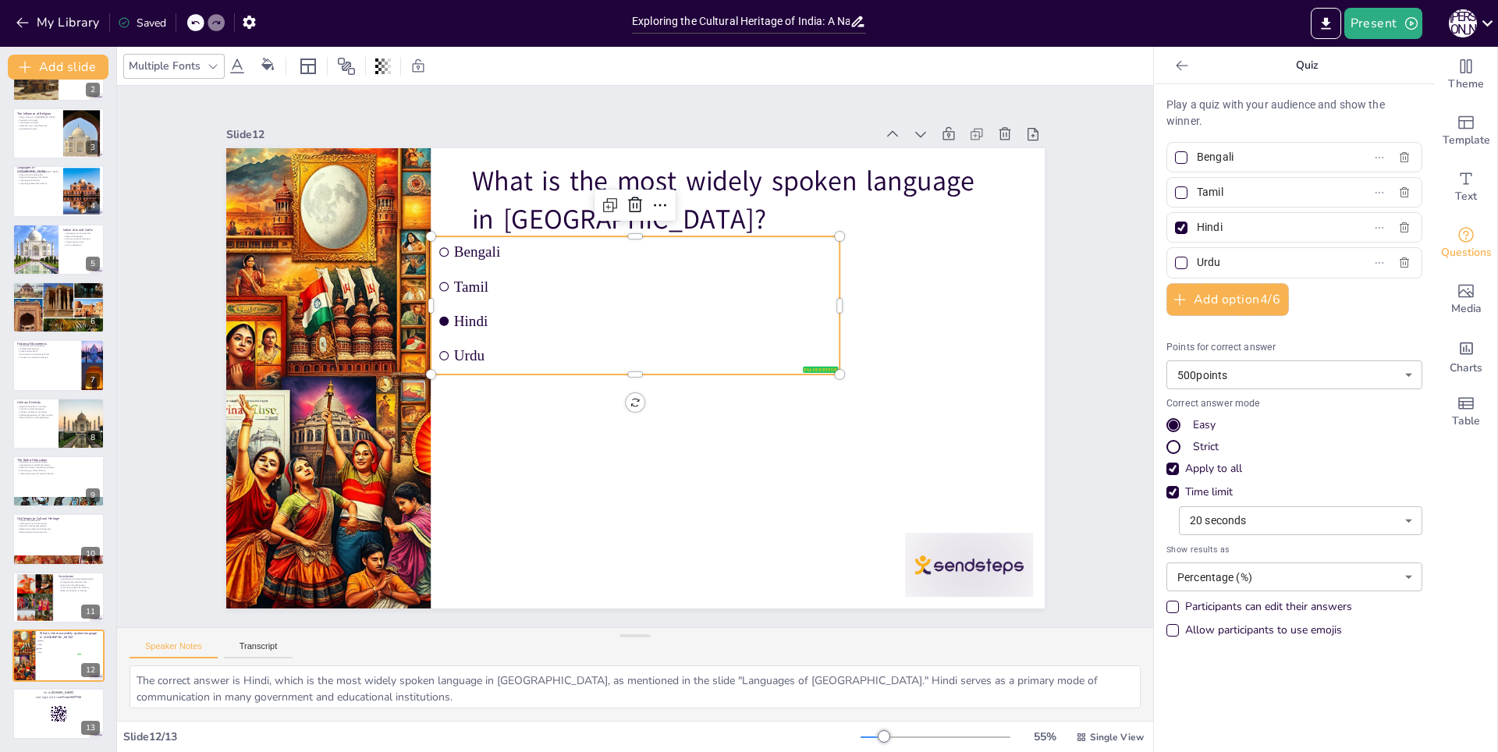
click at [434, 447] on div at bounding box center [656, 361] width 620 height 896
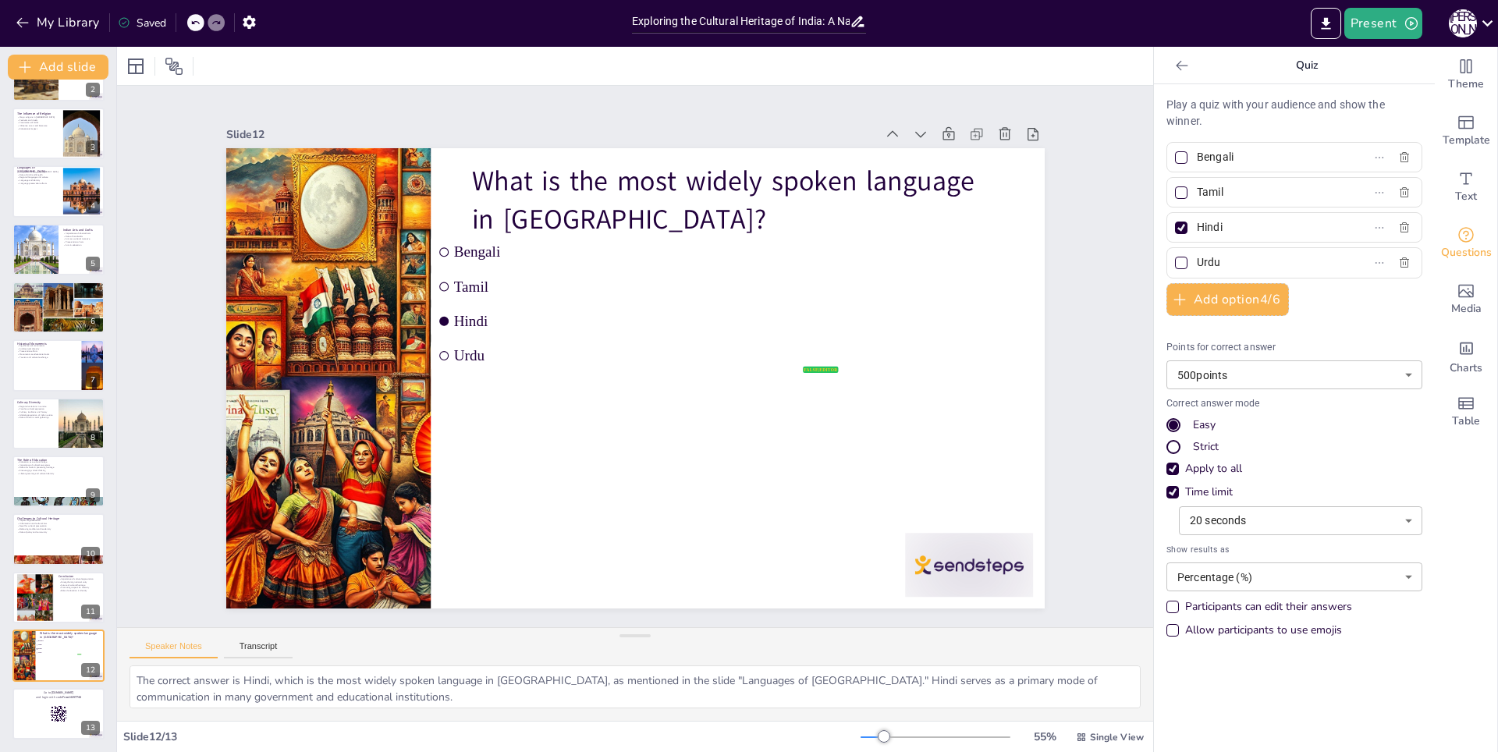
click at [729, 296] on li "Tamil" at bounding box center [663, 292] width 386 height 195
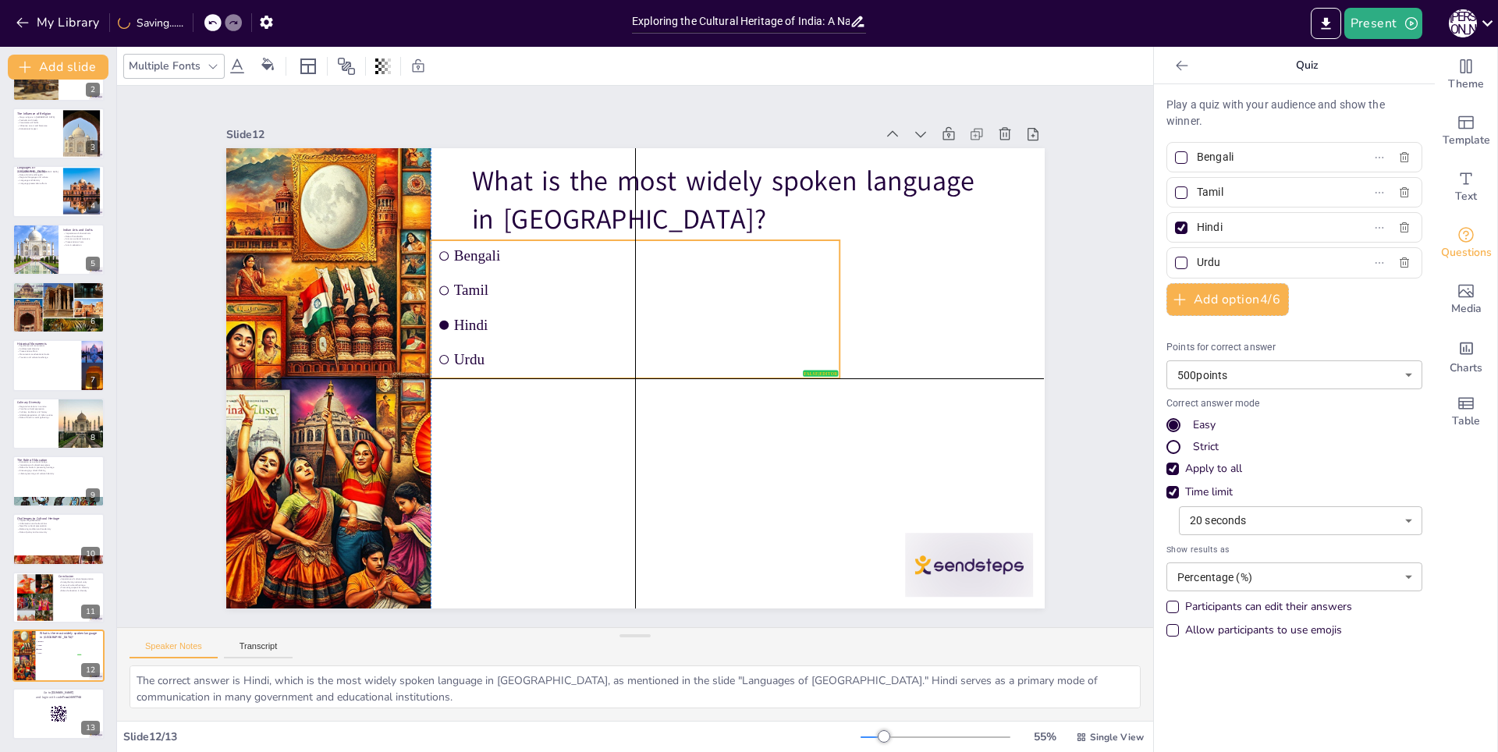
drag, startPoint x: 537, startPoint y: 347, endPoint x: 595, endPoint y: 426, distance: 97.7
click at [551, 352] on span "Urdu" at bounding box center [636, 364] width 170 height 353
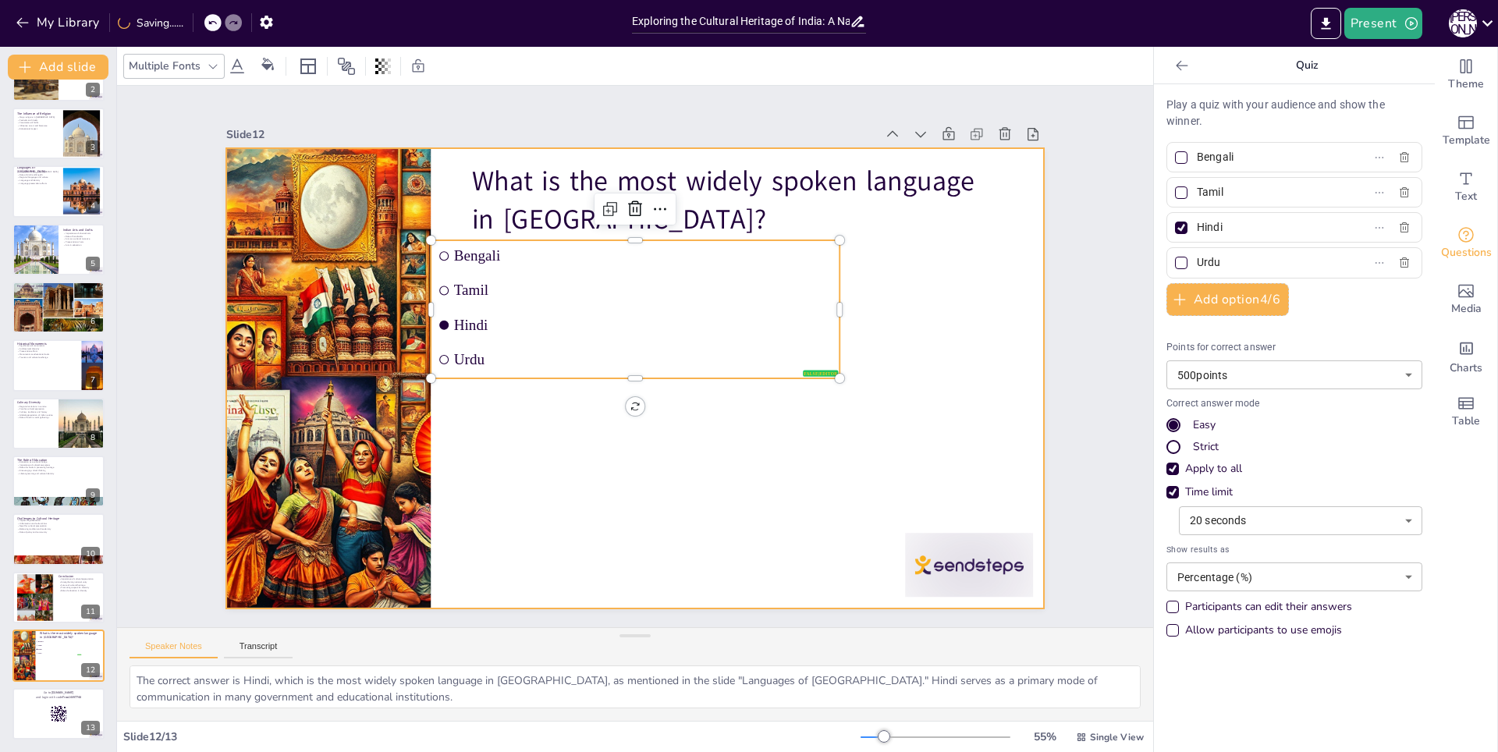
click at [618, 481] on div at bounding box center [613, 352] width 620 height 896
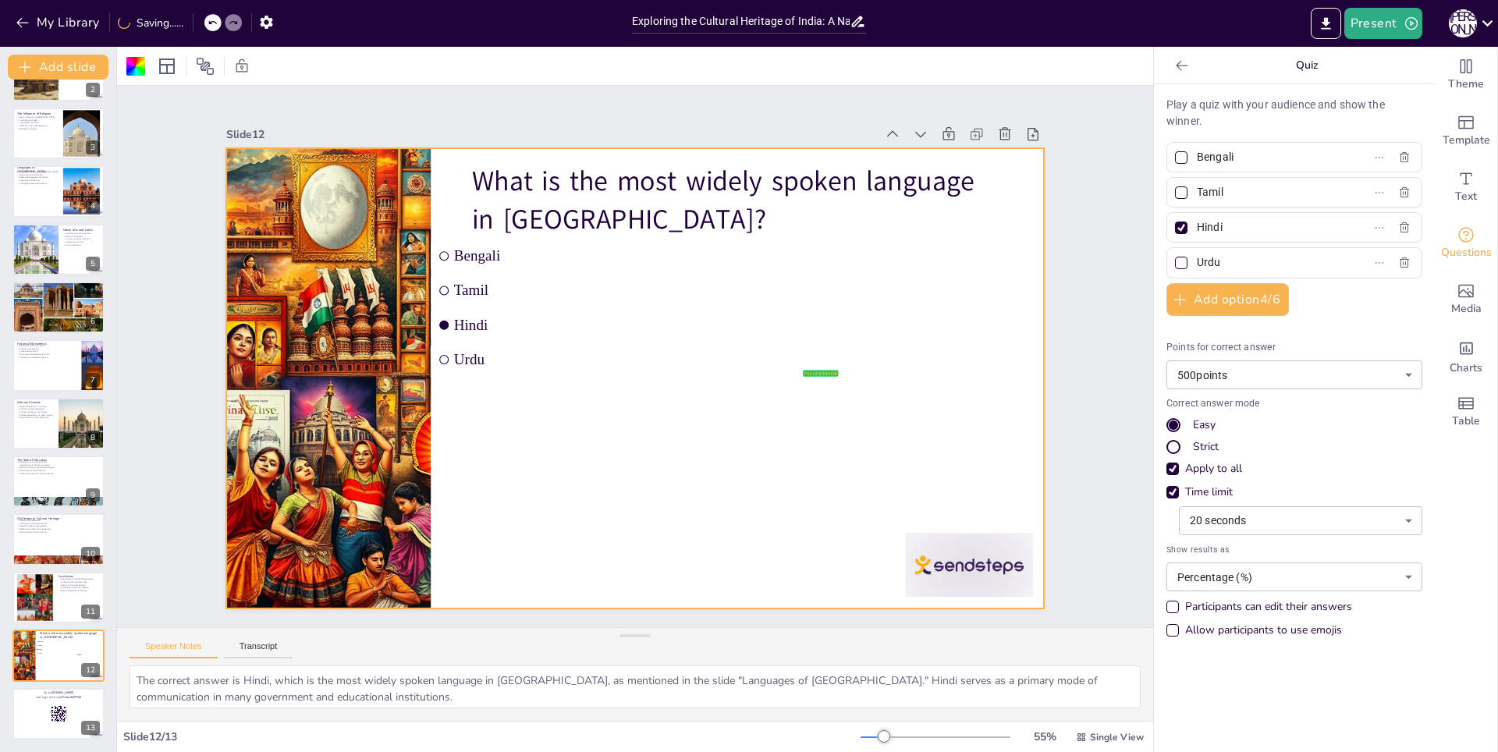
click at [714, 318] on span "Hindi" at bounding box center [611, 333] width 204 height 337
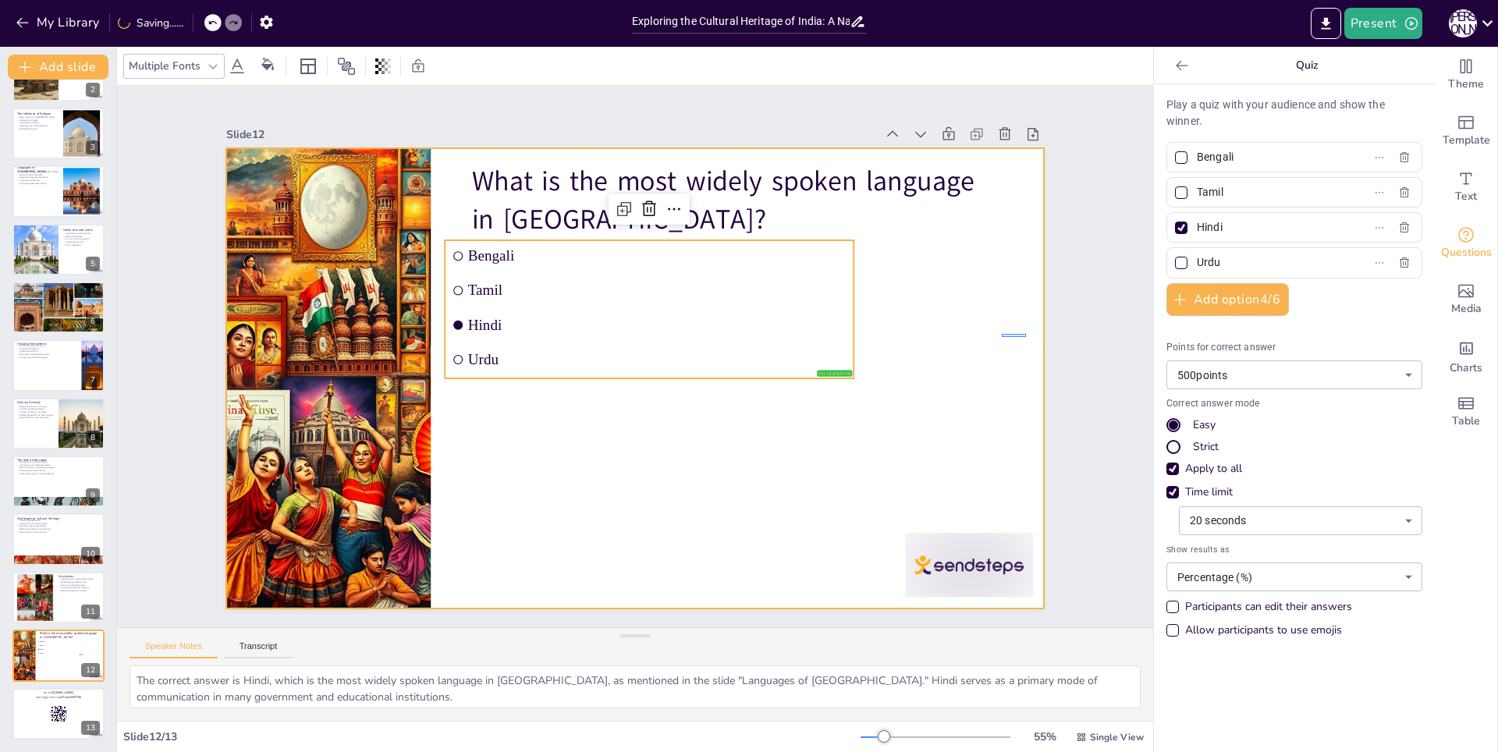
drag, startPoint x: 1026, startPoint y: 337, endPoint x: 1058, endPoint y: 349, distance: 34.1
click at [1033, 339] on div "Slide 1 Exploring the Cultural Heritage of India: A National Identity This pres…" at bounding box center [635, 356] width 829 height 1032
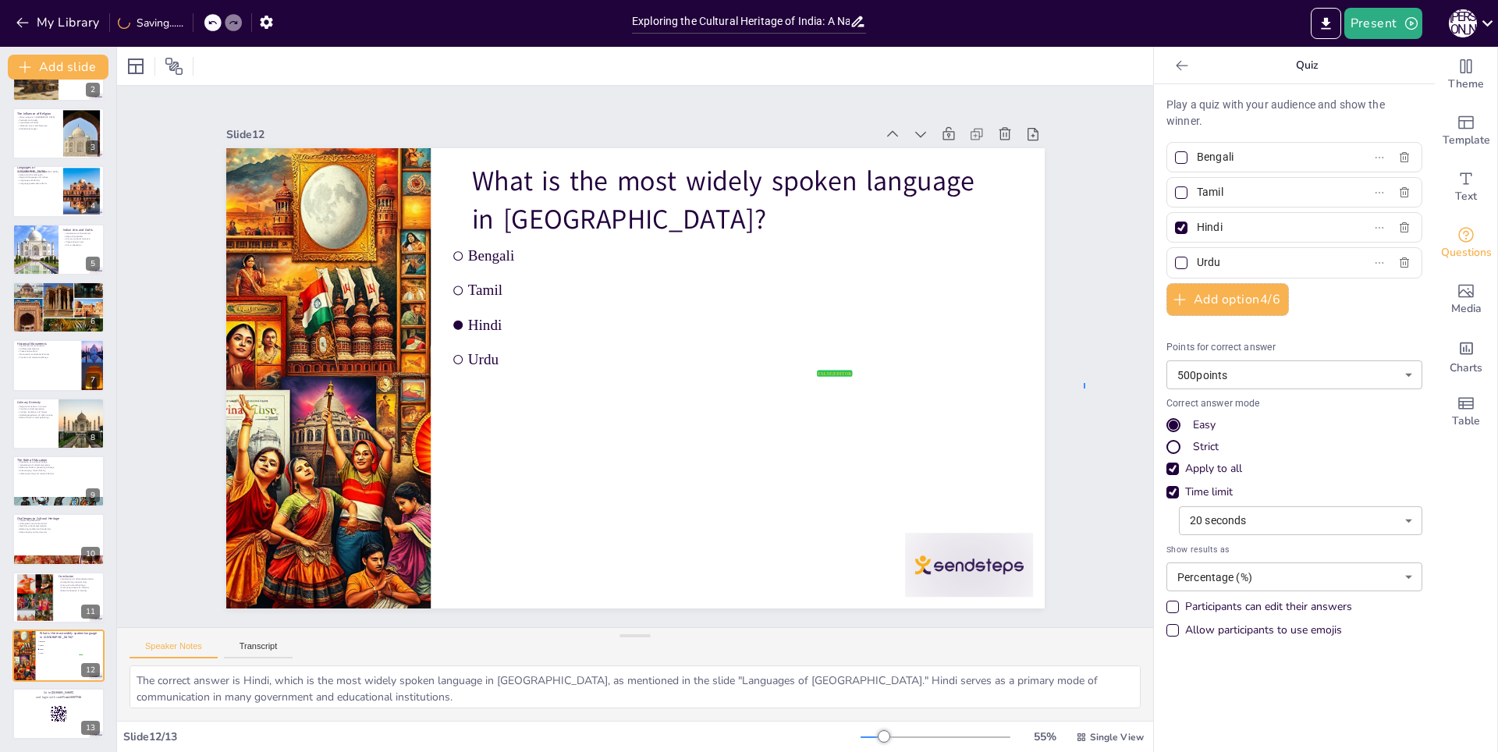
click at [1085, 389] on div "Slide 1 Exploring the Cultural Heritage of India: A National Identity This pres…" at bounding box center [635, 356] width 1047 height 1156
click at [49, 278] on div "Exploring the Cultural Heritage of India: A National Identity This presentation…" at bounding box center [58, 365] width 116 height 748
click at [19, 254] on div at bounding box center [35, 249] width 80 height 53
